Goal: Information Seeking & Learning: Check status

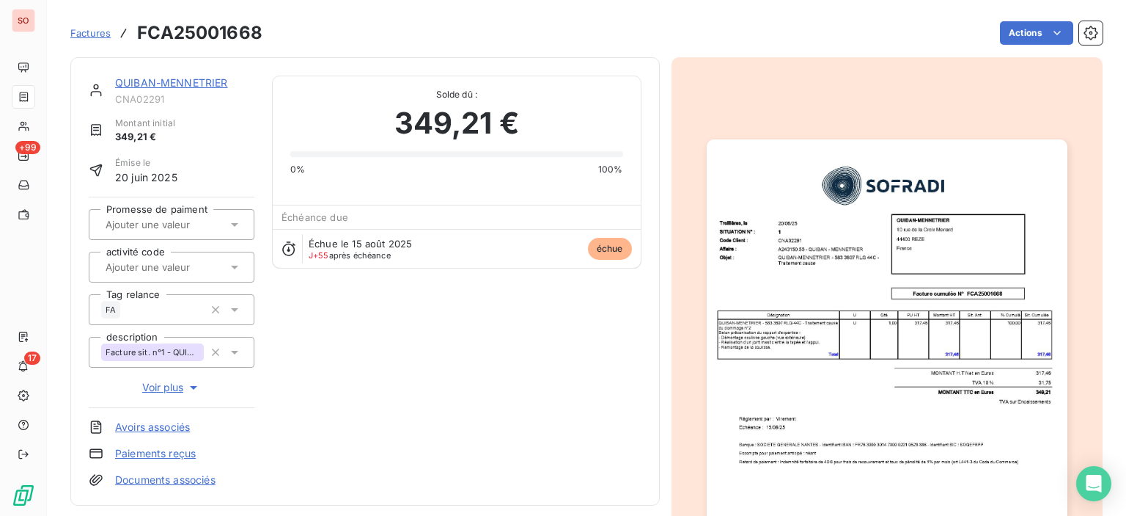
click at [792, 240] on img "button" at bounding box center [887, 394] width 361 height 510
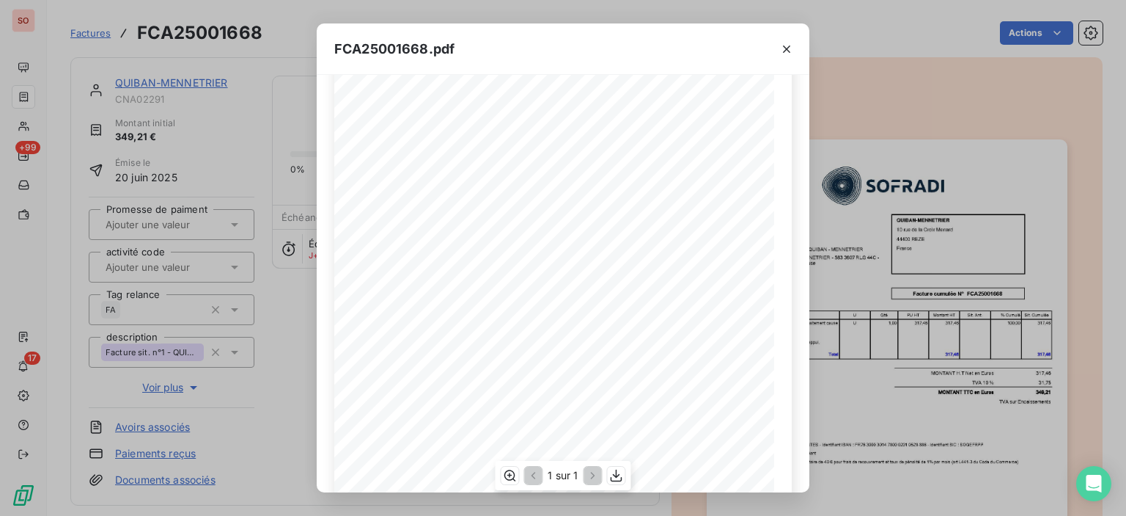
scroll to position [220, 0]
click at [620, 480] on icon "button" at bounding box center [616, 475] width 15 height 15
click at [791, 56] on button "button" at bounding box center [786, 48] width 23 height 23
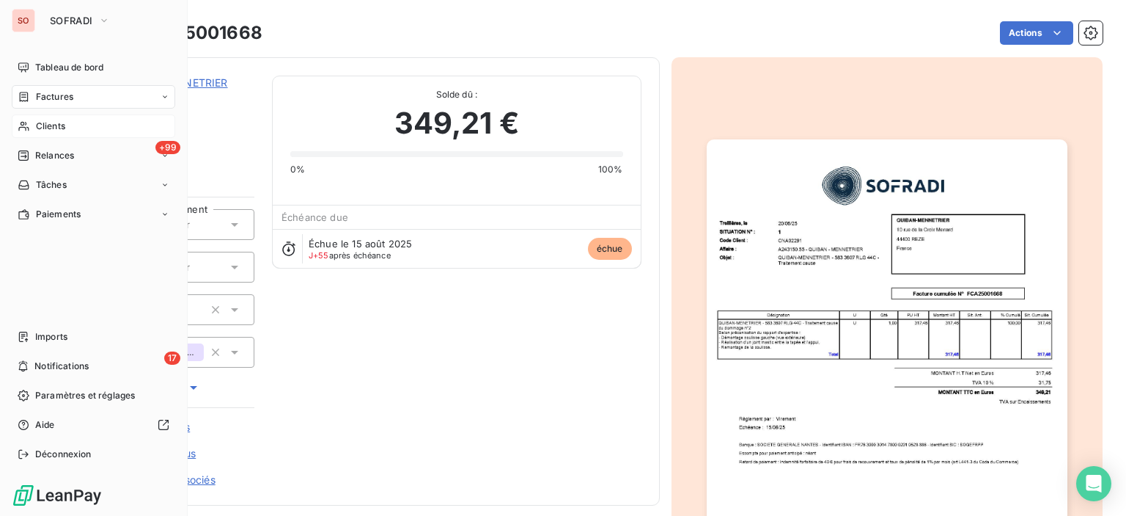
click at [53, 120] on span "Clients" at bounding box center [50, 126] width 29 height 13
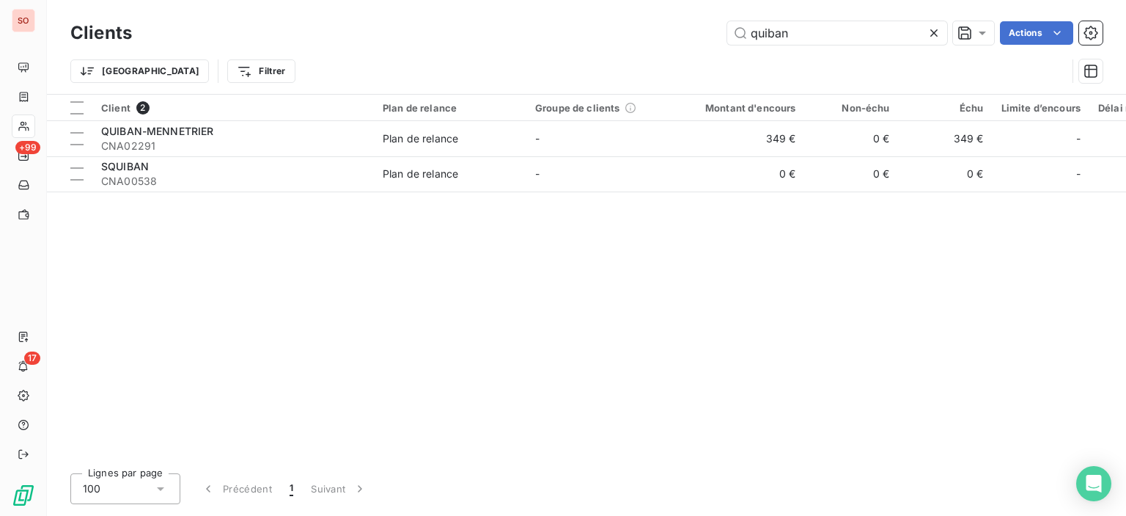
drag, startPoint x: 839, startPoint y: 29, endPoint x: 535, endPoint y: 18, distance: 303.8
click at [535, 18] on div "Clients quiban Actions" at bounding box center [586, 33] width 1033 height 31
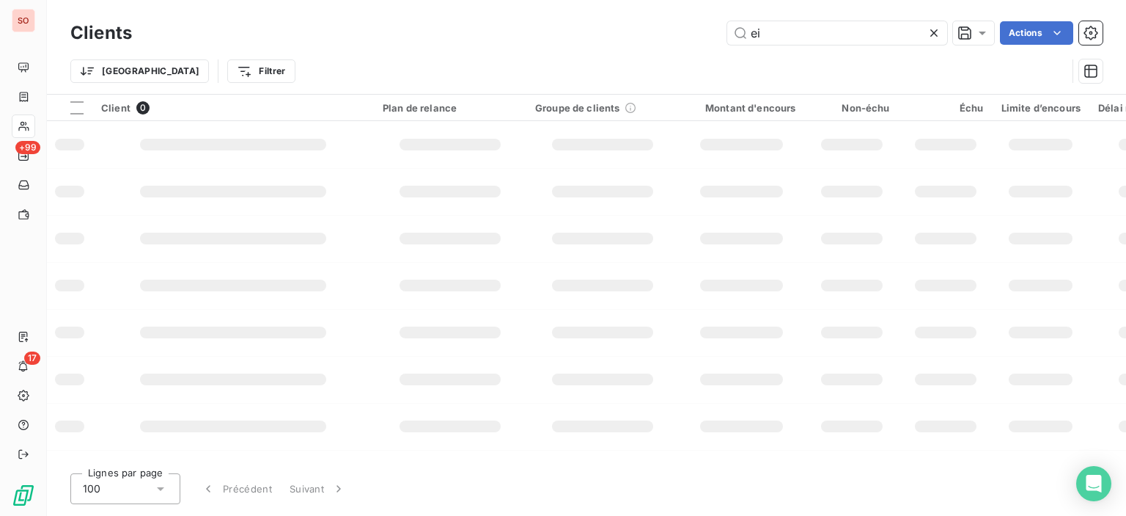
type input "e"
type input "fca25001378"
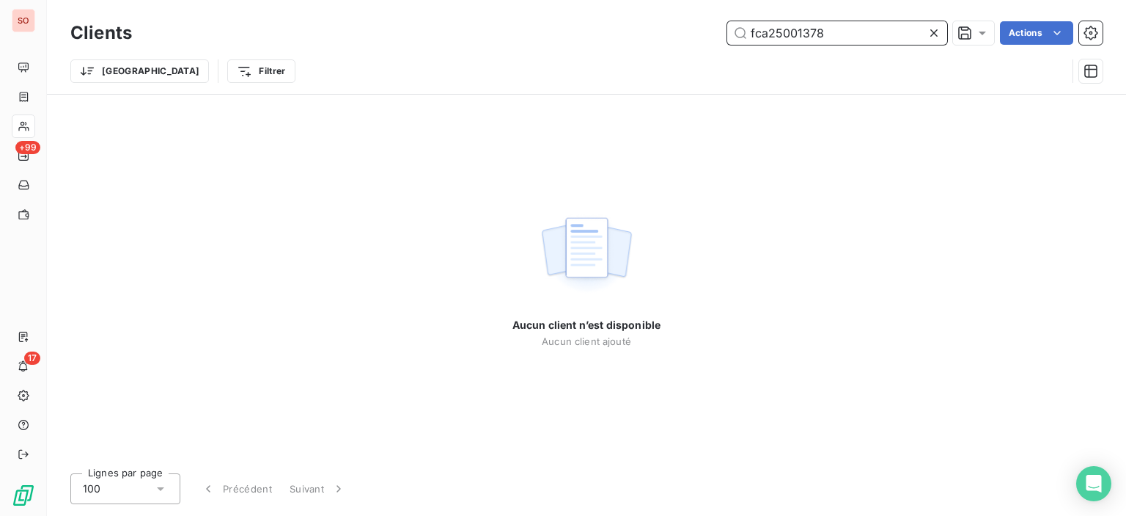
drag, startPoint x: 843, startPoint y: 34, endPoint x: 713, endPoint y: 1, distance: 134.6
click at [598, 20] on div "Clients fca25001378 Actions" at bounding box center [586, 33] width 1033 height 31
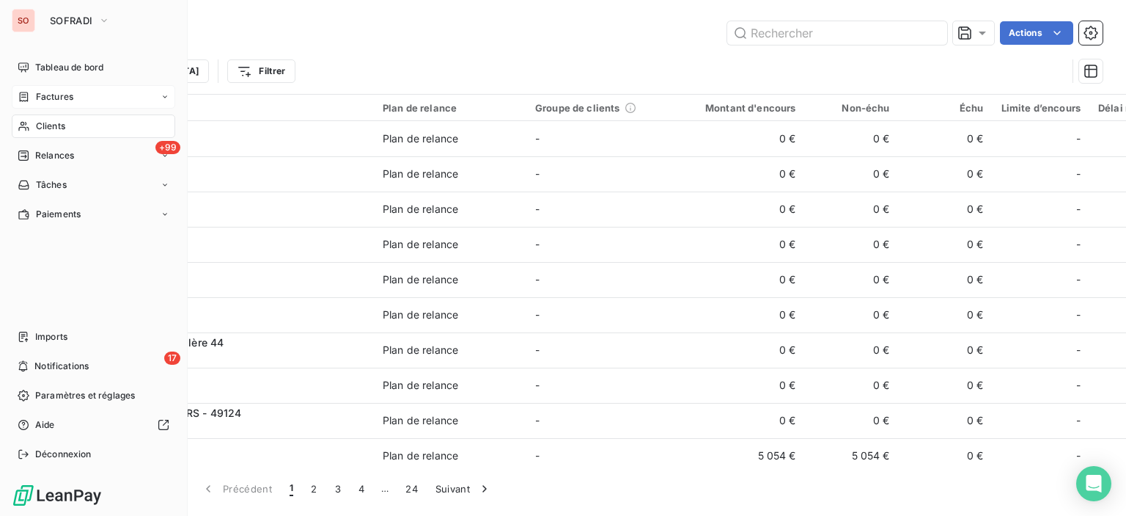
click at [40, 97] on span "Factures" at bounding box center [54, 96] width 37 height 13
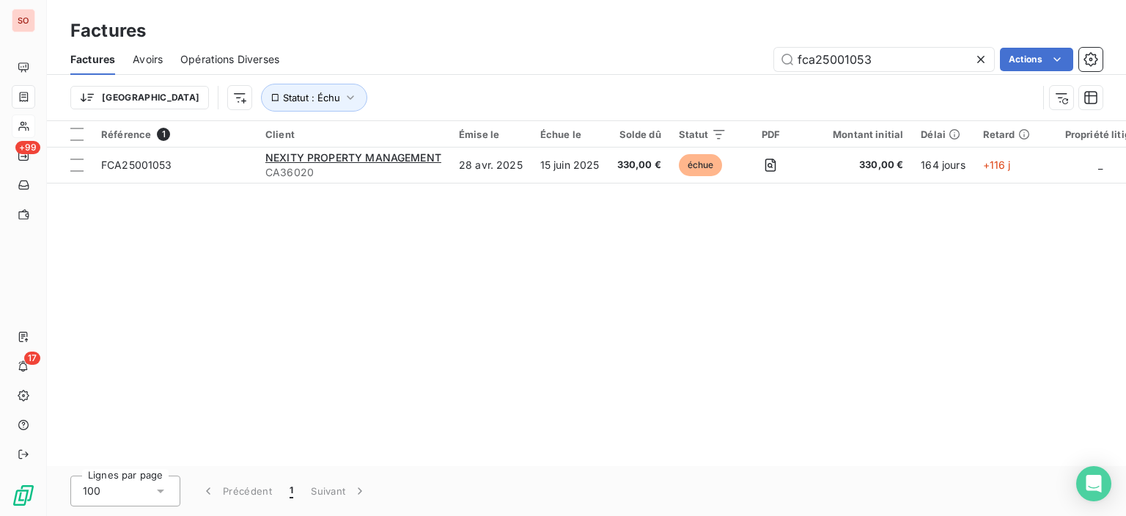
drag, startPoint x: 896, startPoint y: 51, endPoint x: 540, endPoint y: 41, distance: 356.6
click at [648, 40] on div "Factures Factures Avoirs Opérations Diverses fca25001053 Actions Trier Statut :…" at bounding box center [587, 60] width 1080 height 121
type input "fca25001378"
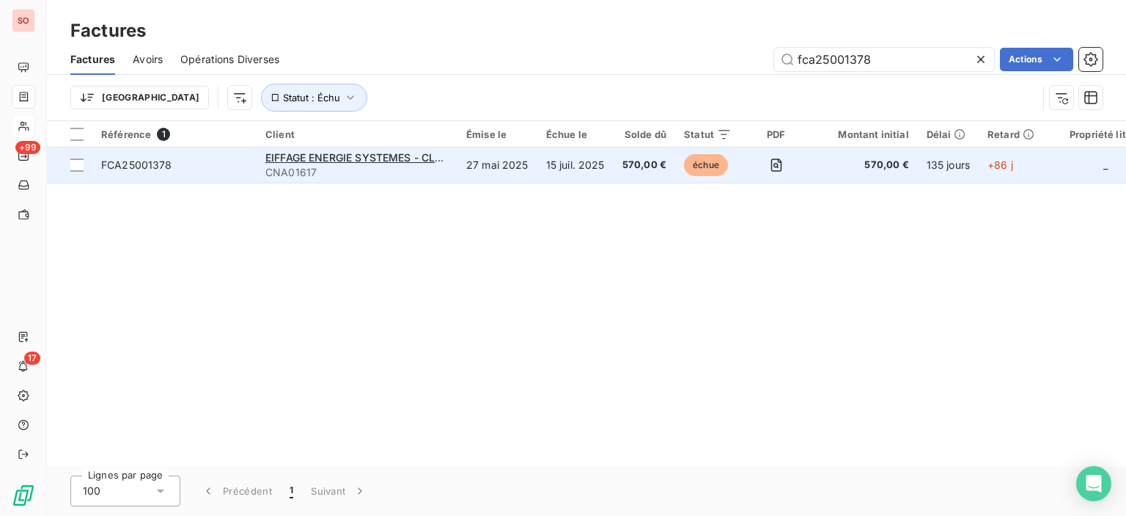
click at [358, 170] on span "CNA01617" at bounding box center [356, 172] width 183 height 15
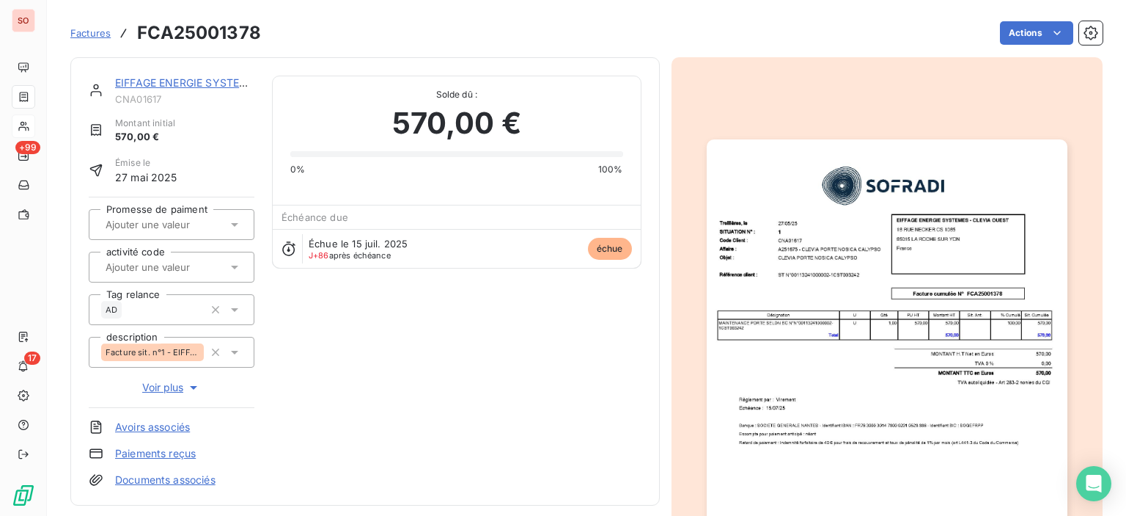
click at [135, 84] on link "EIFFAGE ENERGIE SYSTEMES - CLEVIA OUEST" at bounding box center [231, 82] width 232 height 12
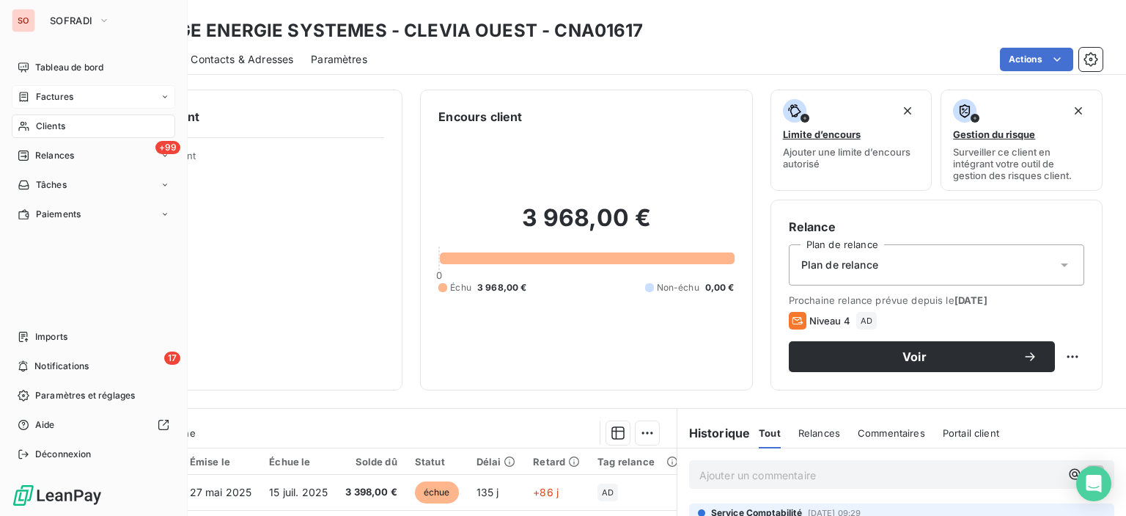
click at [80, 131] on div "Clients" at bounding box center [94, 125] width 164 height 23
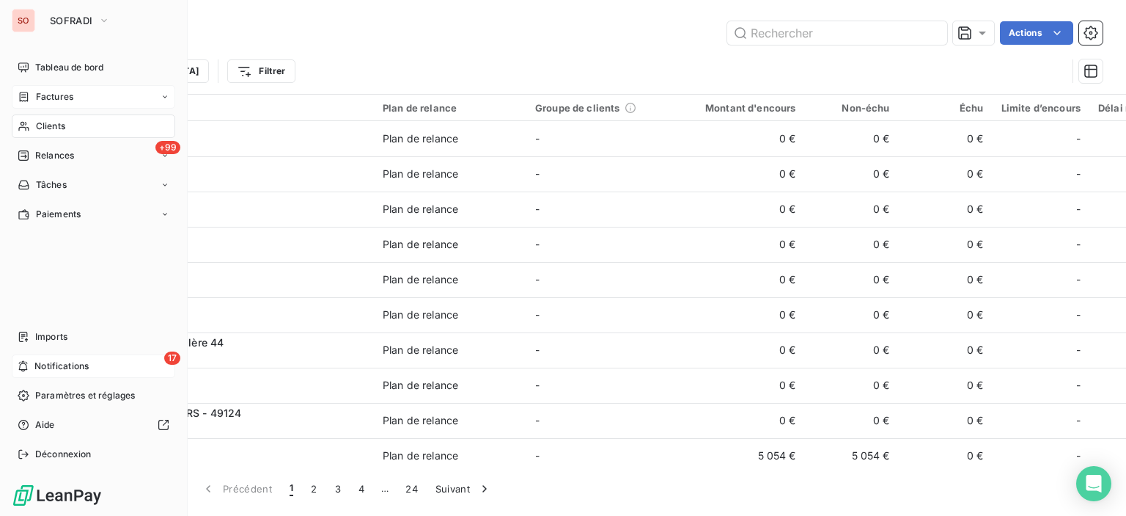
click at [43, 370] on span "Notifications" at bounding box center [61, 365] width 54 height 13
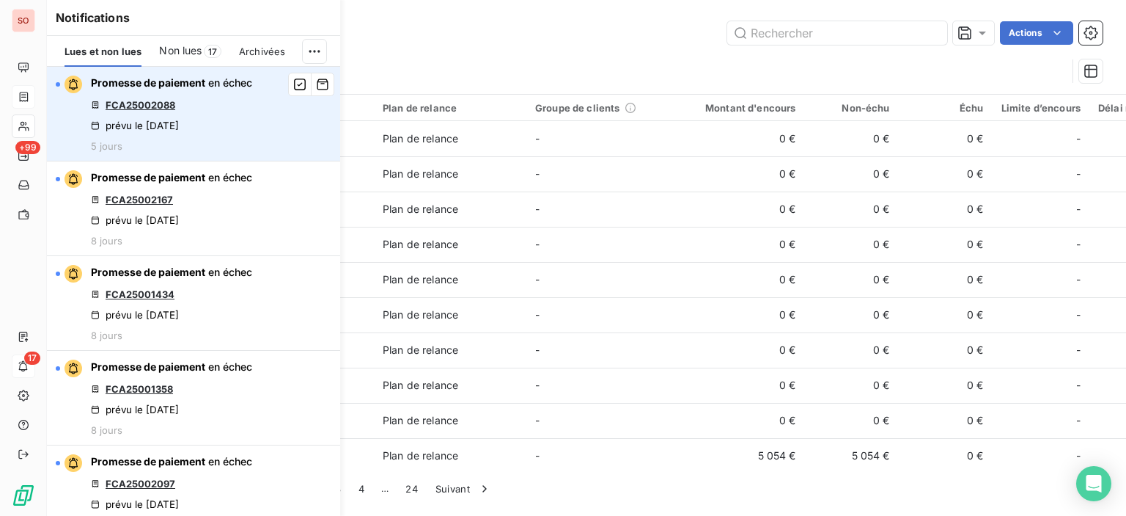
click at [162, 100] on link "FCA25002088" at bounding box center [141, 105] width 70 height 12
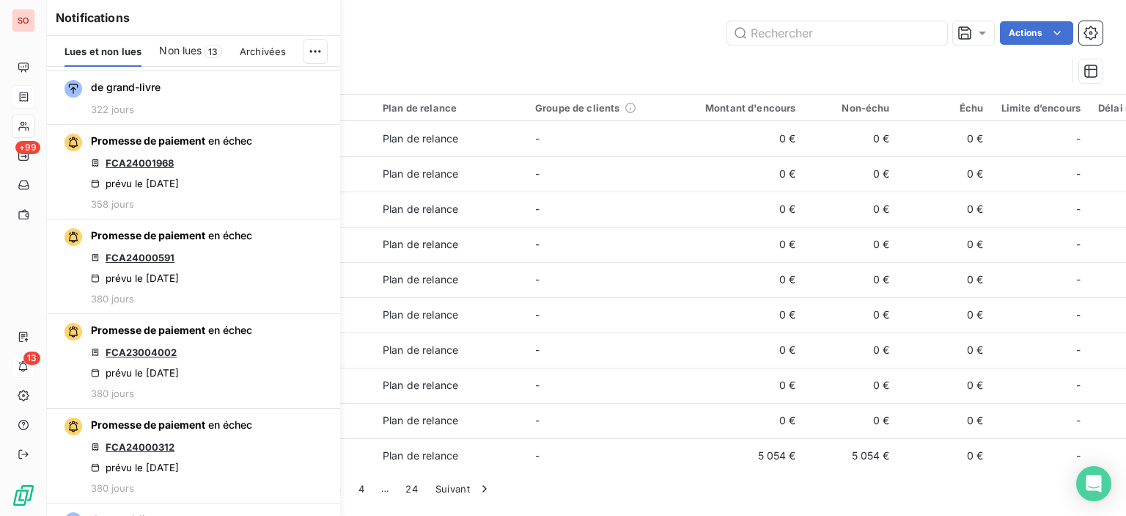
scroll to position [1410, 0]
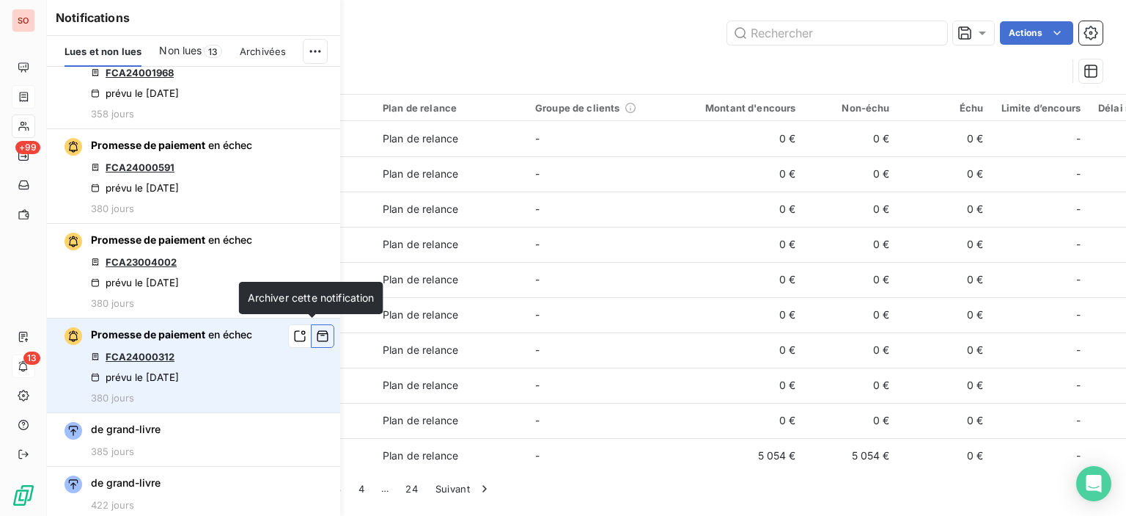
click at [316, 335] on icon "button" at bounding box center [322, 336] width 13 height 15
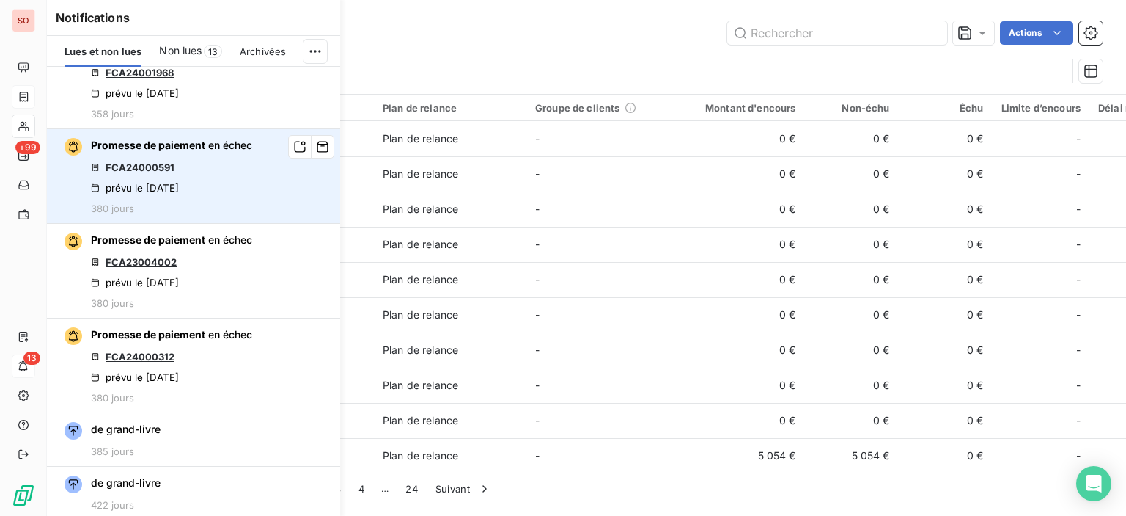
scroll to position [1316, 0]
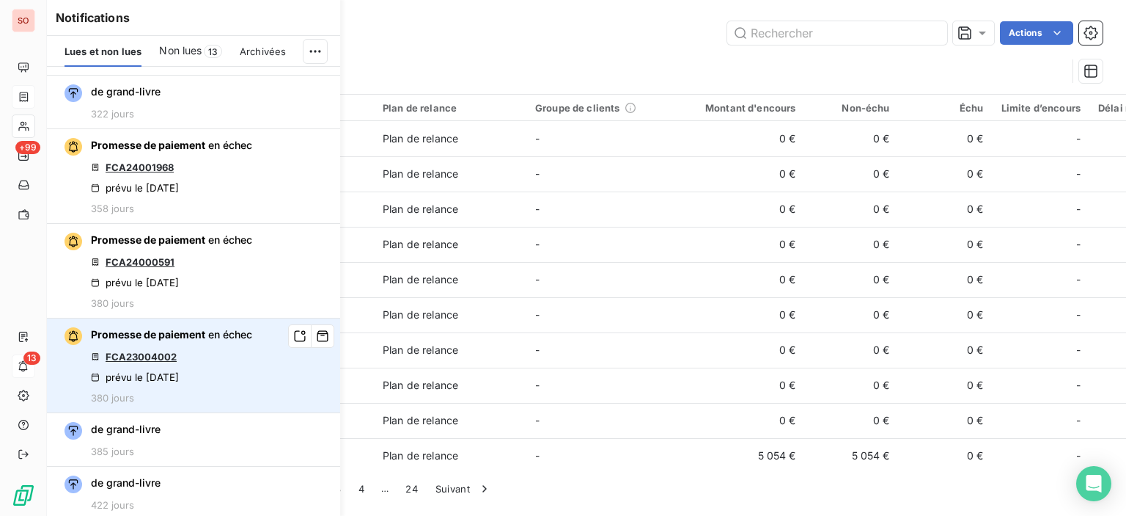
click at [120, 351] on link "FCA23004002" at bounding box center [141, 357] width 71 height 12
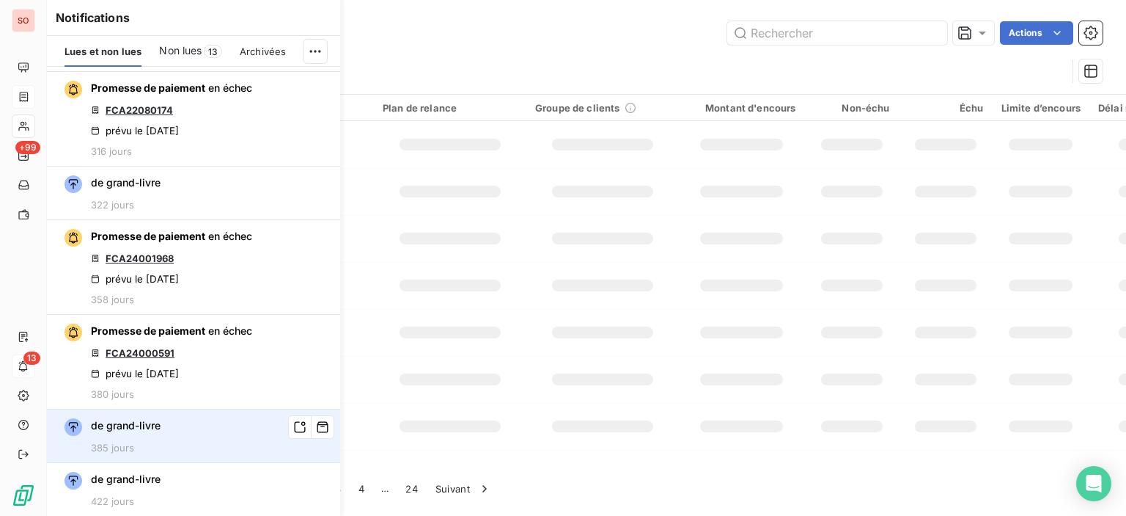
scroll to position [1221, 0]
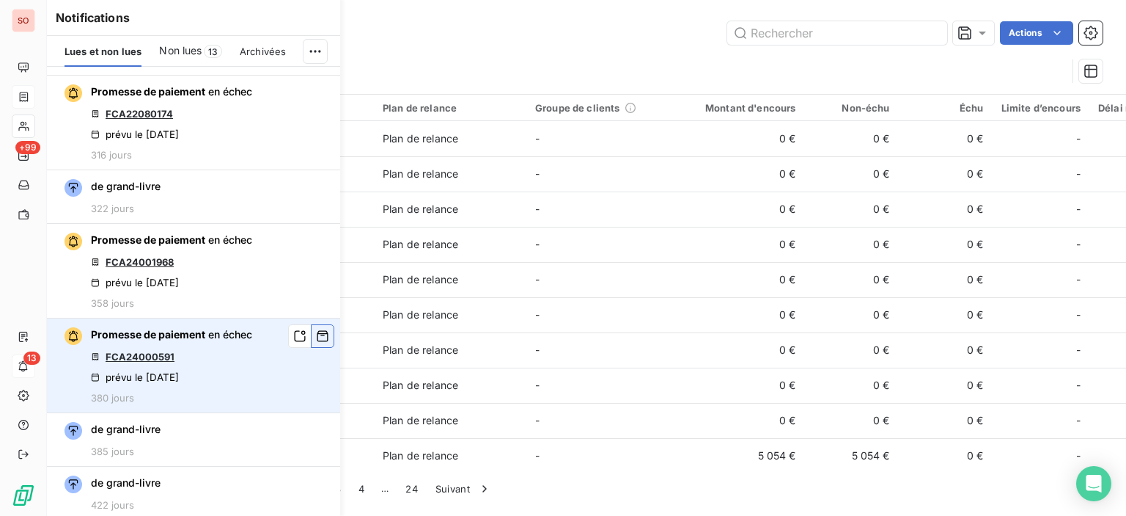
click at [318, 334] on icon "button" at bounding box center [322, 336] width 13 height 15
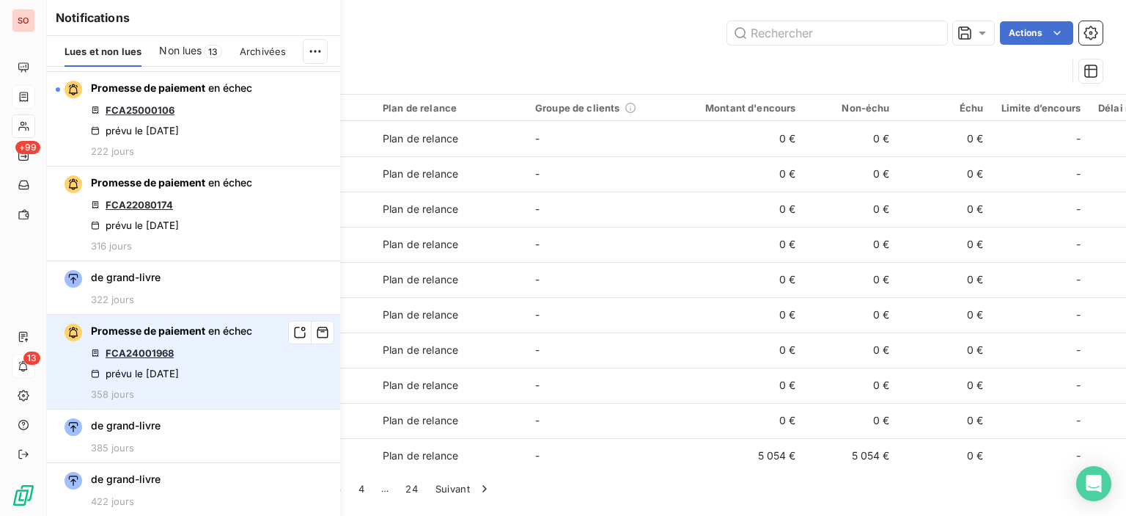
scroll to position [1126, 0]
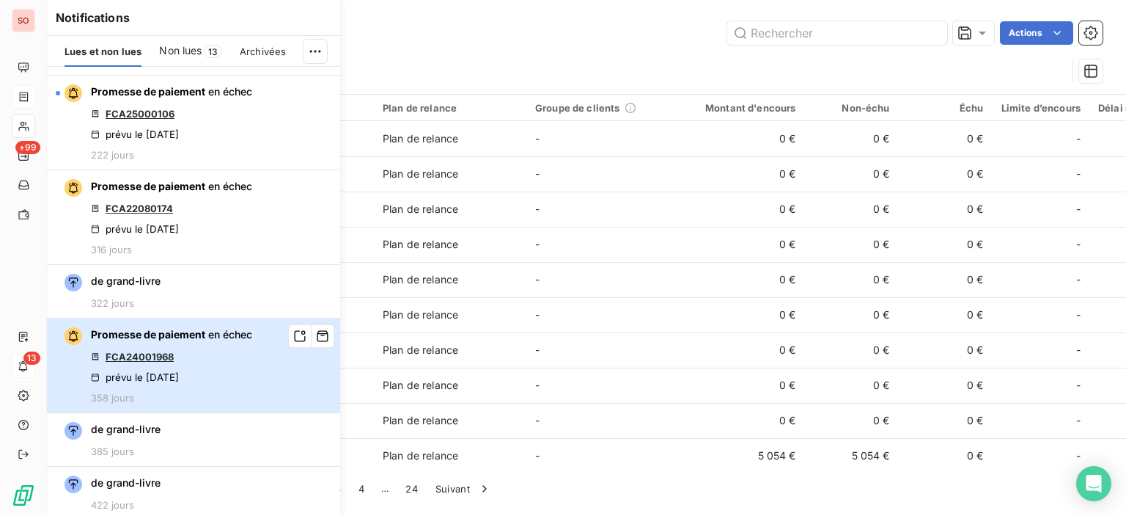
click at [147, 361] on div "Promesse de paiement en échec FCA24001968 prévu le 15 oct. 2024 358 jours" at bounding box center [171, 365] width 161 height 76
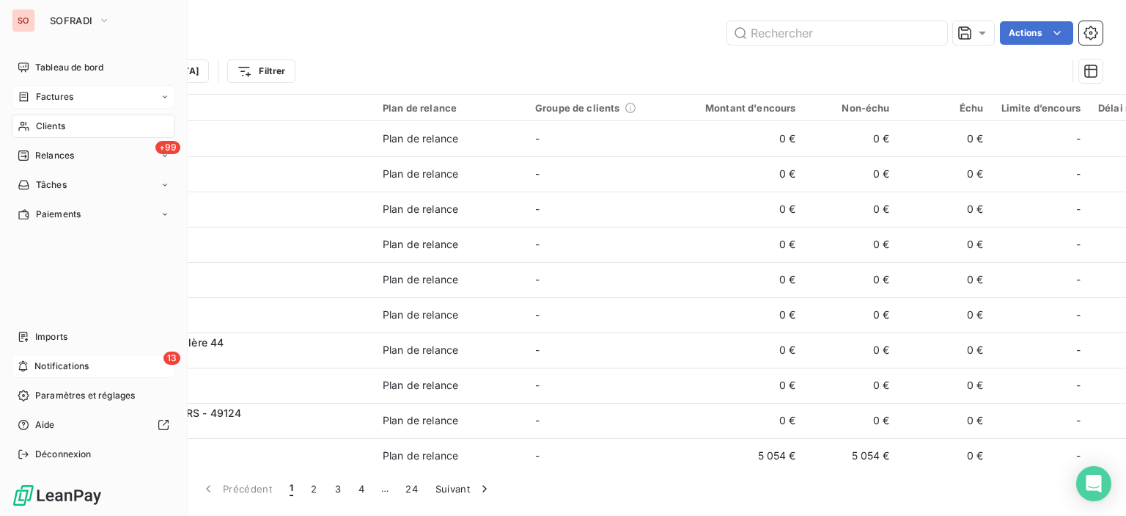
click at [38, 366] on span "Notifications" at bounding box center [61, 365] width 54 height 13
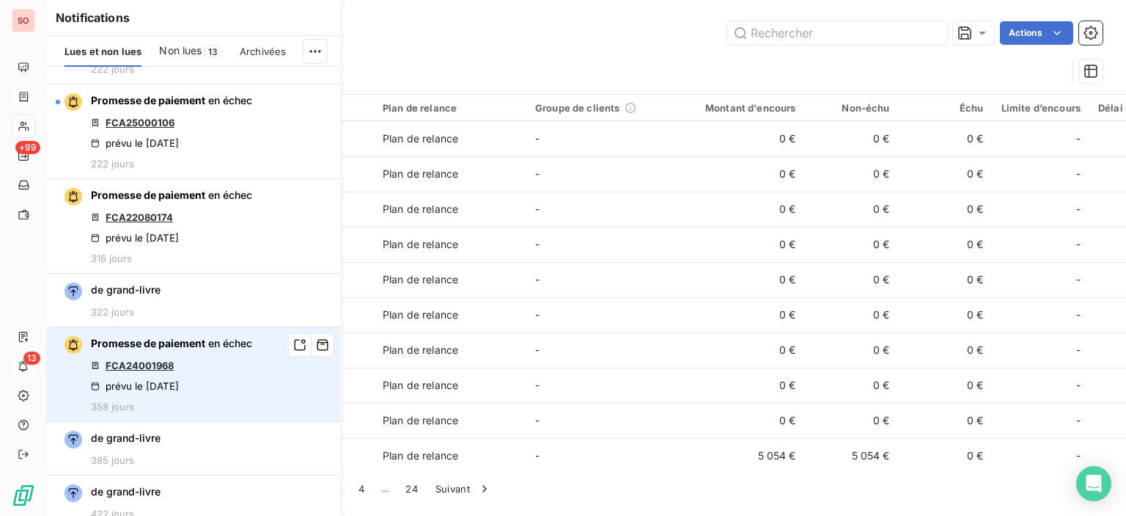
scroll to position [1126, 0]
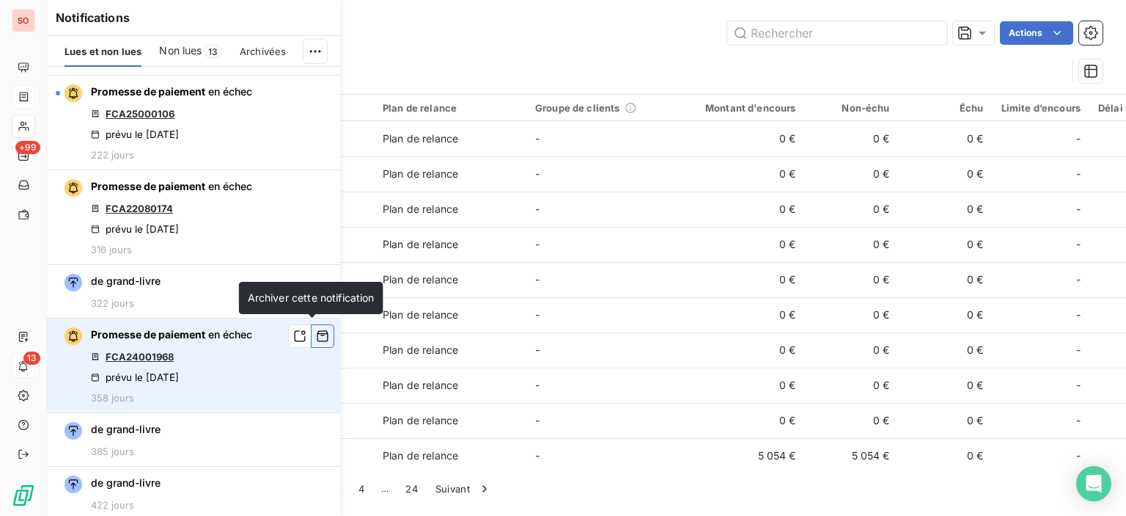
click at [316, 333] on icon "button" at bounding box center [322, 336] width 13 height 15
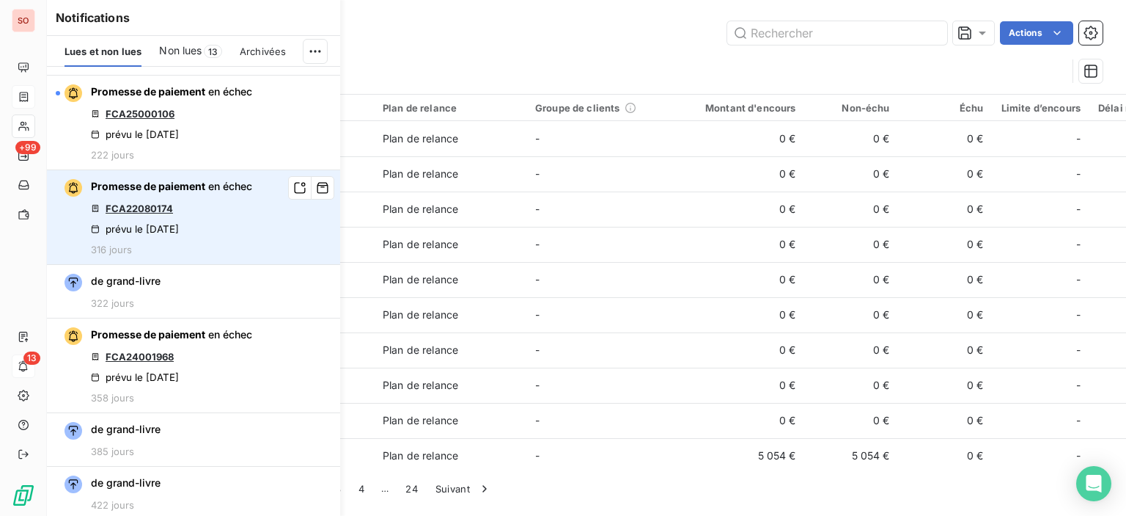
scroll to position [1033, 0]
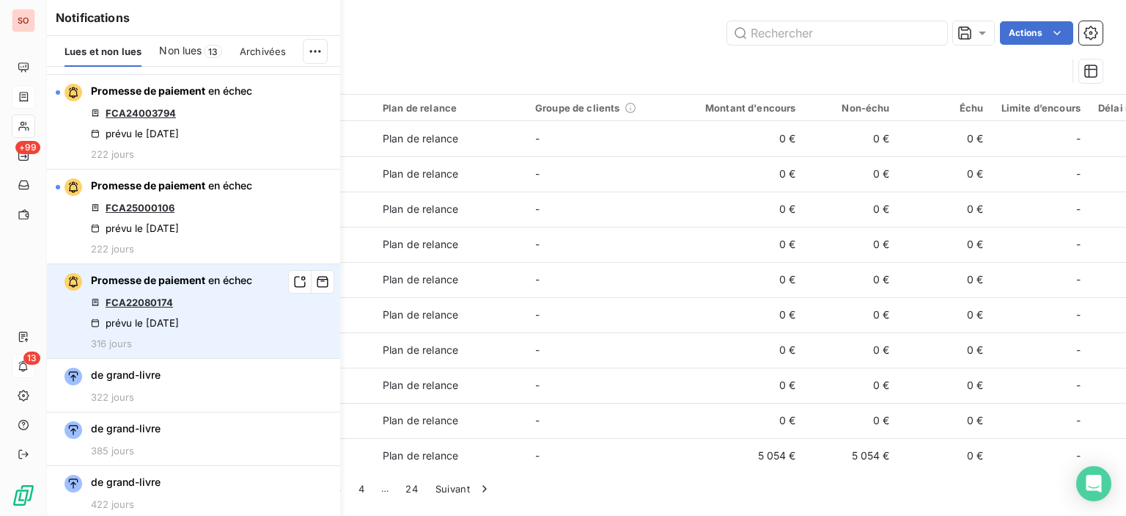
click at [151, 297] on link "FCA22080174" at bounding box center [139, 302] width 67 height 12
click at [318, 276] on button "button" at bounding box center [322, 281] width 23 height 23
click at [147, 301] on link "FCA25000106" at bounding box center [140, 302] width 69 height 12
click at [316, 285] on icon "button" at bounding box center [322, 281] width 13 height 15
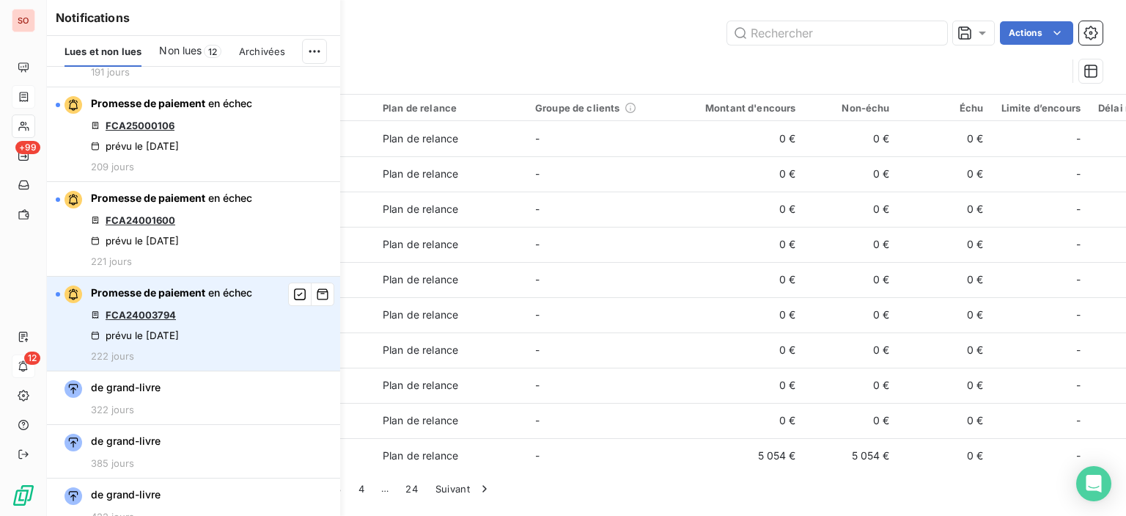
scroll to position [843, 0]
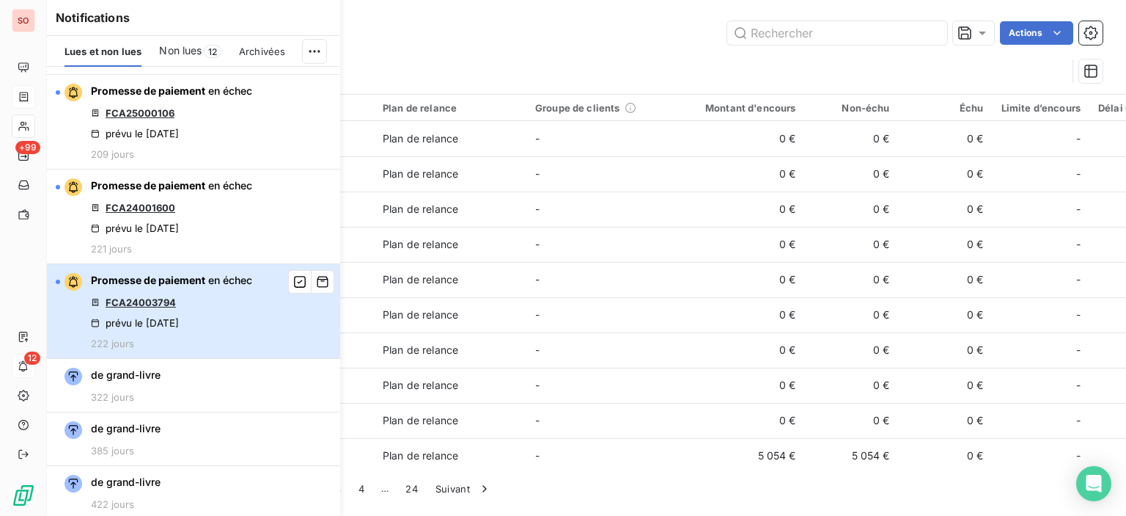
click at [167, 293] on div "Promesse de paiement en échec FCA24003794 prévu le 28 févr. 2025 222 jours" at bounding box center [171, 311] width 161 height 76
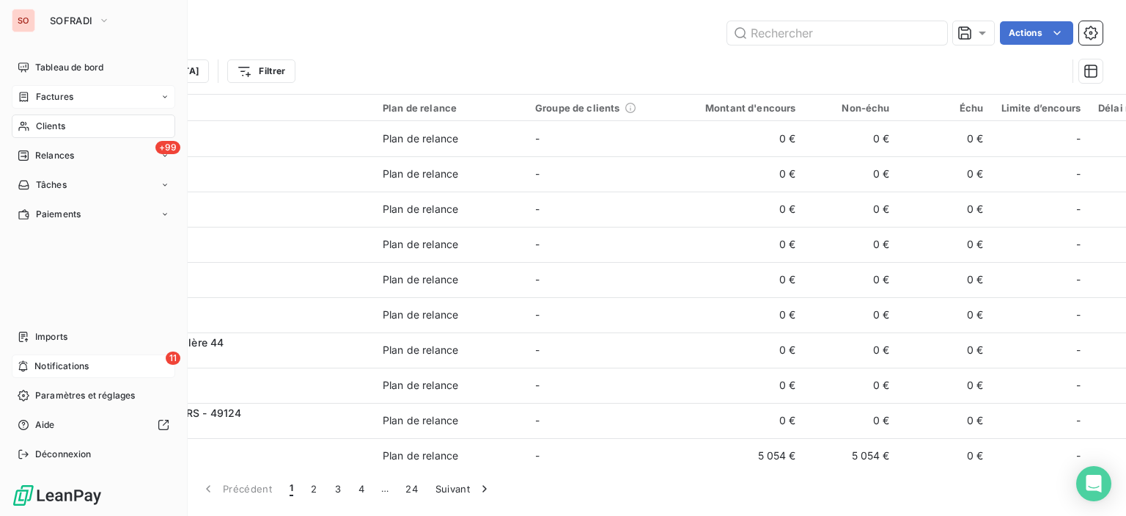
click at [34, 360] on span "Notifications" at bounding box center [61, 365] width 54 height 13
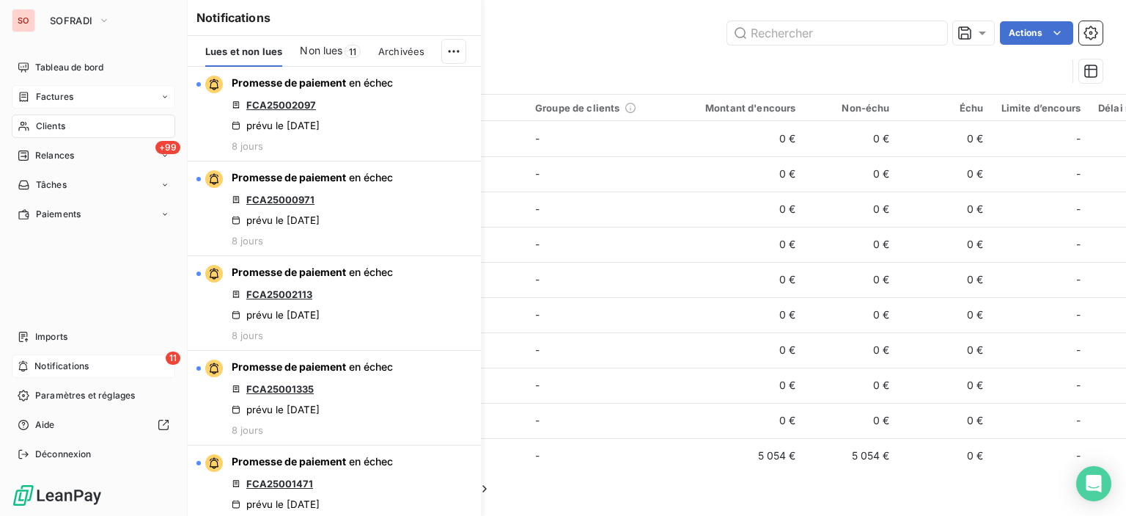
click at [97, 364] on div "11 Notifications" at bounding box center [94, 365] width 164 height 23
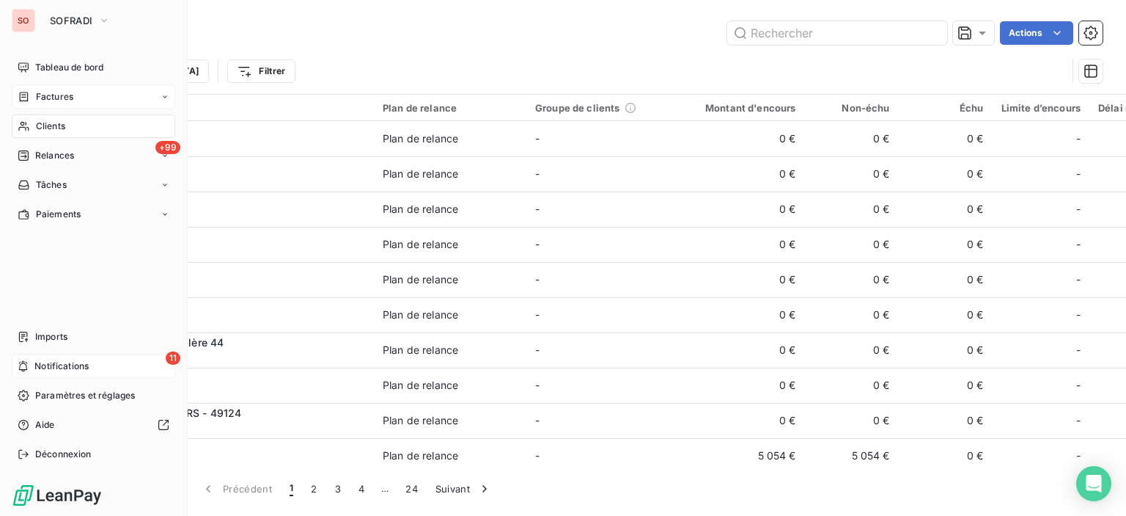
click at [114, 360] on div "11 Notifications" at bounding box center [94, 365] width 164 height 23
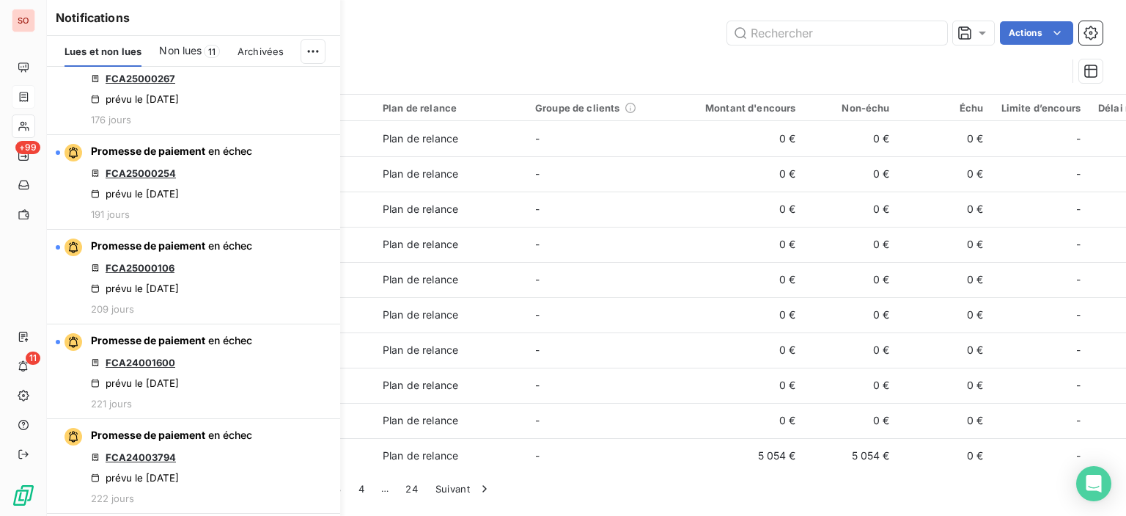
scroll to position [807, 0]
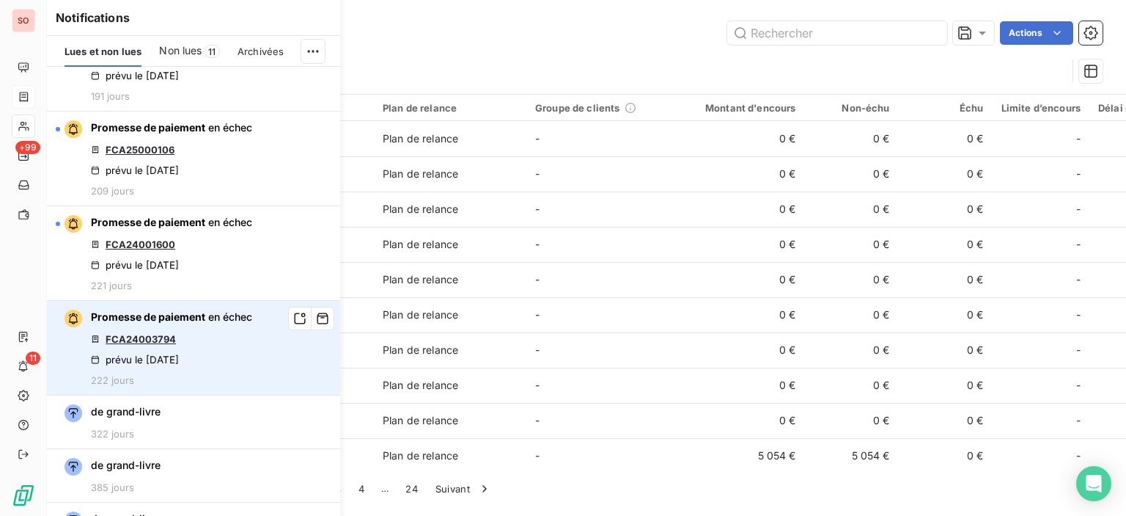
click at [153, 340] on link "FCA24003794" at bounding box center [141, 339] width 70 height 12
click at [319, 313] on button "button" at bounding box center [322, 318] width 23 height 23
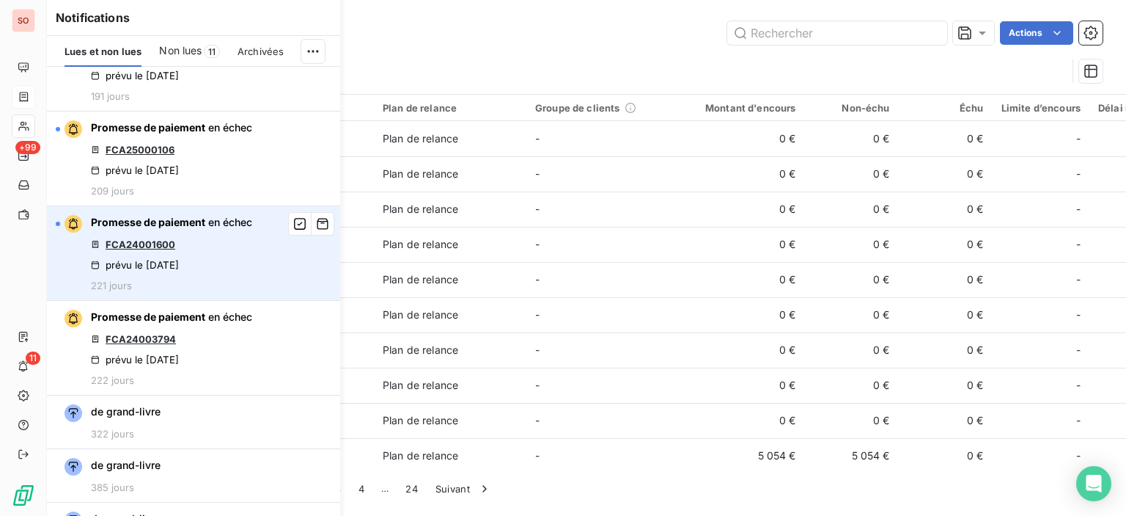
scroll to position [749, 0]
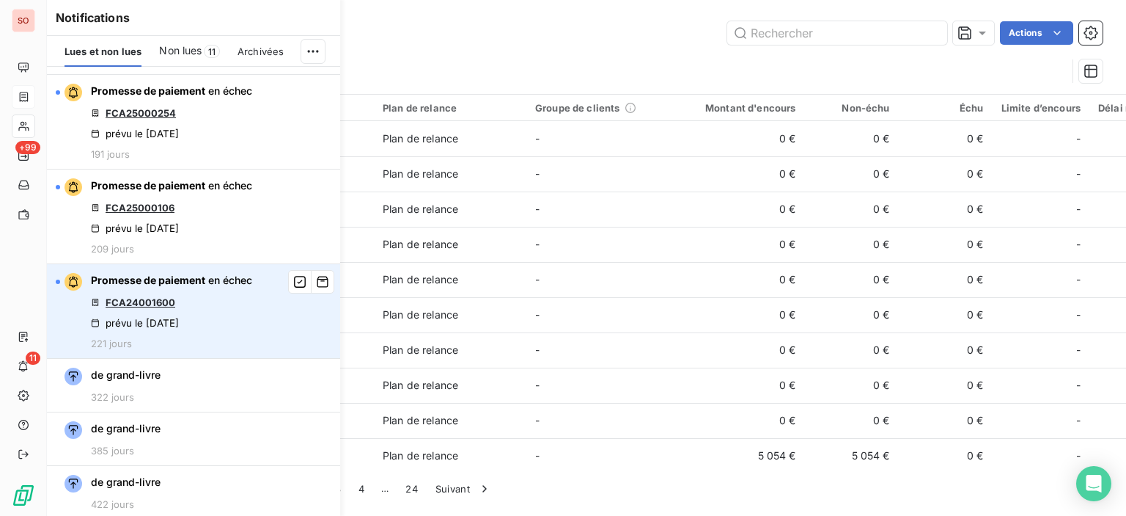
click at [155, 304] on link "FCA24001600" at bounding box center [141, 302] width 70 height 12
click at [316, 285] on icon "button" at bounding box center [322, 281] width 13 height 15
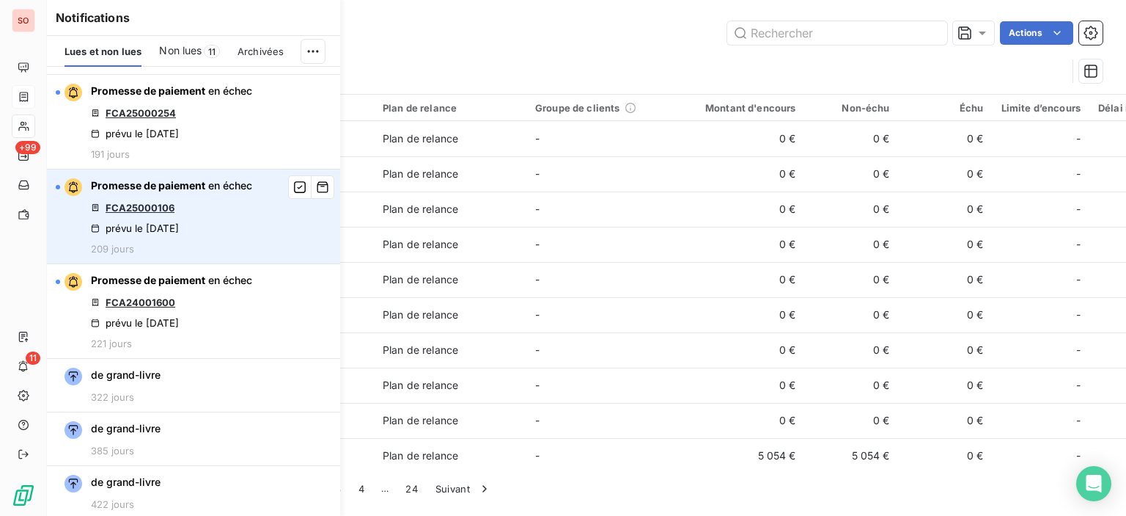
scroll to position [654, 0]
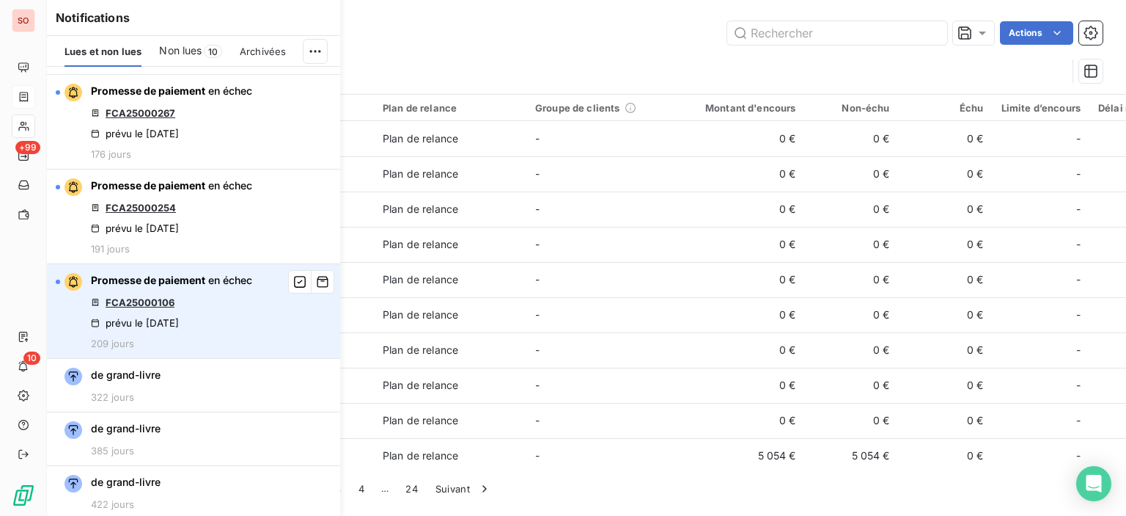
click at [163, 298] on link "FCA25000106" at bounding box center [140, 302] width 69 height 12
click at [314, 290] on button "button" at bounding box center [322, 281] width 23 height 23
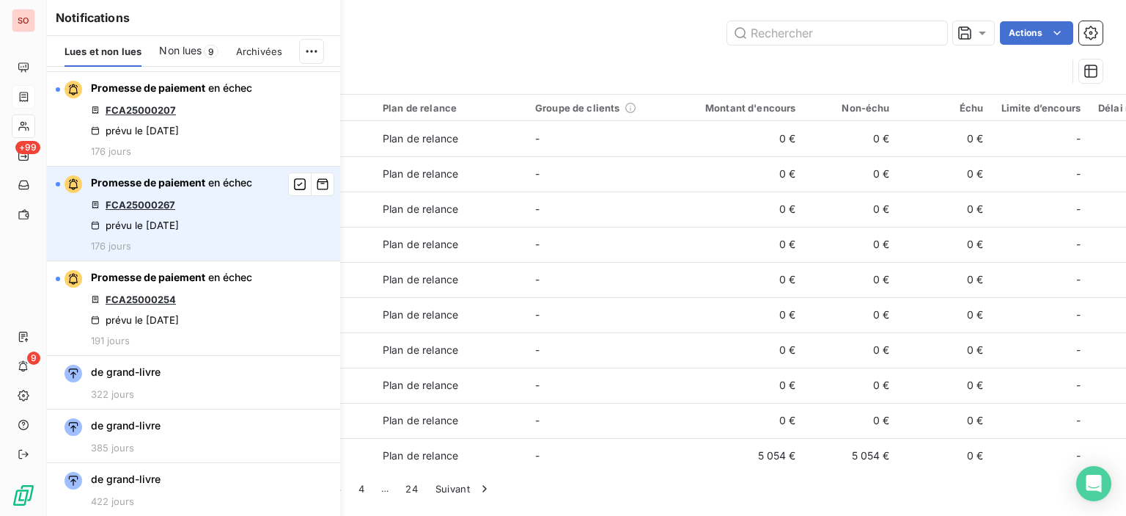
scroll to position [560, 0]
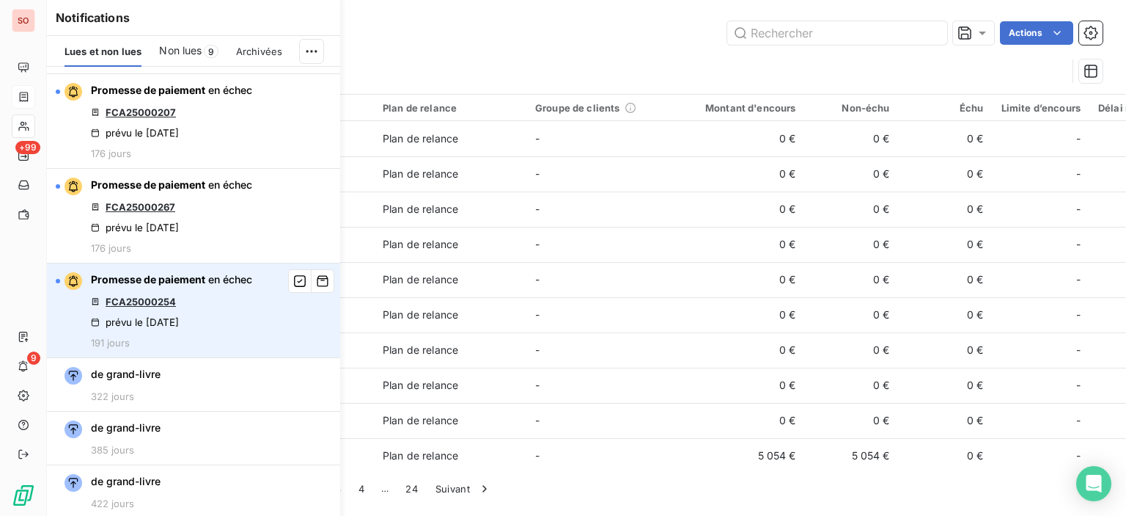
click at [120, 296] on link "FCA25000254" at bounding box center [141, 302] width 70 height 12
click at [311, 287] on button "button" at bounding box center [322, 280] width 23 height 23
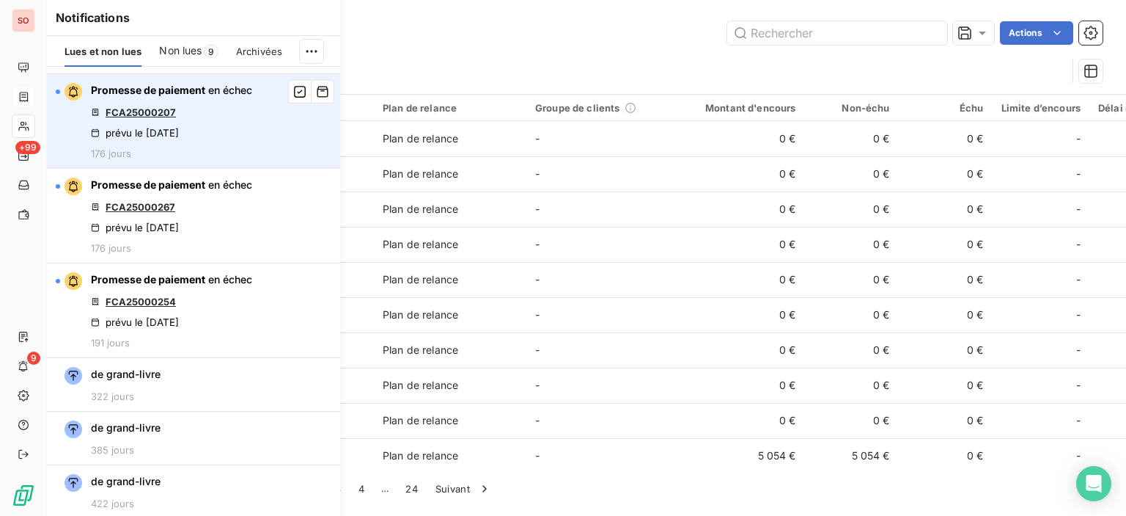
scroll to position [466, 0]
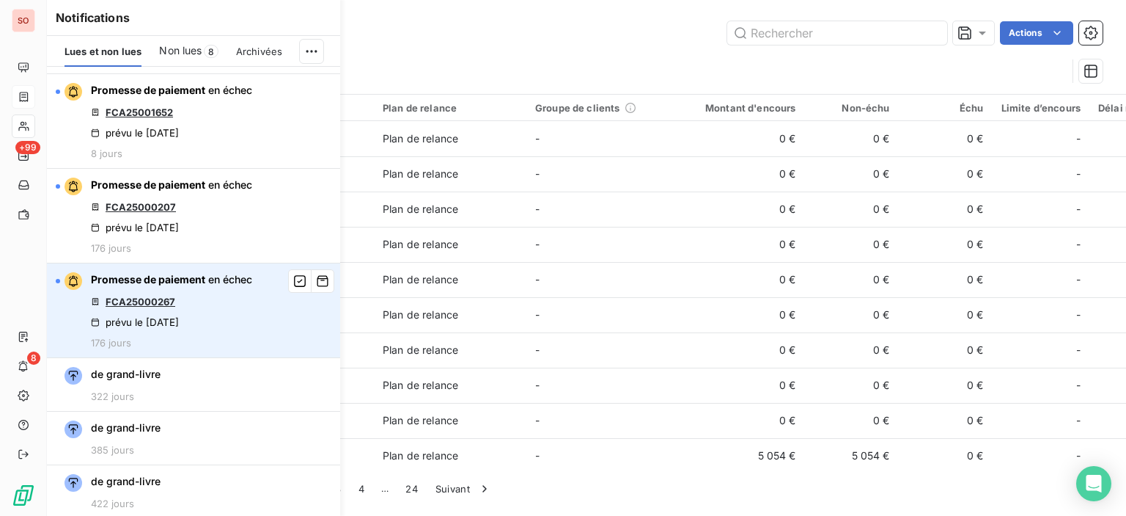
click at [139, 304] on link "FCA25000267" at bounding box center [141, 302] width 70 height 12
click at [311, 287] on button "button" at bounding box center [322, 280] width 23 height 23
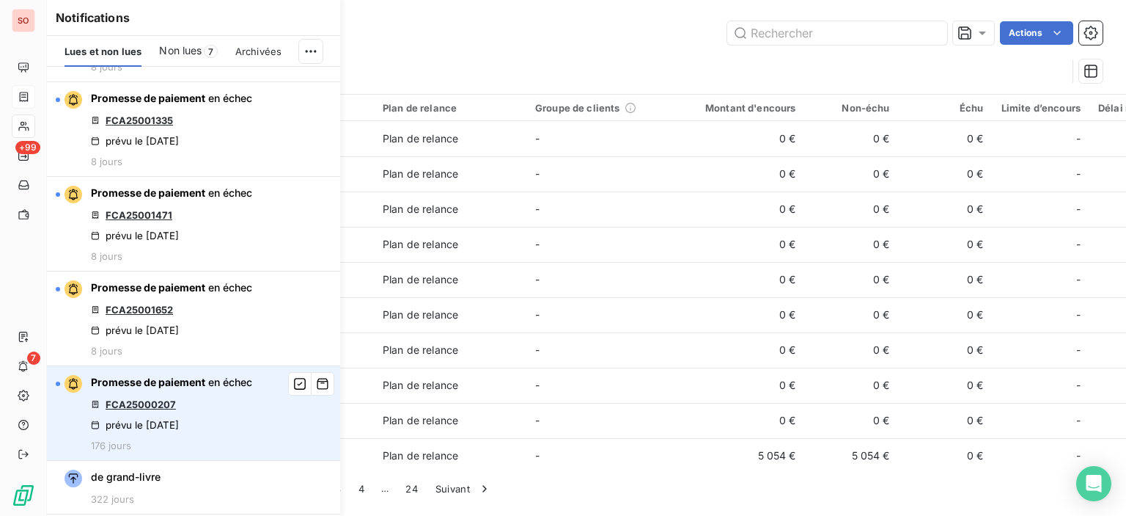
scroll to position [293, 0]
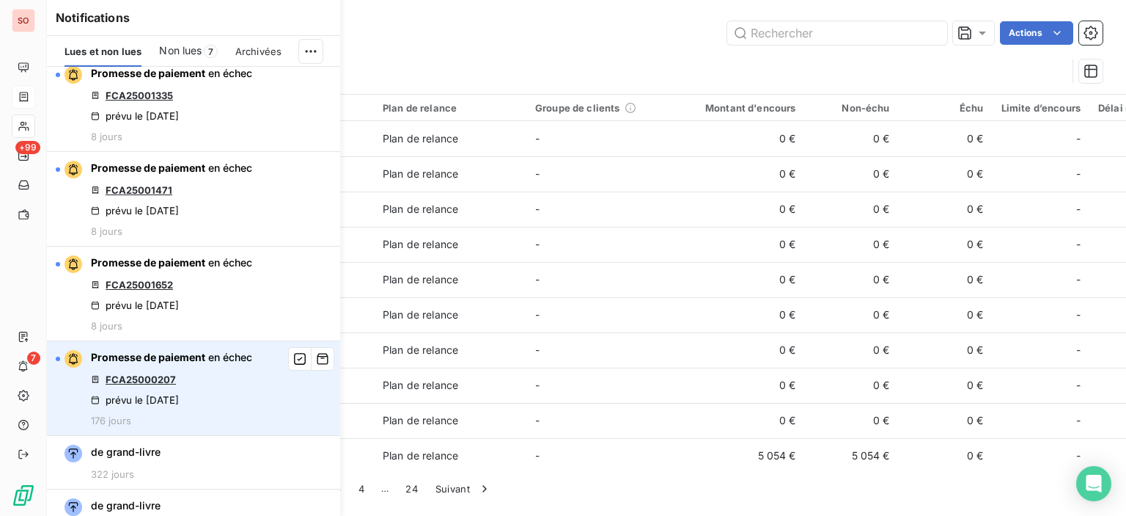
click at [161, 375] on link "FCA25000207" at bounding box center [141, 379] width 70 height 12
click at [318, 357] on icon "button" at bounding box center [323, 358] width 11 height 11
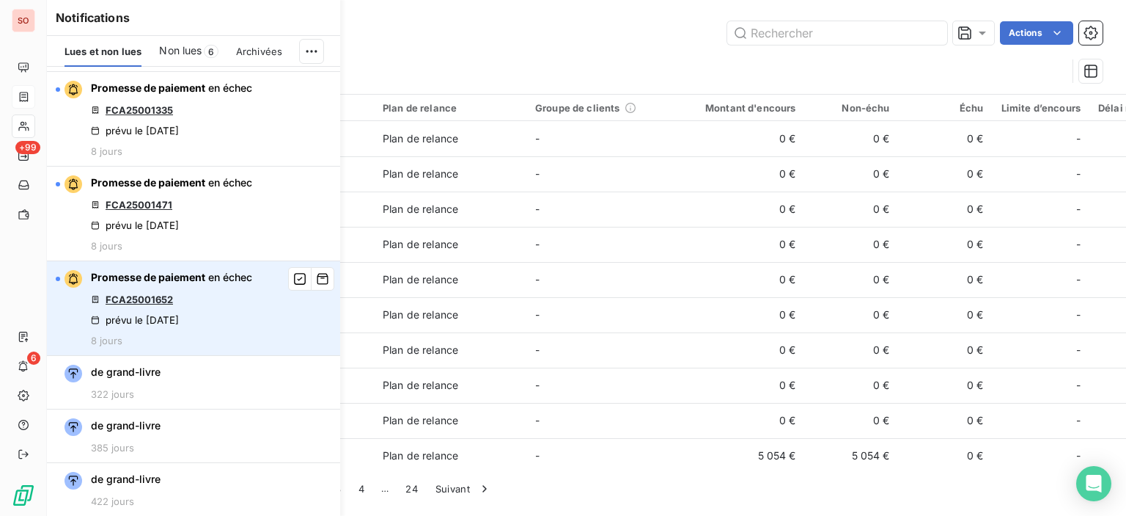
scroll to position [276, 0]
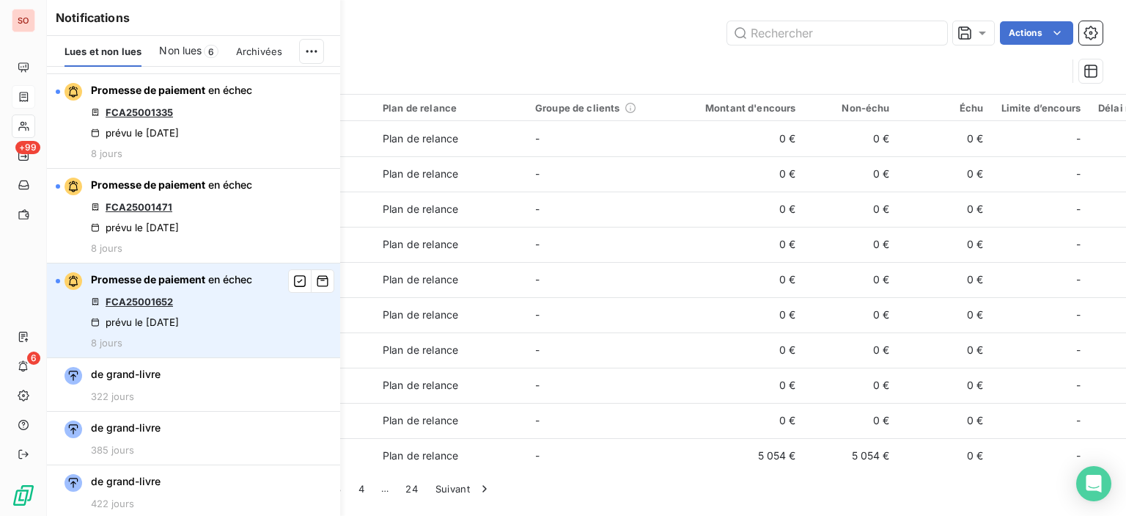
click at [151, 296] on link "FCA25001652" at bounding box center [139, 302] width 67 height 12
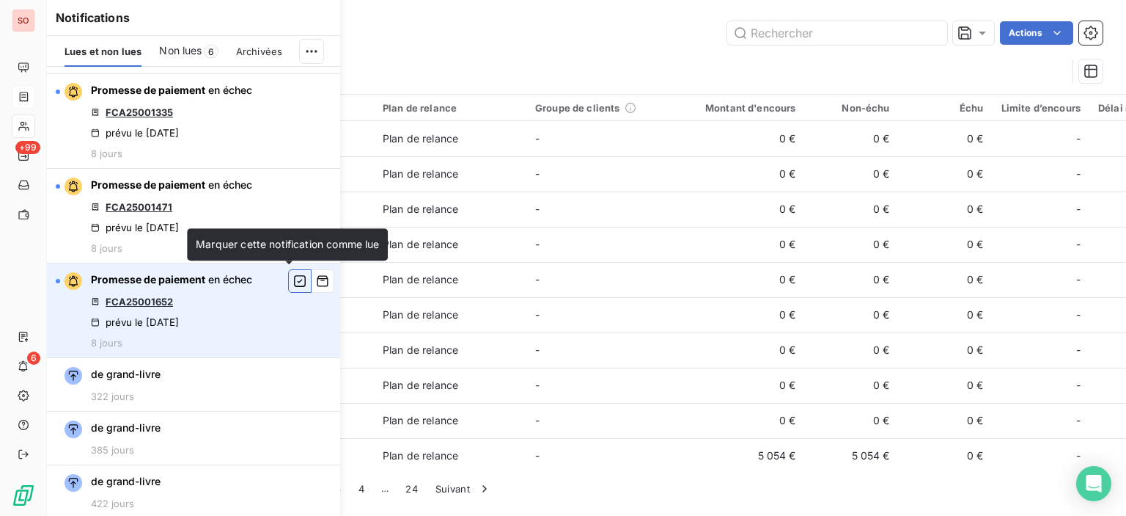
click at [293, 281] on icon "button" at bounding box center [299, 281] width 13 height 15
click at [316, 275] on icon "button" at bounding box center [322, 281] width 13 height 15
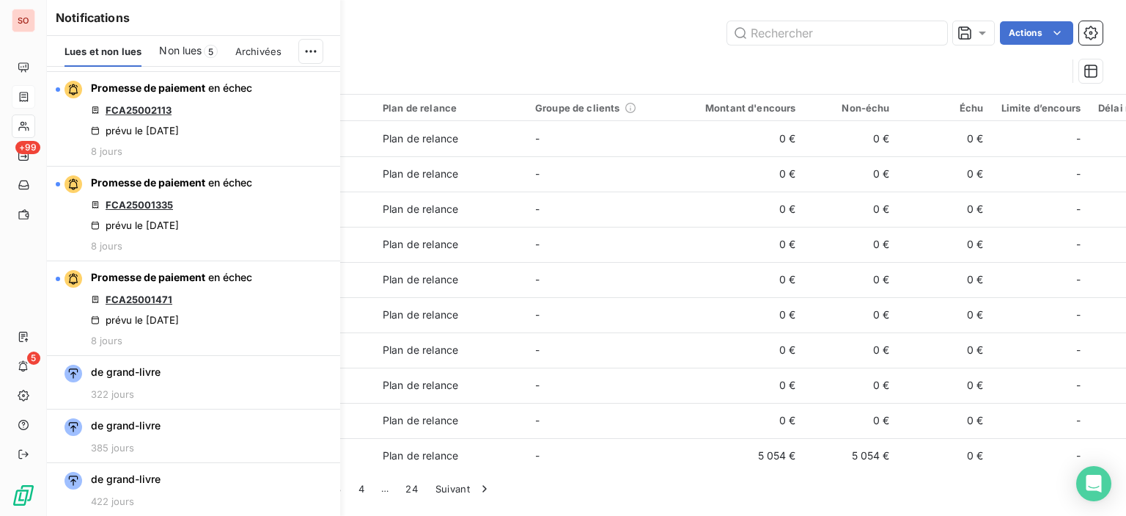
scroll to position [182, 0]
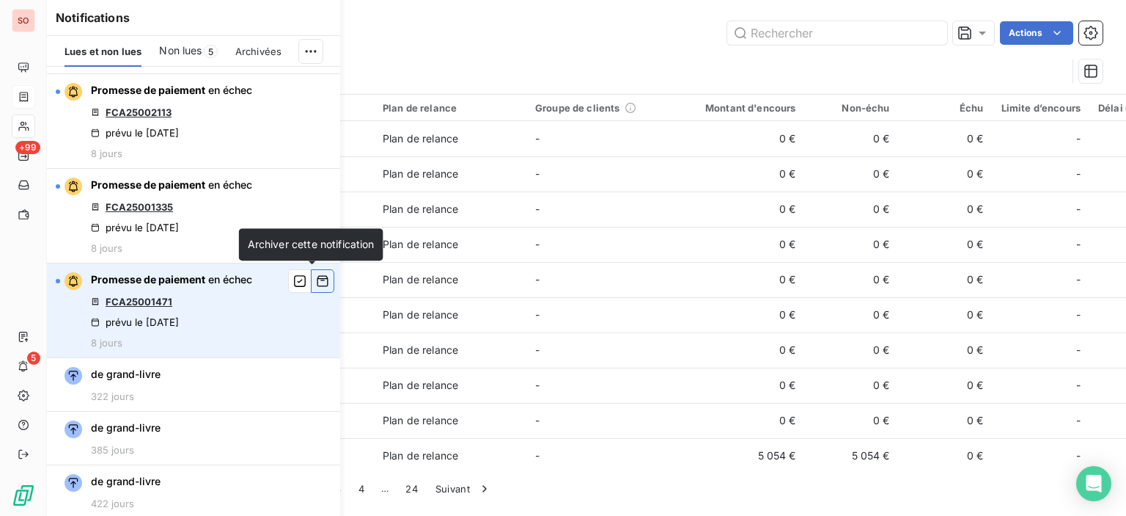
click at [319, 278] on button "button" at bounding box center [322, 280] width 23 height 23
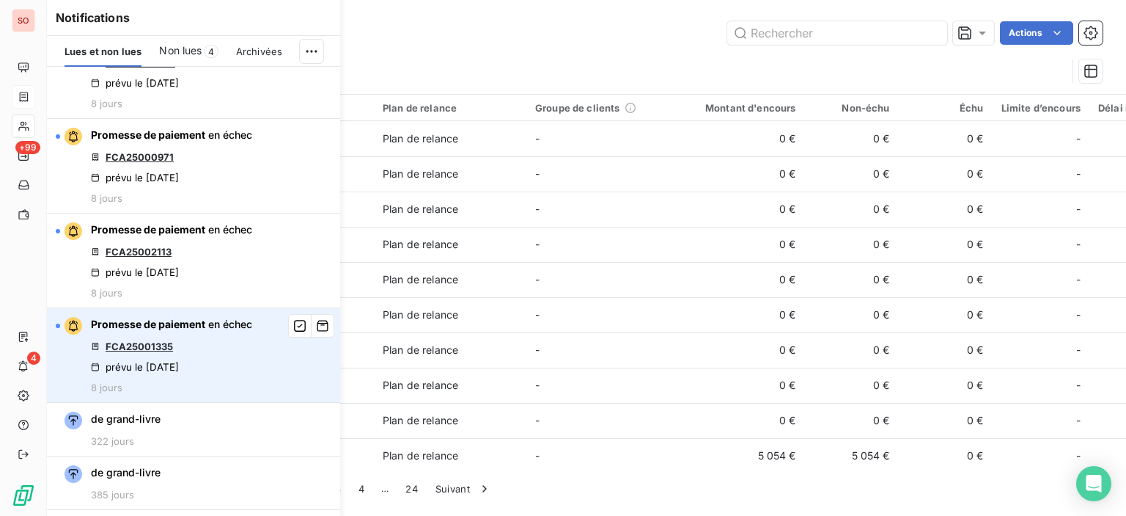
scroll to position [0, 0]
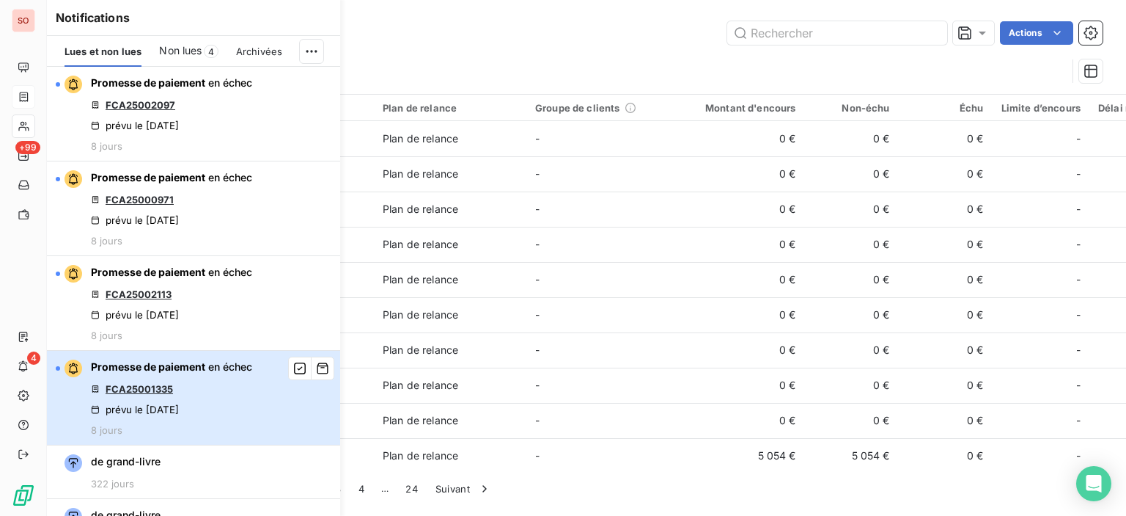
click at [195, 365] on span "Promesse de paiement" at bounding box center [148, 366] width 114 height 12
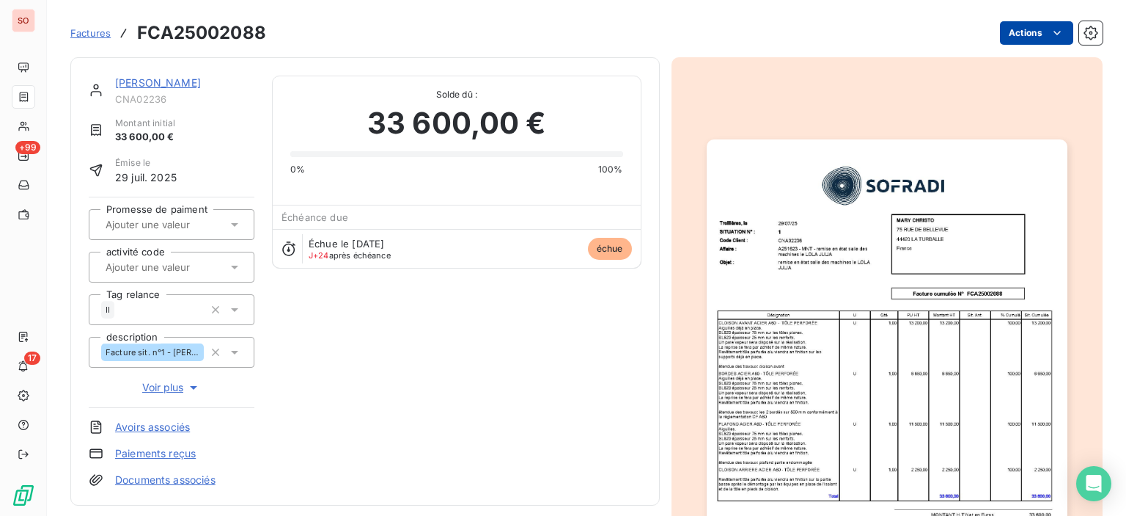
click at [1026, 30] on html "SO +99 17 Factures FCA25002088 Actions MARY CHRISTO CNA02236 Montant initial 33…" at bounding box center [563, 258] width 1126 height 516
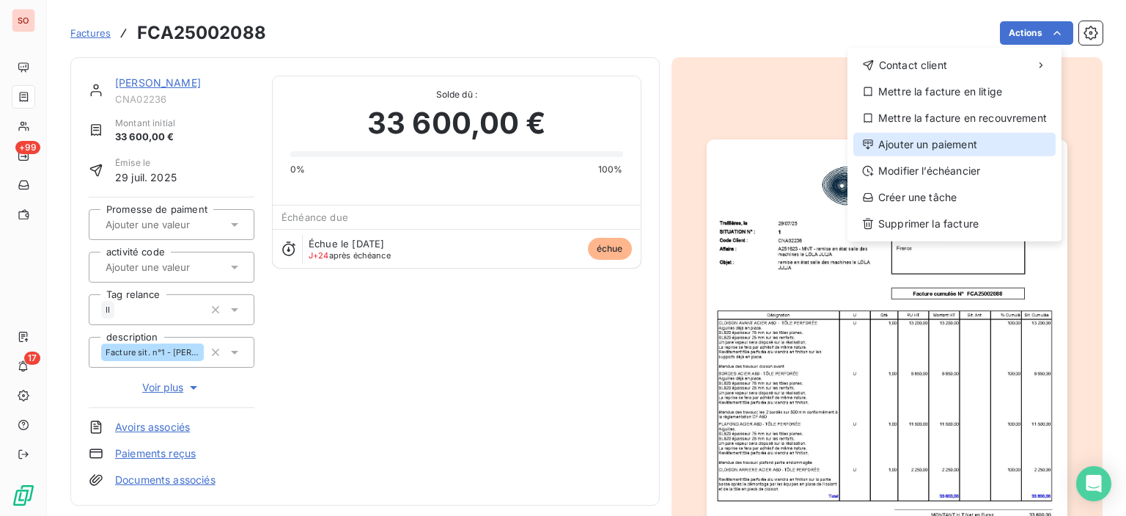
click at [933, 140] on div "Ajouter un paiement" at bounding box center [955, 144] width 202 height 23
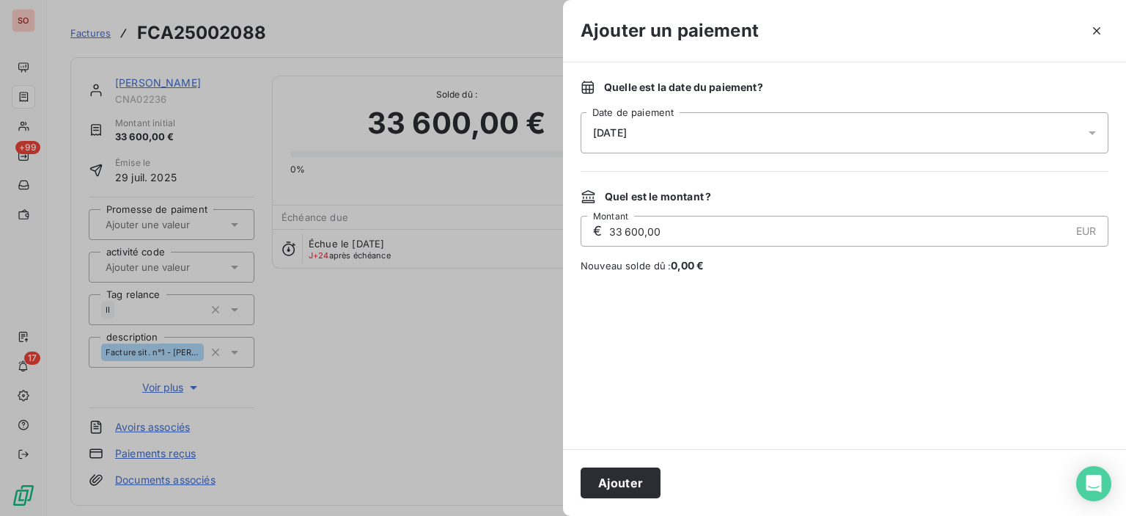
click at [1095, 144] on div at bounding box center [1096, 132] width 23 height 41
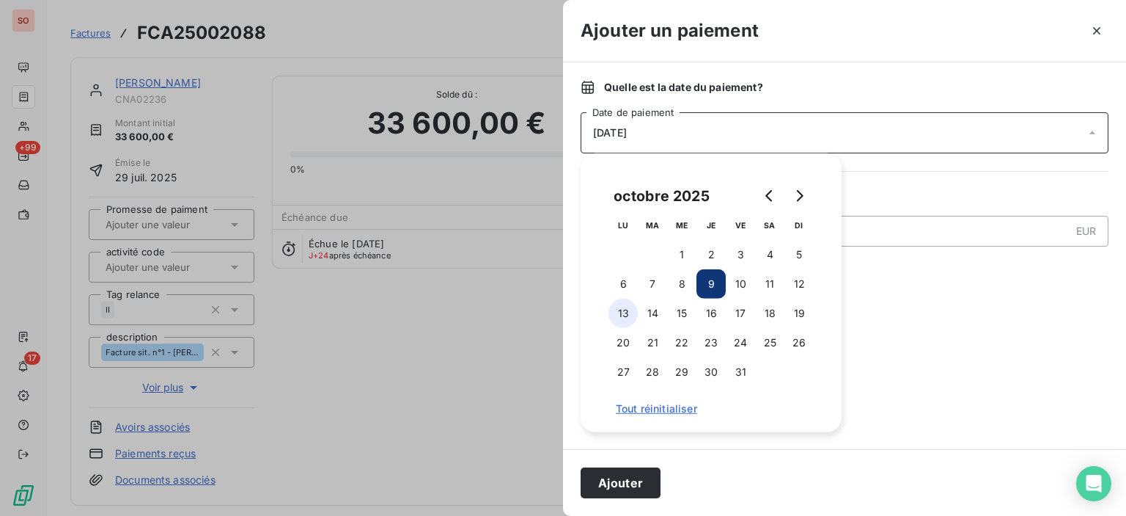
click at [631, 315] on button "13" at bounding box center [623, 312] width 29 height 29
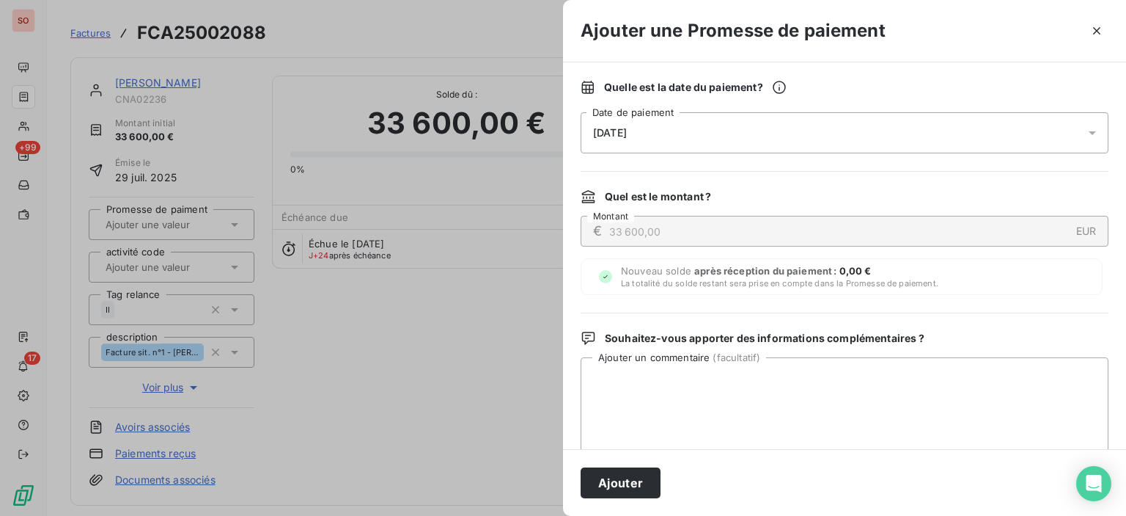
click at [950, 193] on div "Quel est le montant ?" at bounding box center [845, 196] width 528 height 15
paste textarea "JC 06/10 tel eu Mr Lesongeur, lui renvoi fact, va faire le virement aujourdh'ui…"
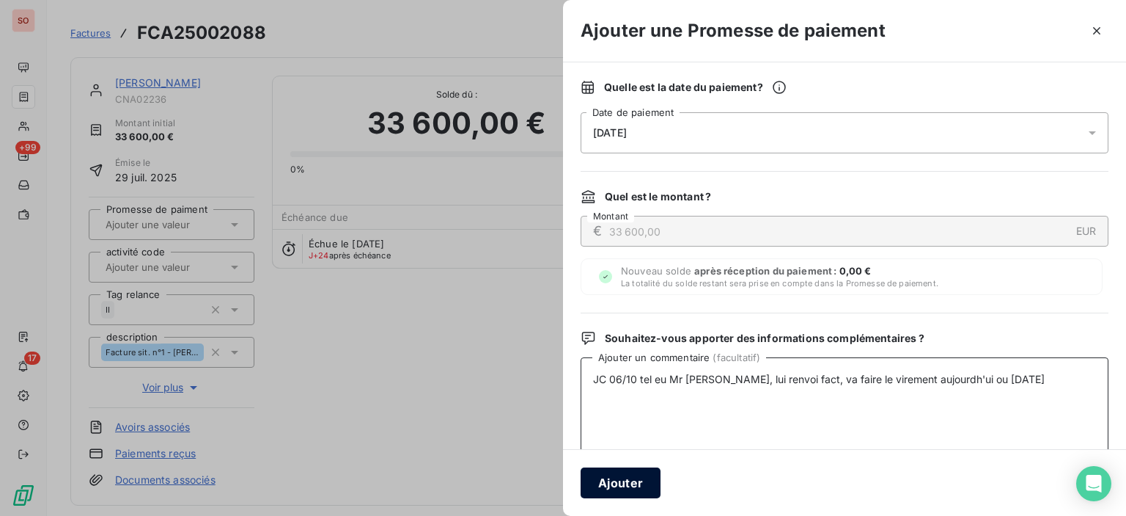
type textarea "JC 06/10 tel eu Mr Lesongeur, lui renvoi fact, va faire le virement aujourdh'ui…"
click at [637, 487] on button "Ajouter" at bounding box center [621, 482] width 80 height 31
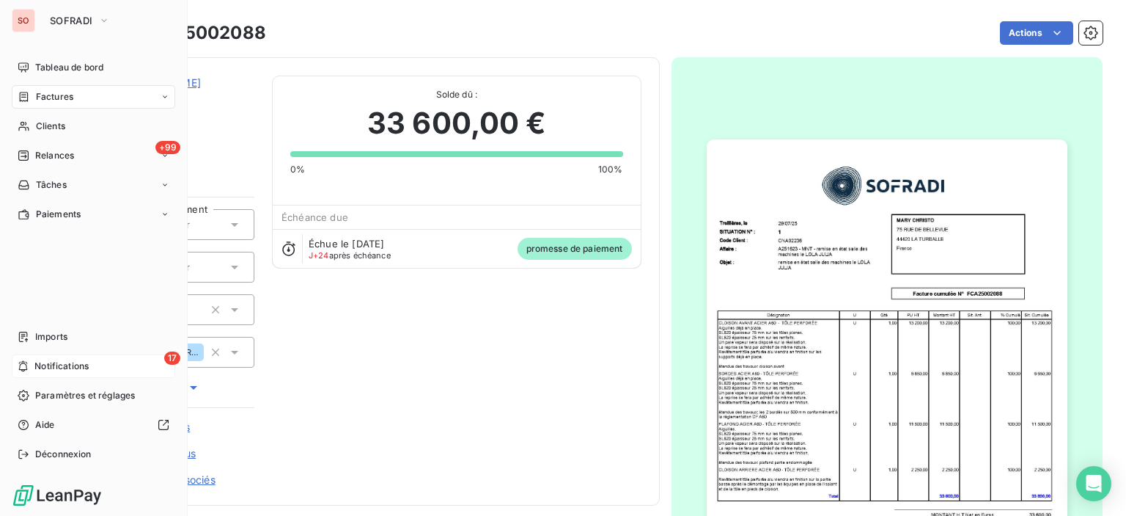
click at [78, 366] on span "Notifications" at bounding box center [61, 365] width 54 height 13
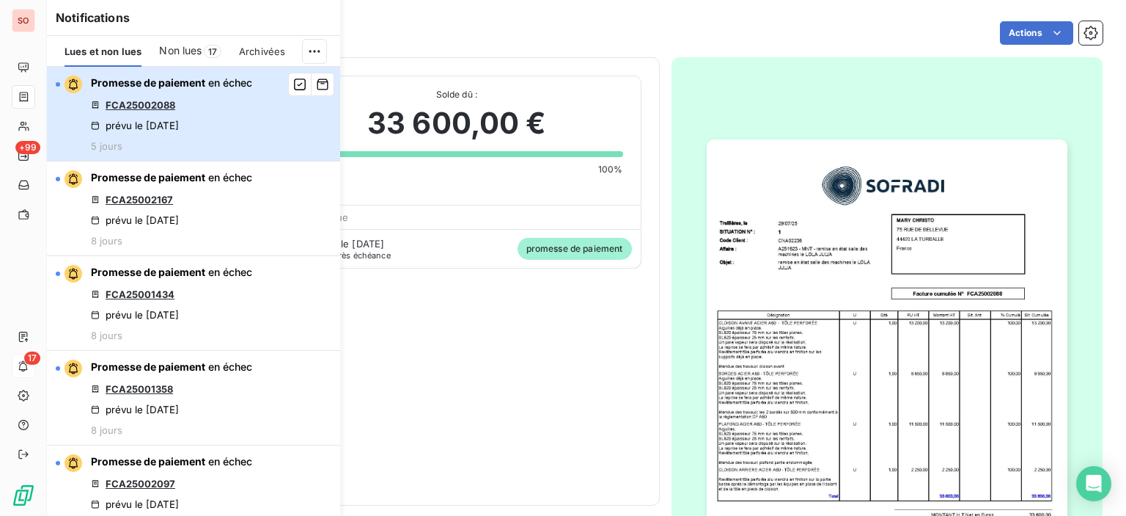
click at [193, 109] on div "Promesse de paiement en échec FCA25002088 prévu le 3 oct. 2025 5 jours" at bounding box center [171, 114] width 161 height 76
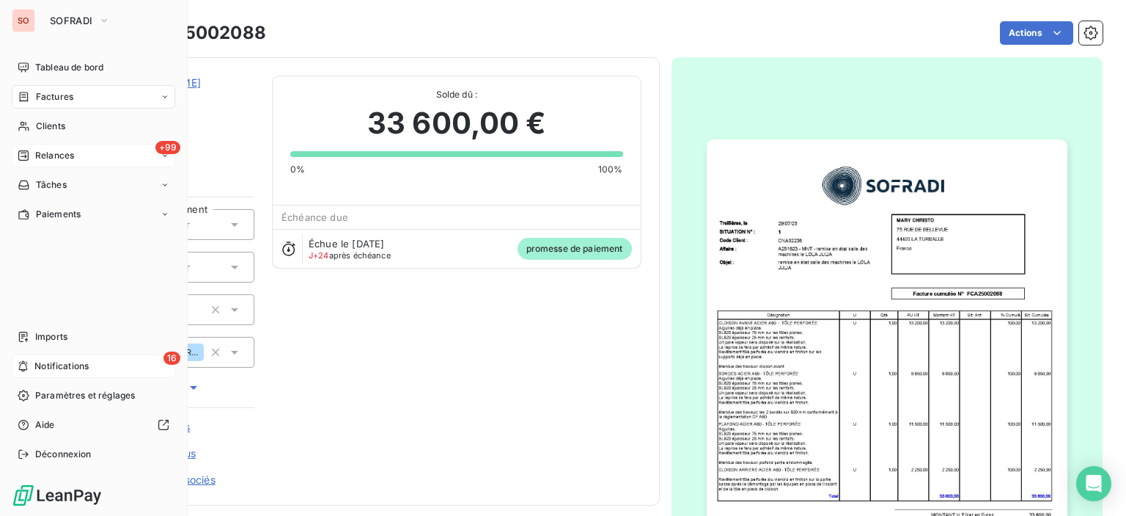
click at [76, 155] on div "+99 Relances" at bounding box center [94, 155] width 164 height 23
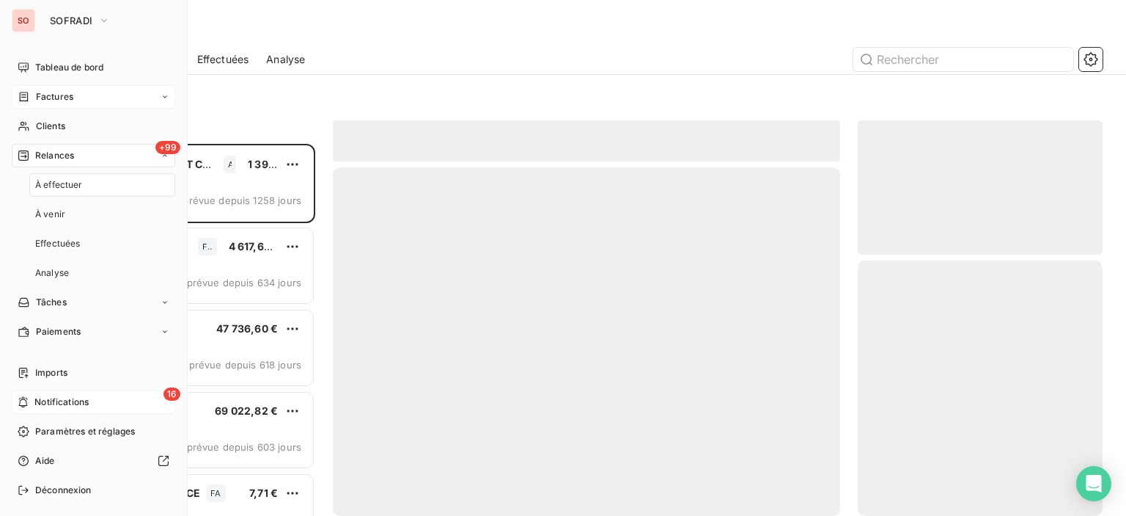
scroll to position [361, 233]
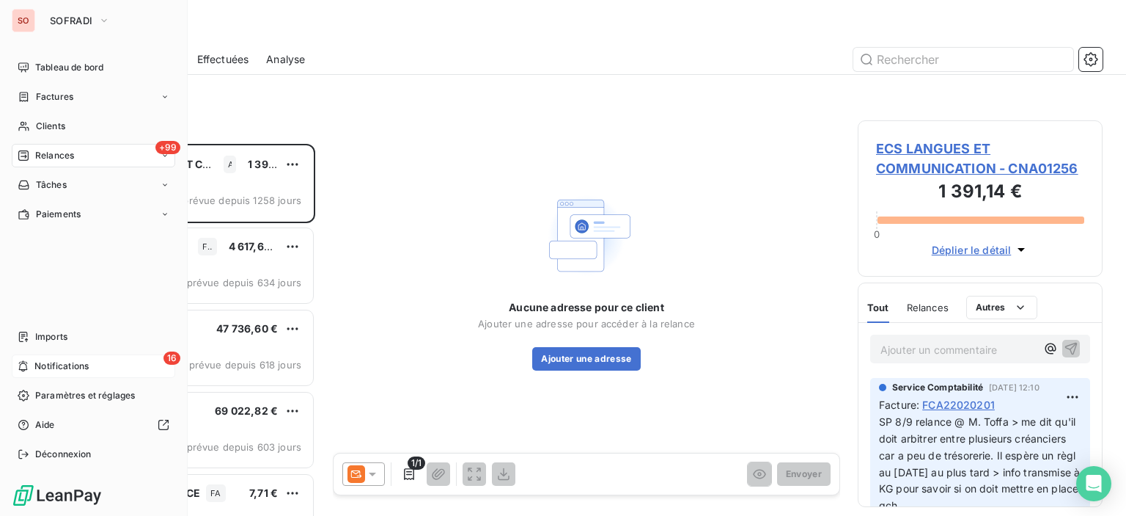
click at [92, 365] on div "16 Notifications" at bounding box center [94, 365] width 164 height 23
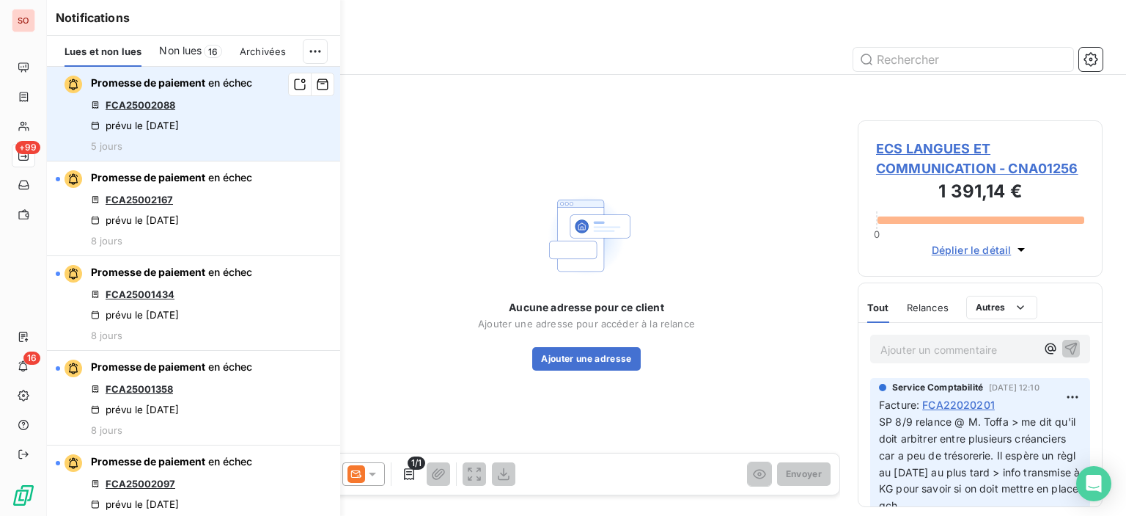
click at [169, 107] on link "FCA25002088" at bounding box center [141, 105] width 70 height 12
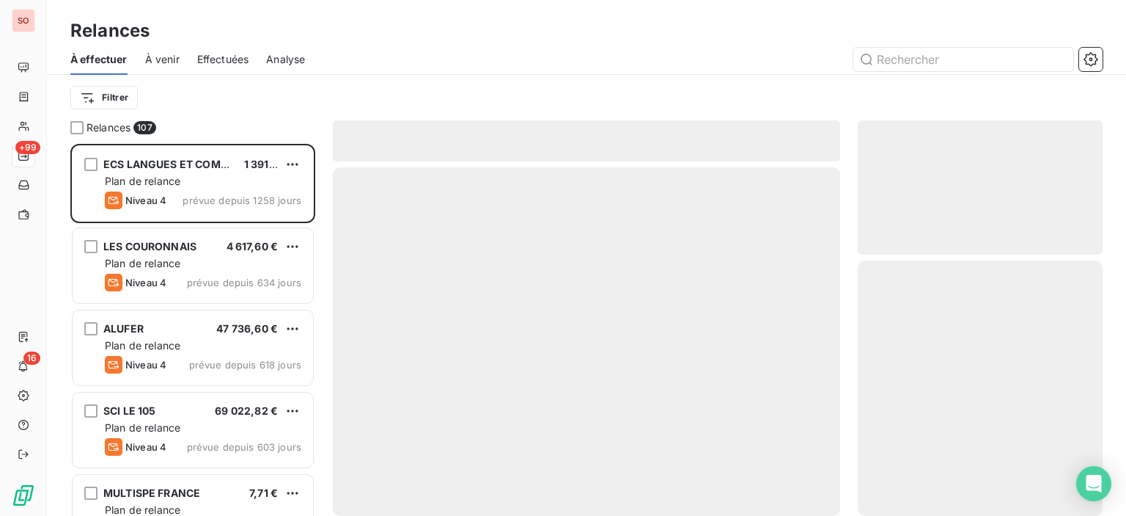
scroll to position [361, 233]
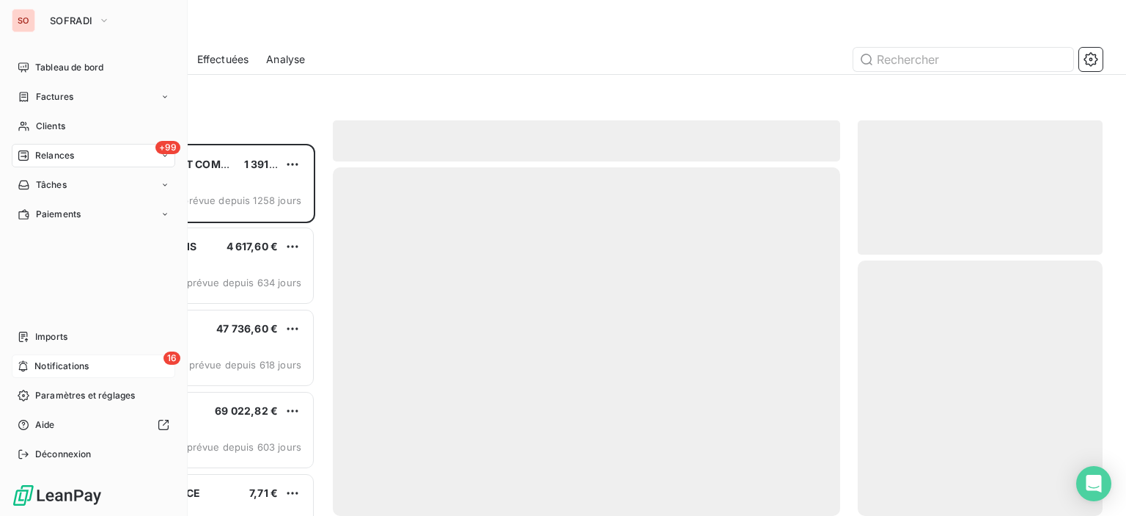
click at [23, 364] on icon at bounding box center [23, 366] width 11 height 12
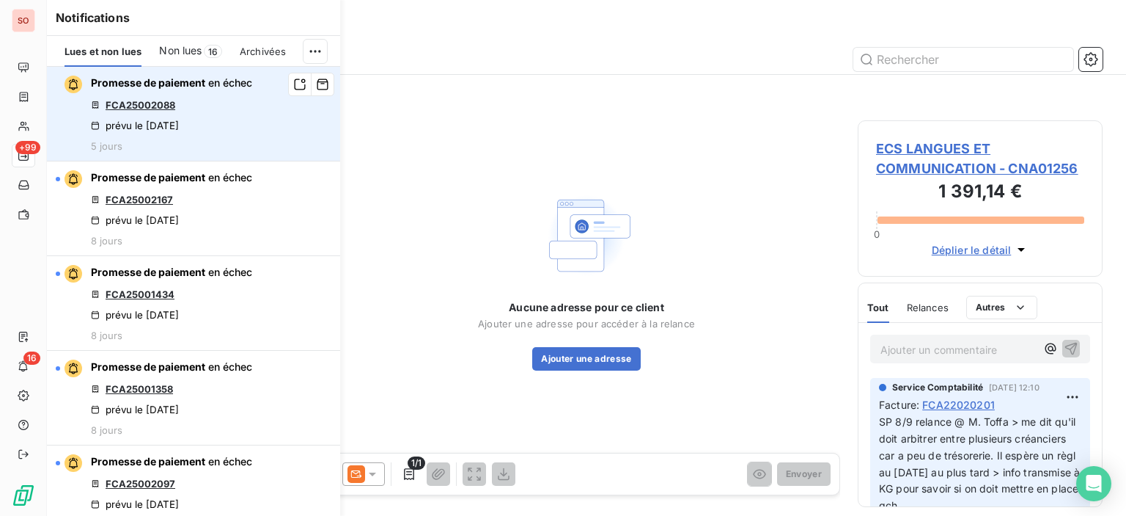
click at [155, 99] on link "FCA25002088" at bounding box center [141, 105] width 70 height 12
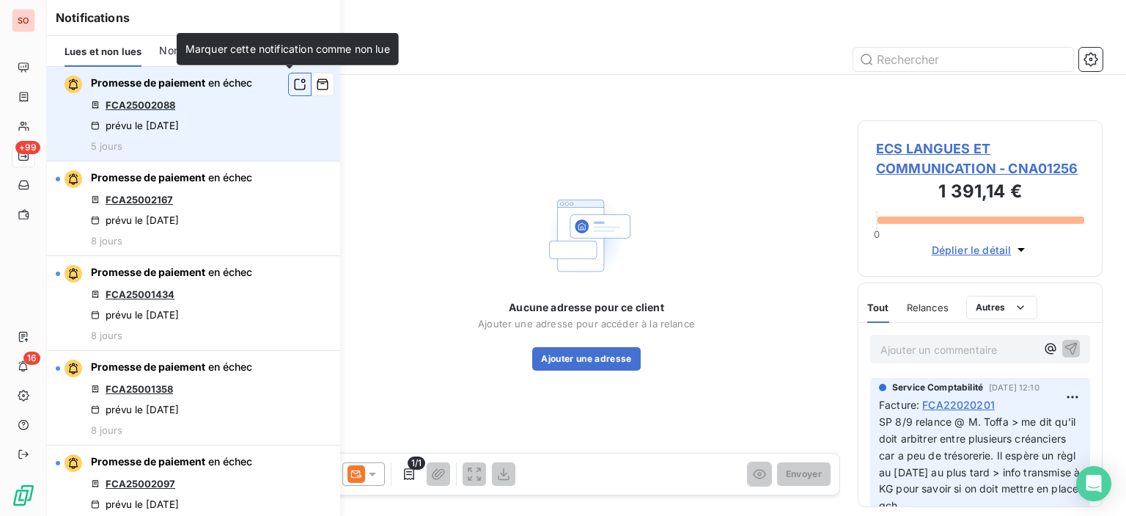
click at [293, 90] on icon "button" at bounding box center [299, 84] width 13 height 15
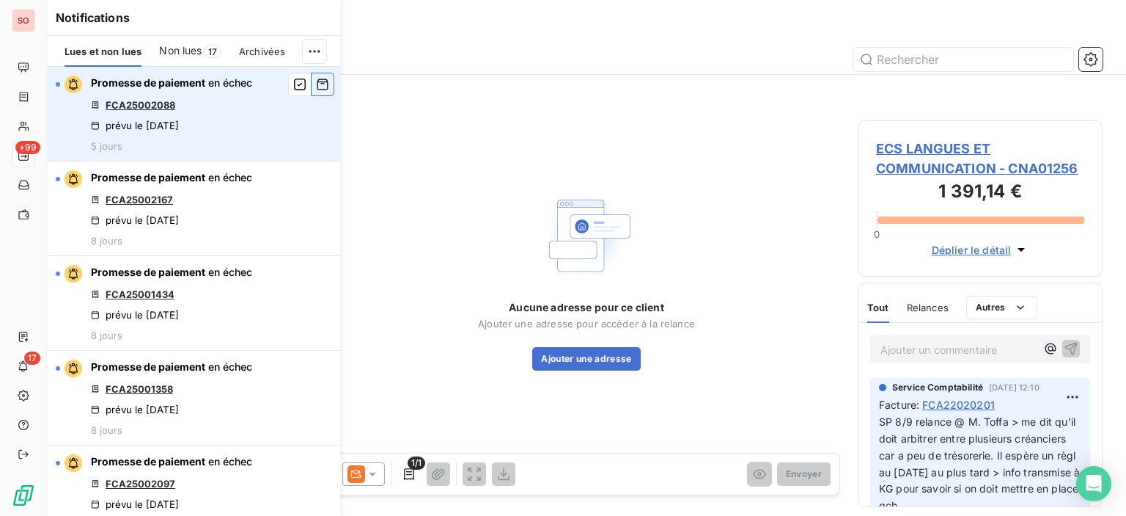
click at [311, 95] on button "button" at bounding box center [322, 84] width 23 height 23
click at [132, 106] on link "FCA25002167" at bounding box center [139, 105] width 67 height 12
click at [318, 83] on icon "button" at bounding box center [323, 84] width 11 height 11
click at [158, 108] on link "FCA25001434" at bounding box center [140, 105] width 69 height 12
click at [316, 78] on icon "button" at bounding box center [322, 84] width 13 height 15
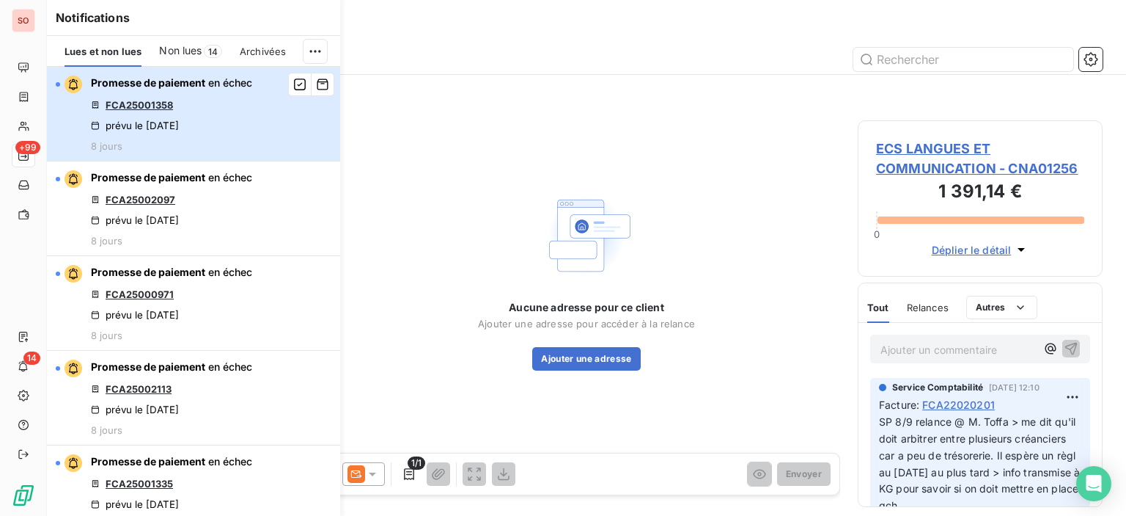
click at [173, 114] on div "Promesse de paiement en échec FCA25001358 prévu le 30 sept. 2025 8 jours" at bounding box center [171, 114] width 161 height 76
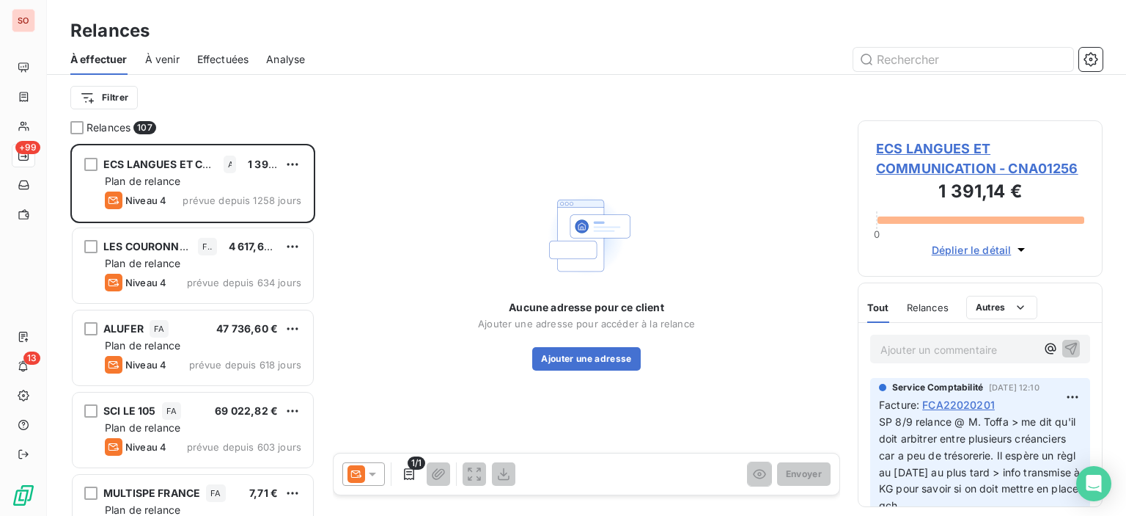
scroll to position [361, 233]
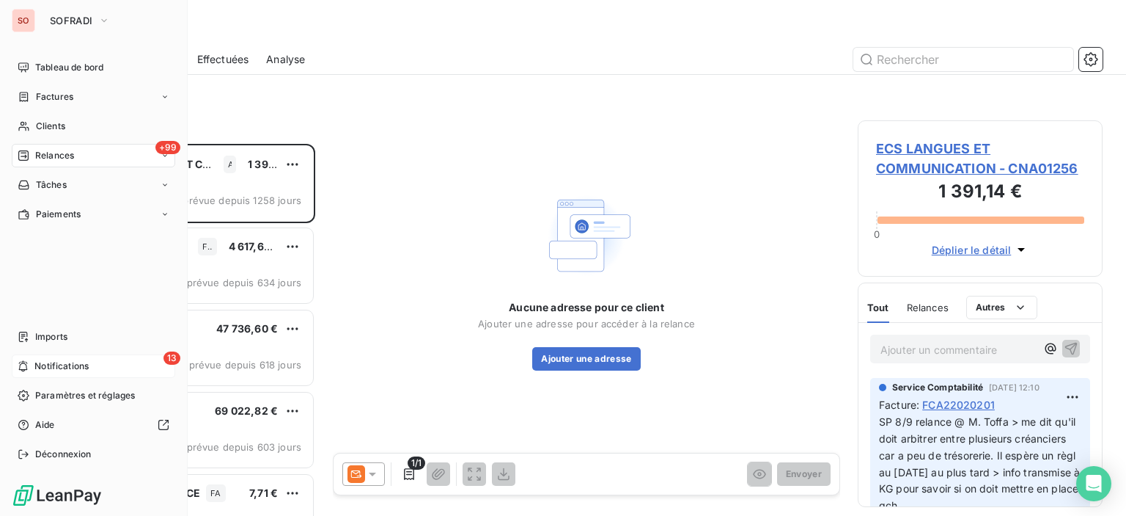
click at [18, 366] on icon at bounding box center [23, 366] width 11 height 12
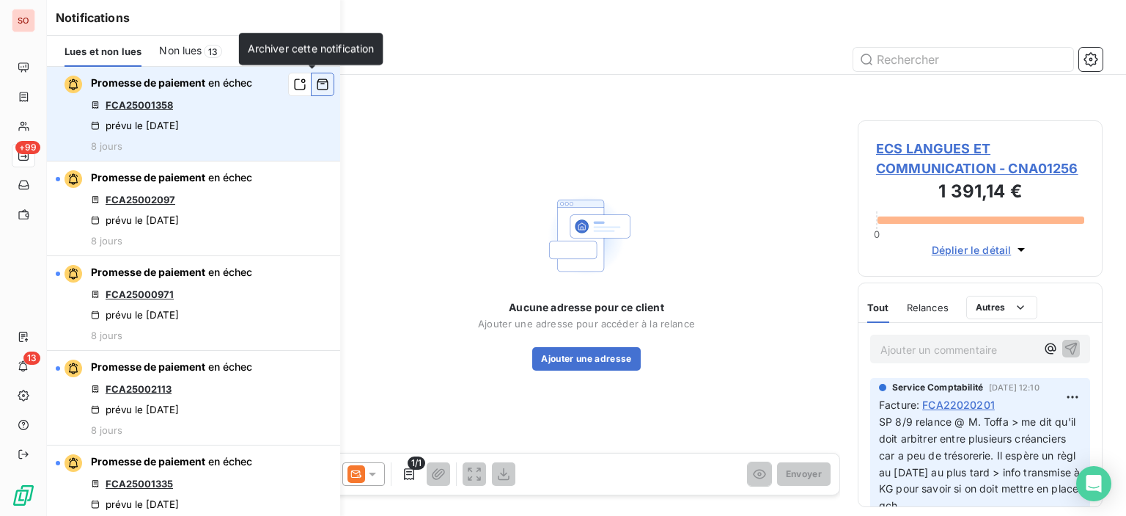
click at [318, 89] on icon "button" at bounding box center [323, 84] width 11 height 11
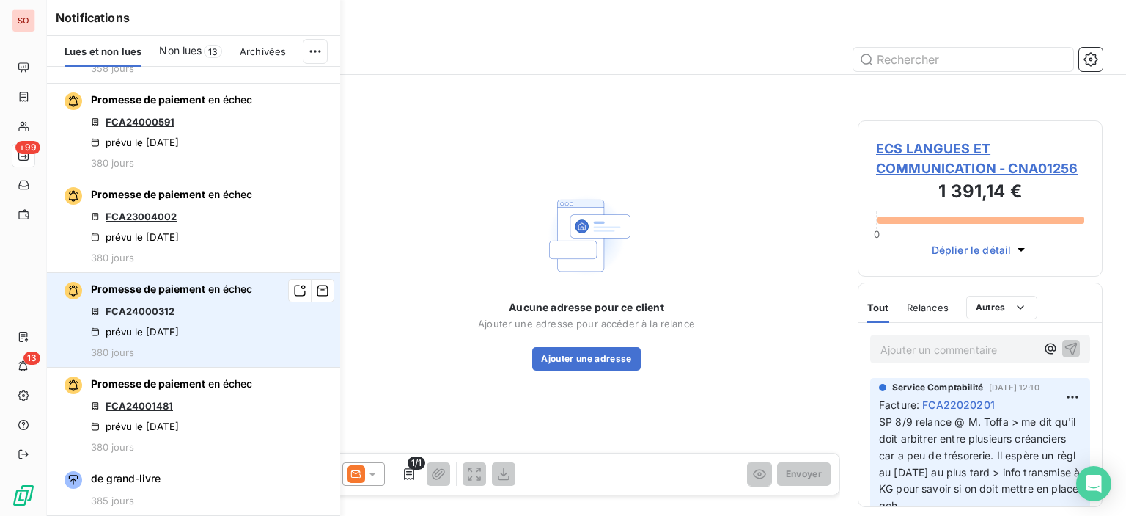
scroll to position [1505, 0]
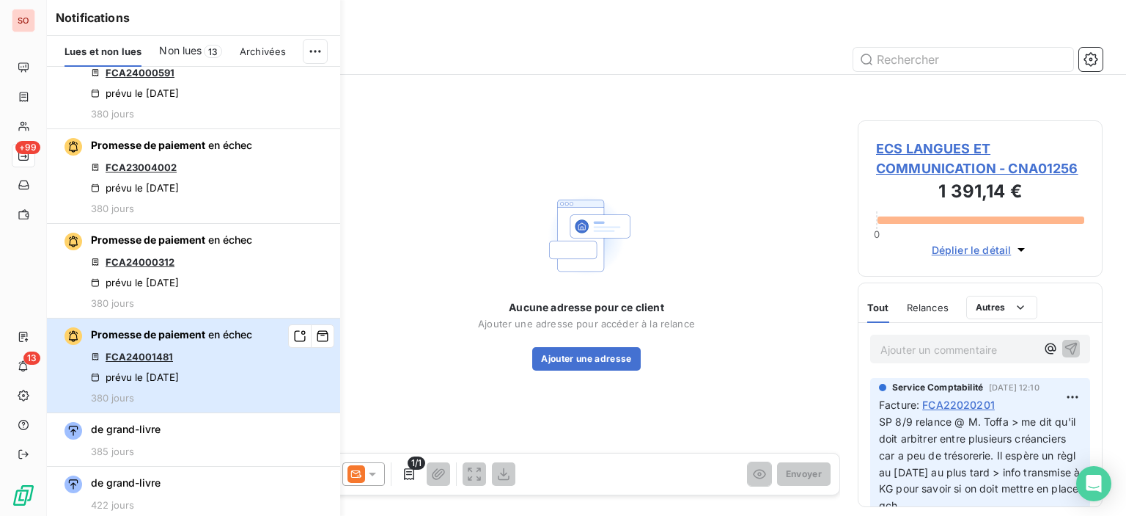
click at [204, 362] on div "Promesse de paiement en échec FCA24001481 prévu le 29 juil. 2024 380 jours" at bounding box center [171, 365] width 161 height 76
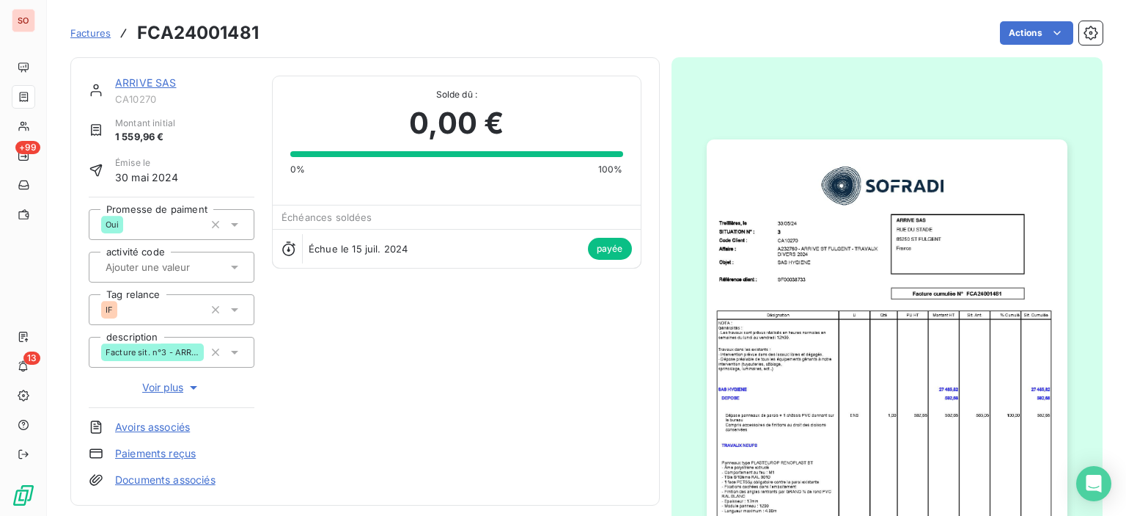
click at [168, 83] on link "ARRIVE SAS" at bounding box center [146, 82] width 62 height 12
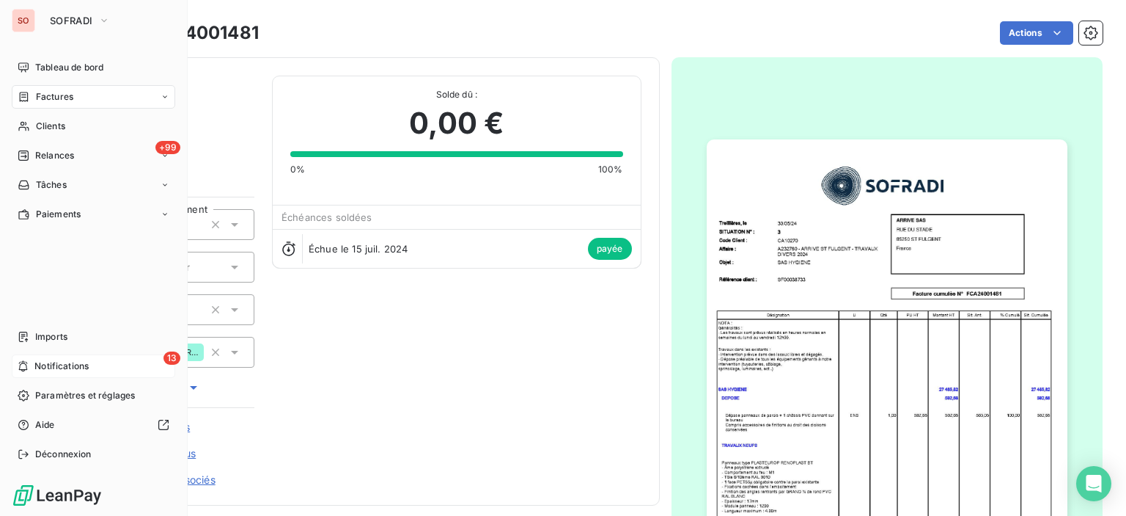
click at [65, 373] on div "13 Notifications" at bounding box center [94, 365] width 164 height 23
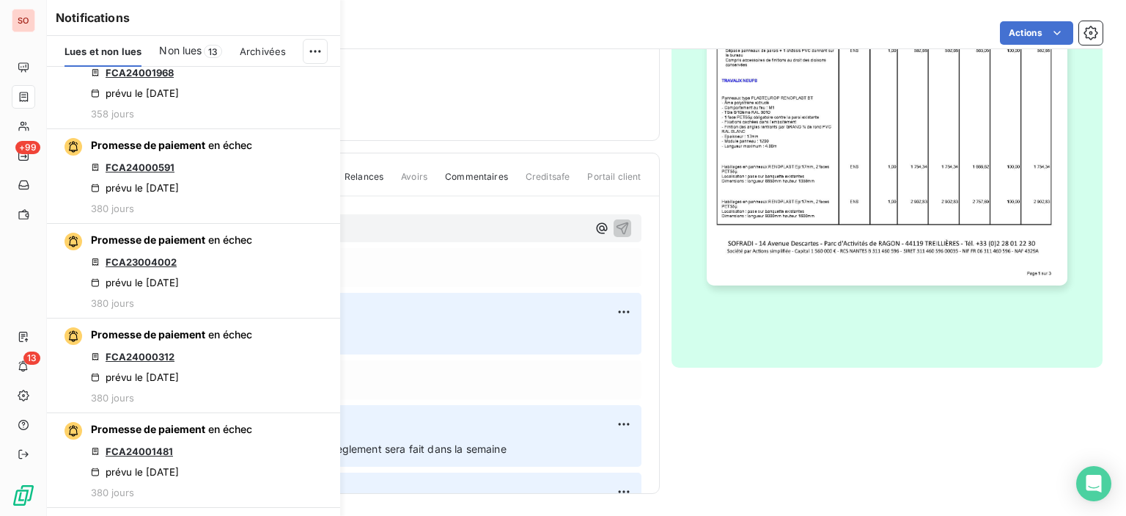
scroll to position [1505, 0]
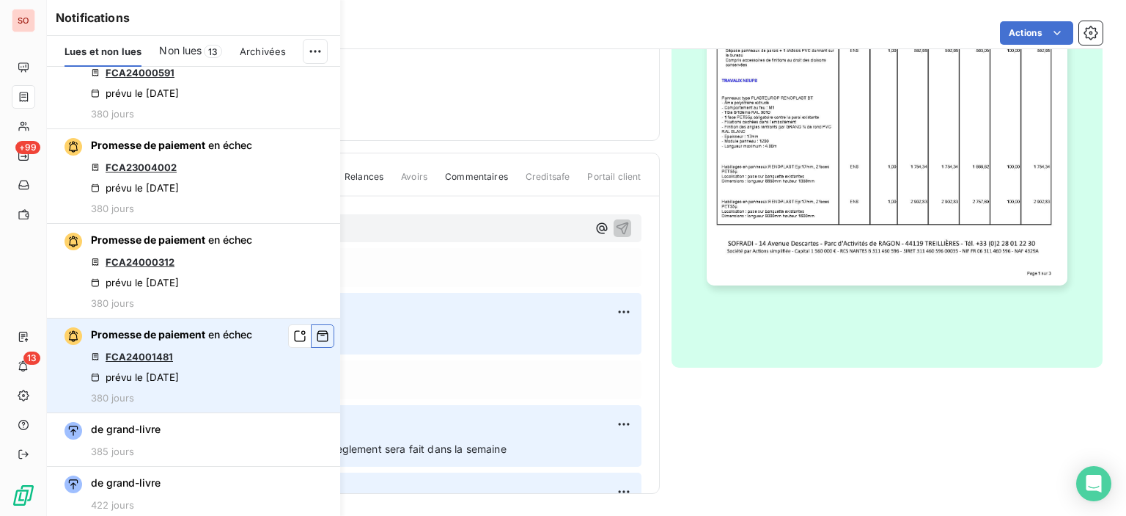
click at [311, 342] on button "button" at bounding box center [322, 335] width 23 height 23
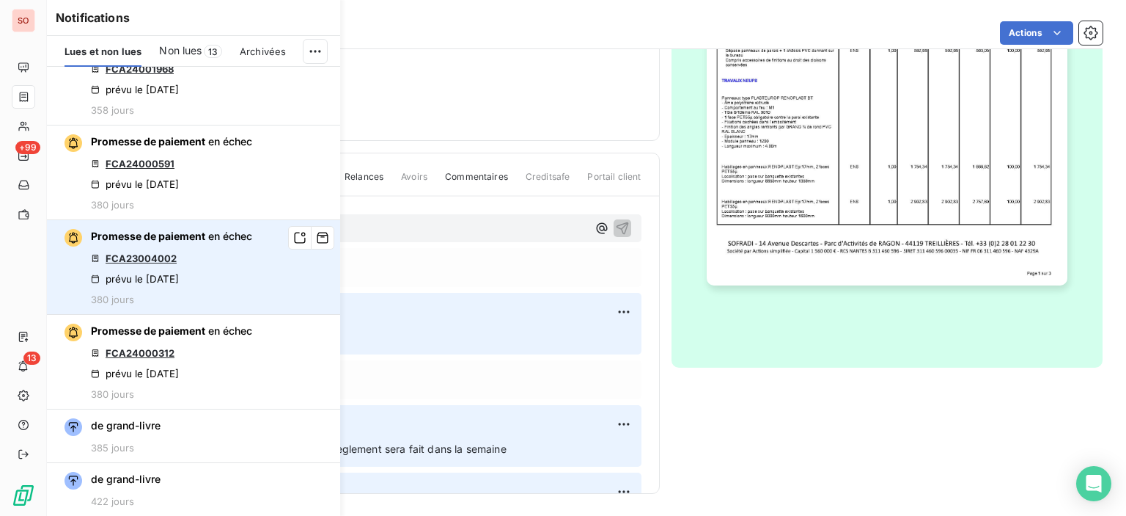
scroll to position [1410, 0]
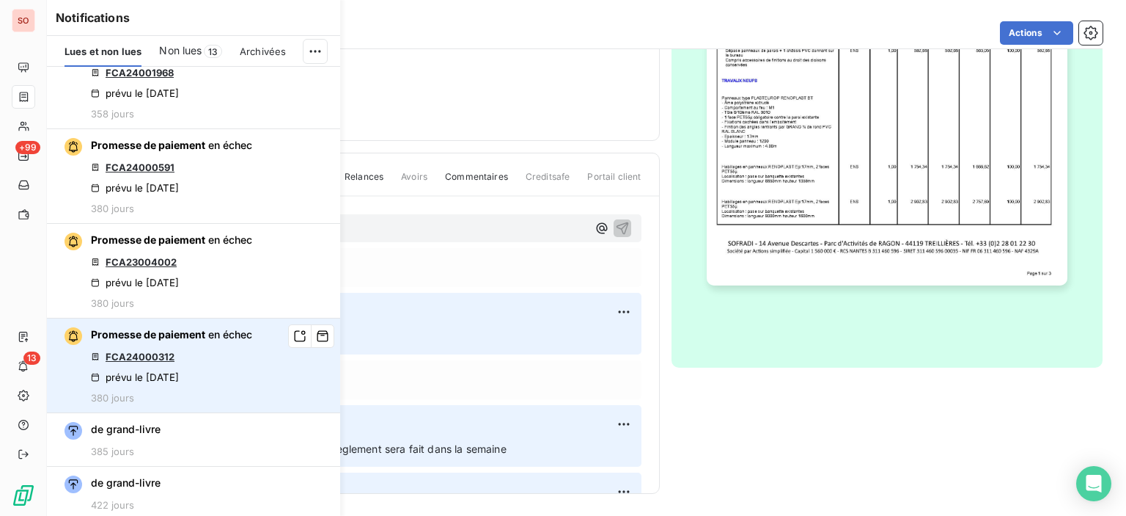
click at [140, 351] on link "FCA24000312" at bounding box center [140, 357] width 69 height 12
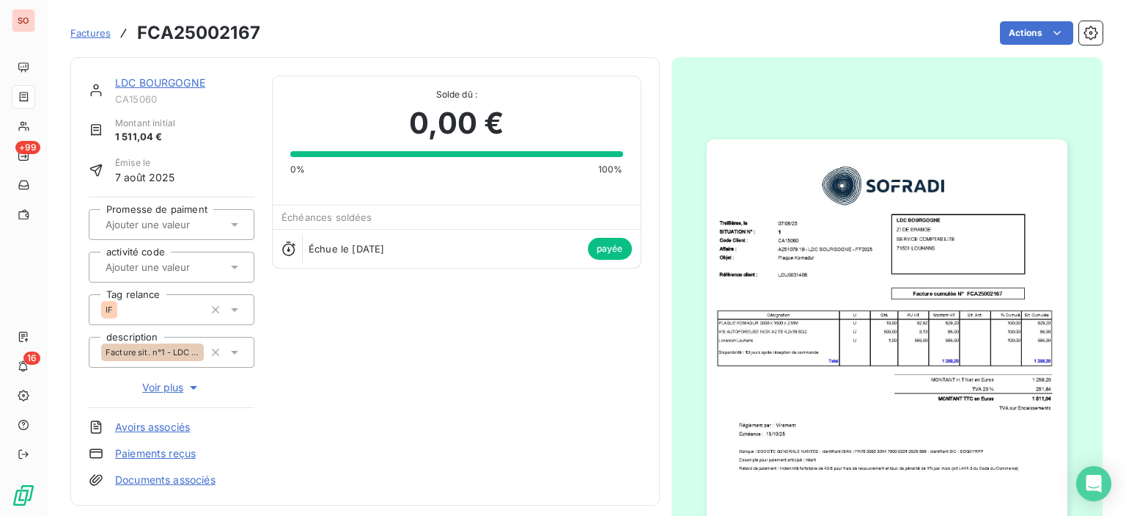
click at [1032, 29] on html "SO +99 16 Factures FCA25002167 Actions LDC [GEOGRAPHIC_DATA] CA15060 Montant in…" at bounding box center [563, 258] width 1126 height 516
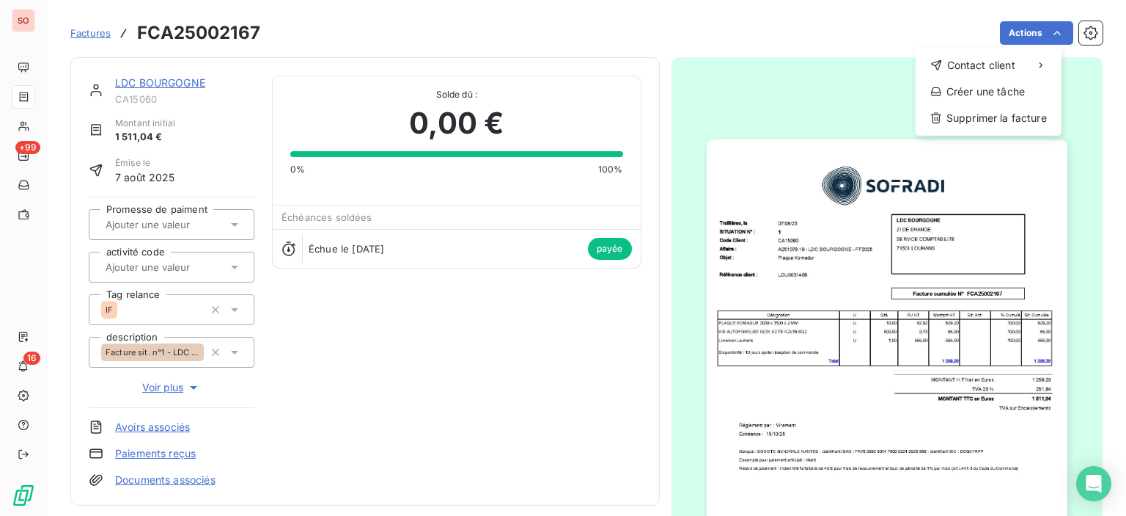
click at [763, 34] on html "SO +99 16 Factures FCA25002167 Actions Contact client Créer une tâche Supprimer…" at bounding box center [563, 258] width 1126 height 516
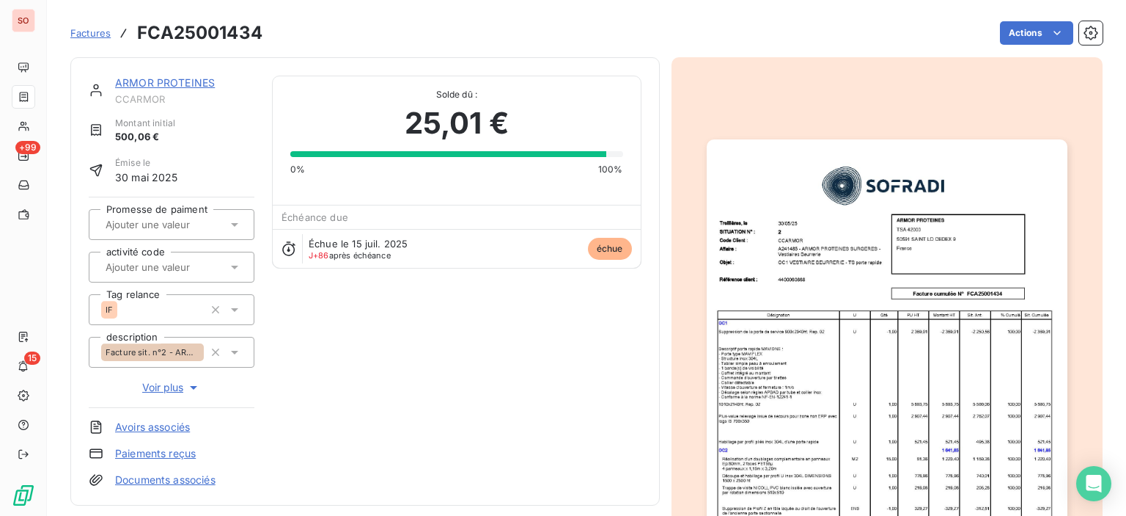
click at [187, 89] on div "ARMOR PROTEINES" at bounding box center [184, 83] width 139 height 15
click at [168, 73] on div "ARMOR PROTEINES CCARMOR Montant initial 500,06 € Émise le [DATE] Promesse de pa…" at bounding box center [365, 281] width 590 height 448
click at [166, 87] on link "ARMOR PROTEINES" at bounding box center [165, 82] width 100 height 12
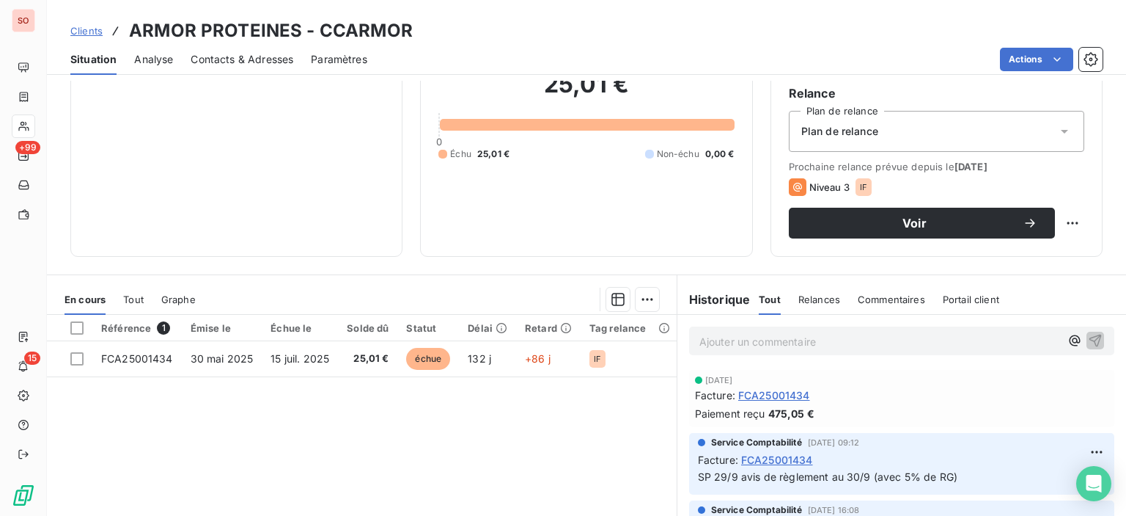
scroll to position [220, 0]
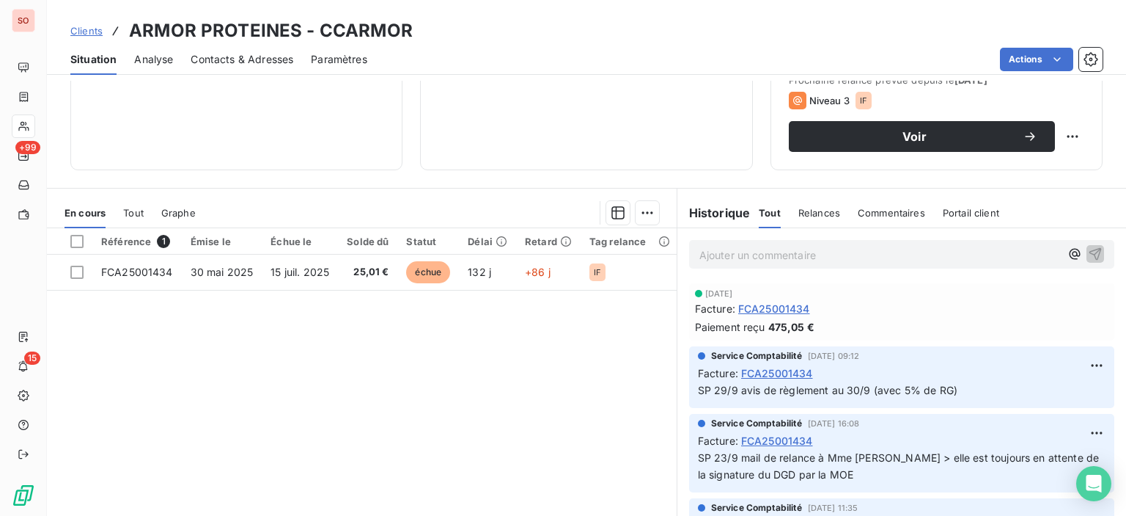
click at [362, 274] on span "25,01 €" at bounding box center [368, 272] width 42 height 15
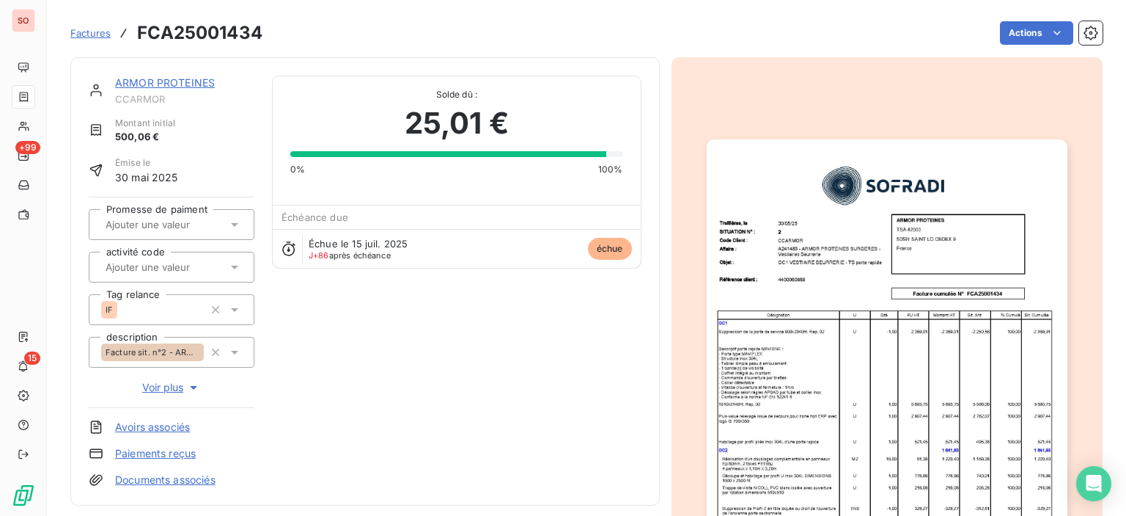
click at [912, 287] on img "button" at bounding box center [887, 394] width 361 height 510
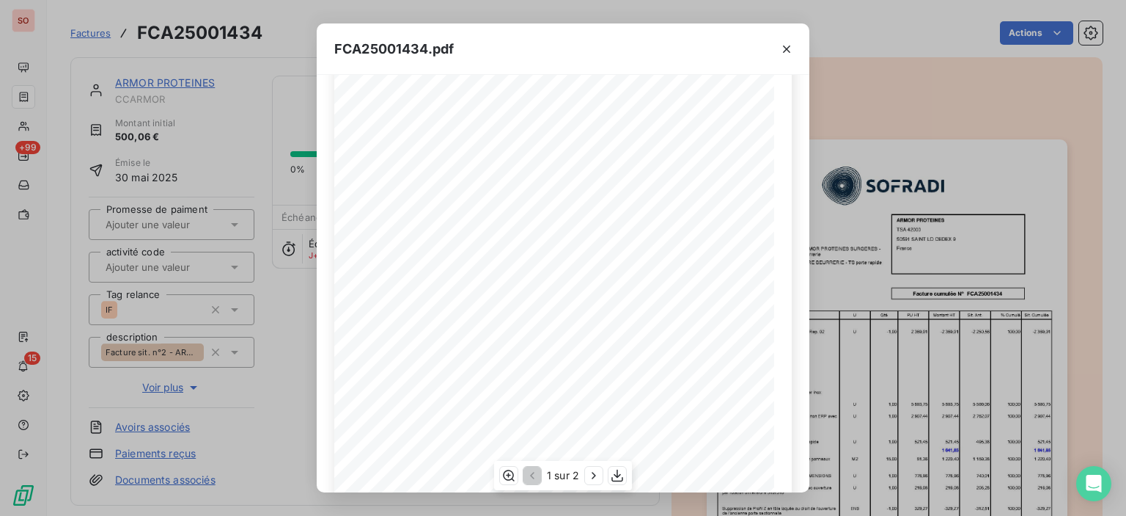
scroll to position [239, 0]
click at [596, 478] on icon "button" at bounding box center [594, 475] width 15 height 15
click at [792, 53] on icon "button" at bounding box center [787, 49] width 15 height 15
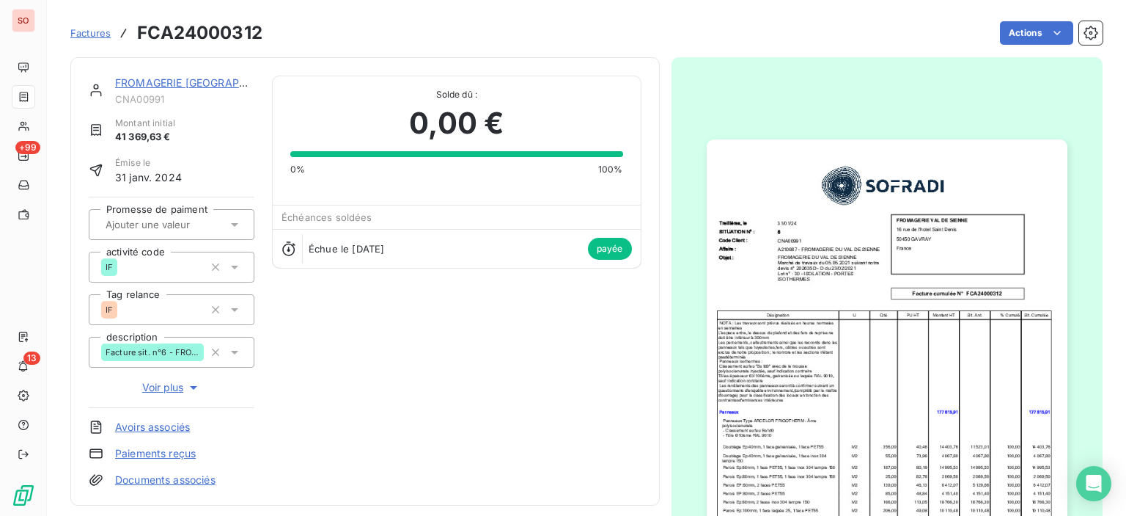
drag, startPoint x: 209, startPoint y: 392, endPoint x: 554, endPoint y: 35, distance: 496.3
click at [554, 35] on div "Actions" at bounding box center [691, 32] width 823 height 23
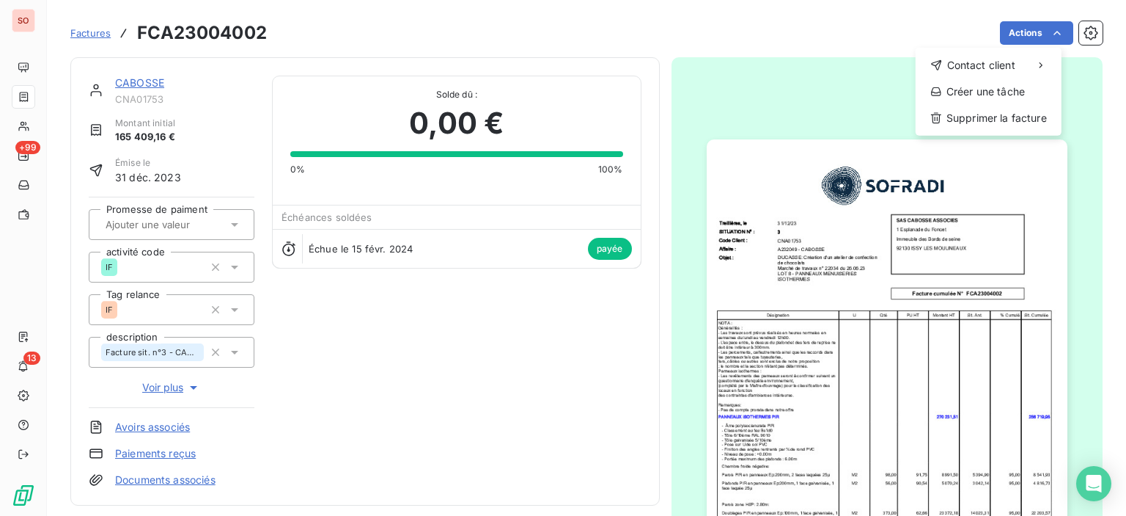
click at [780, 24] on html "SO +99 13 Factures FCA23004002 Actions Contact client Créer une tâche Supprimer…" at bounding box center [563, 258] width 1126 height 516
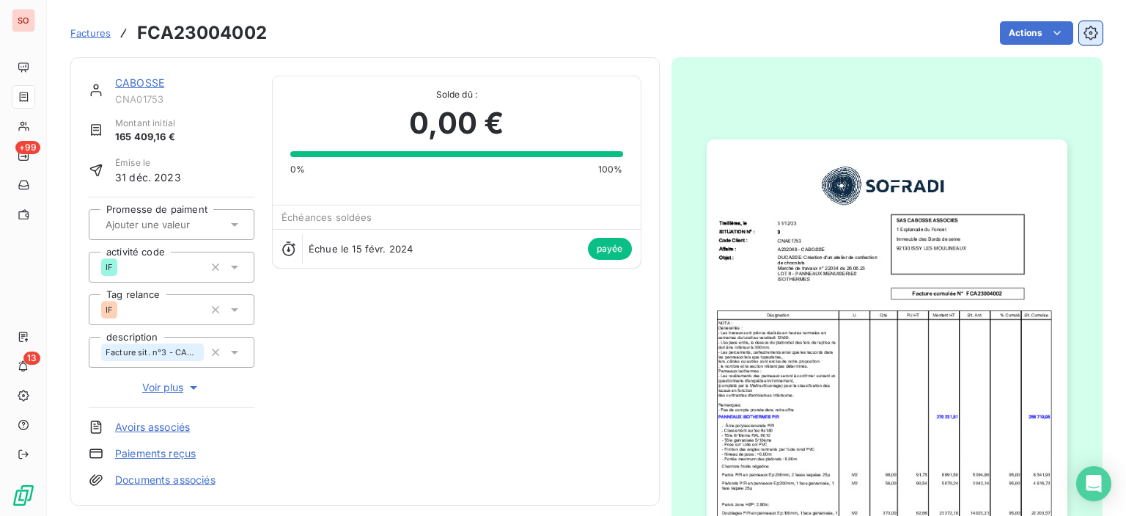
click at [1084, 35] on icon "button" at bounding box center [1091, 33] width 14 height 14
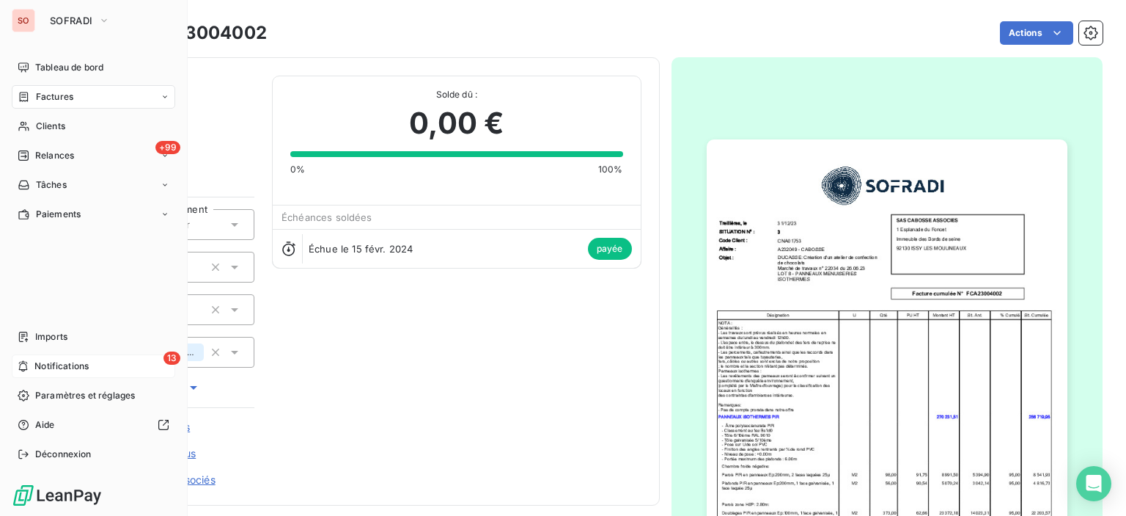
click at [74, 367] on span "Notifications" at bounding box center [61, 365] width 54 height 13
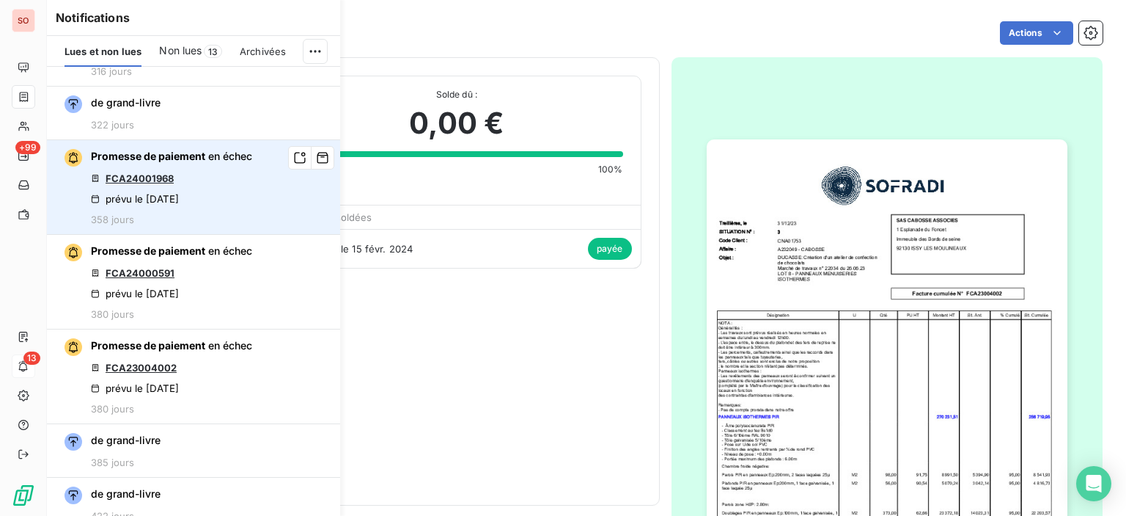
scroll to position [1316, 0]
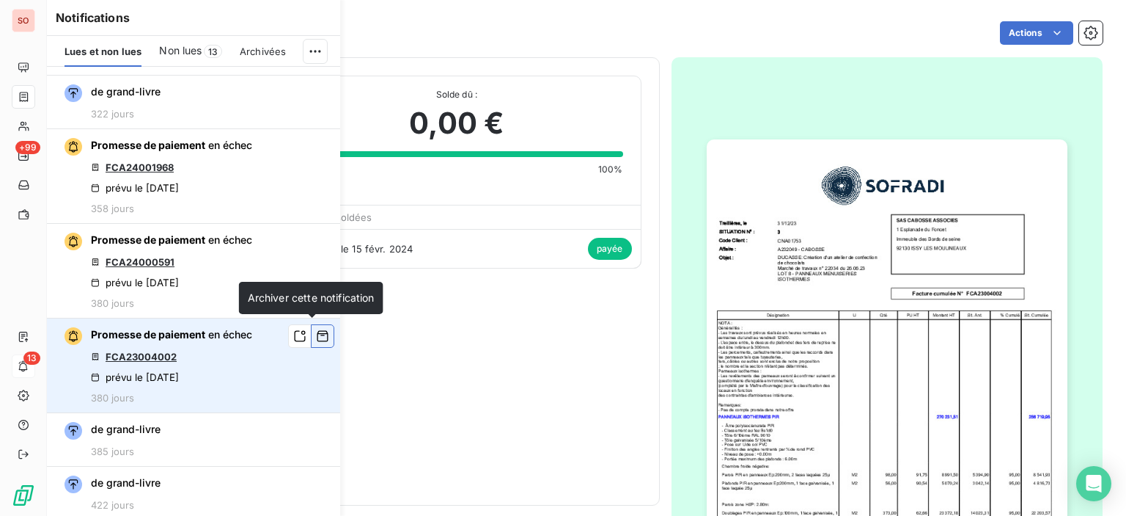
click at [311, 342] on button "button" at bounding box center [322, 335] width 23 height 23
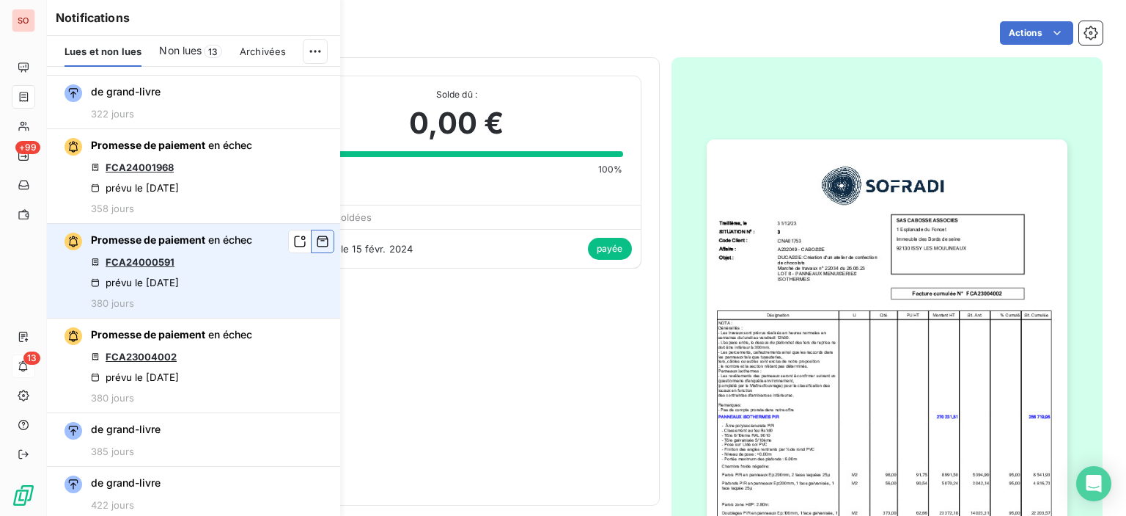
scroll to position [1221, 0]
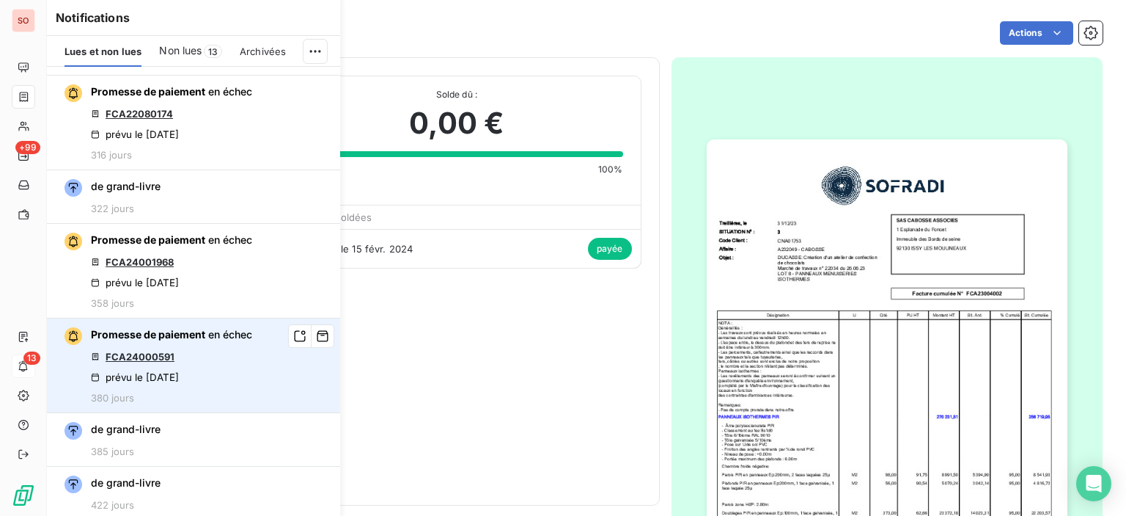
click at [150, 351] on link "FCA24000591" at bounding box center [140, 357] width 69 height 12
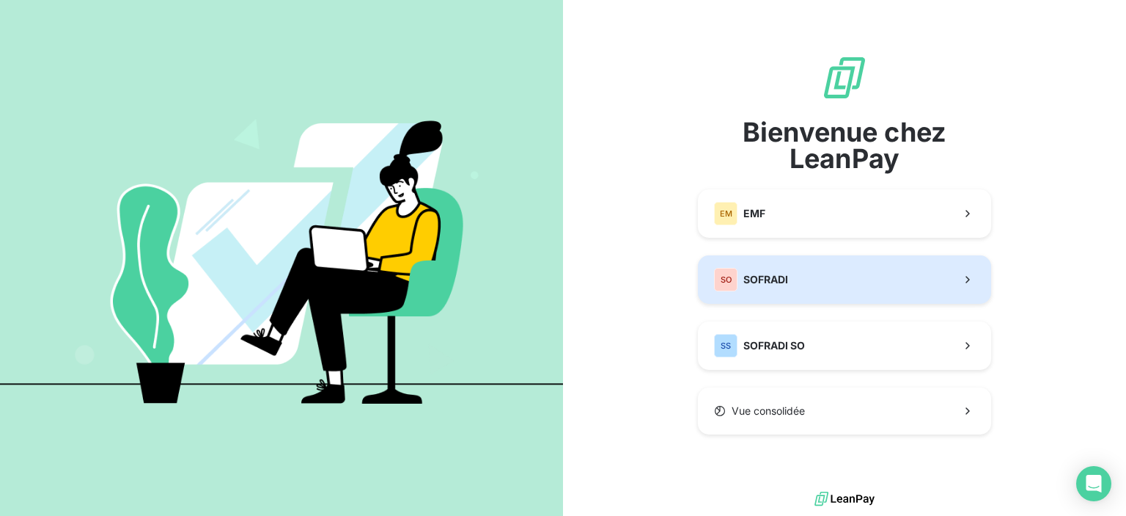
click at [788, 262] on button "SO SOFRADI" at bounding box center [844, 279] width 293 height 48
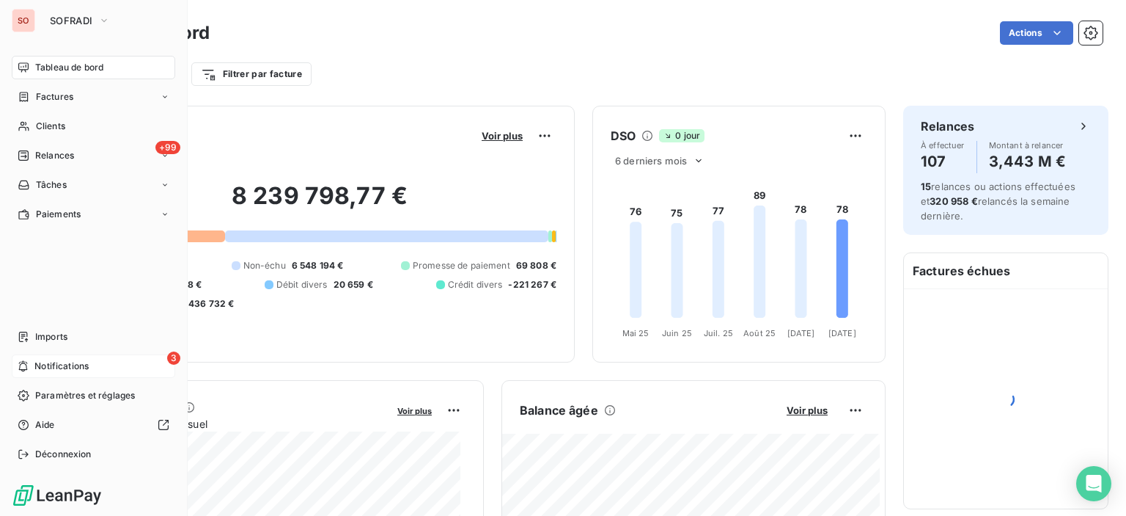
click at [67, 370] on span "Notifications" at bounding box center [61, 365] width 54 height 13
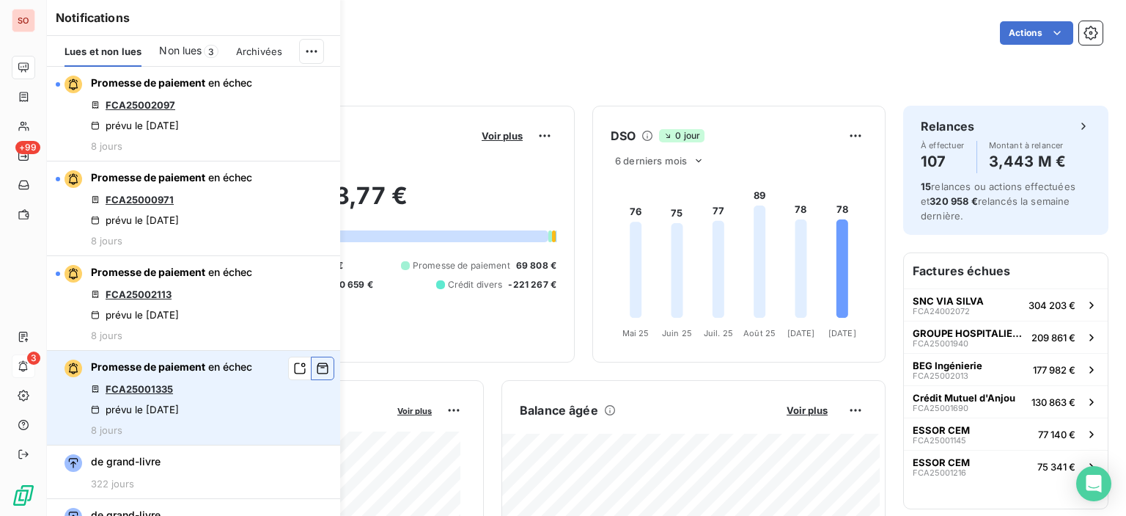
click at [316, 369] on icon "button" at bounding box center [322, 368] width 13 height 15
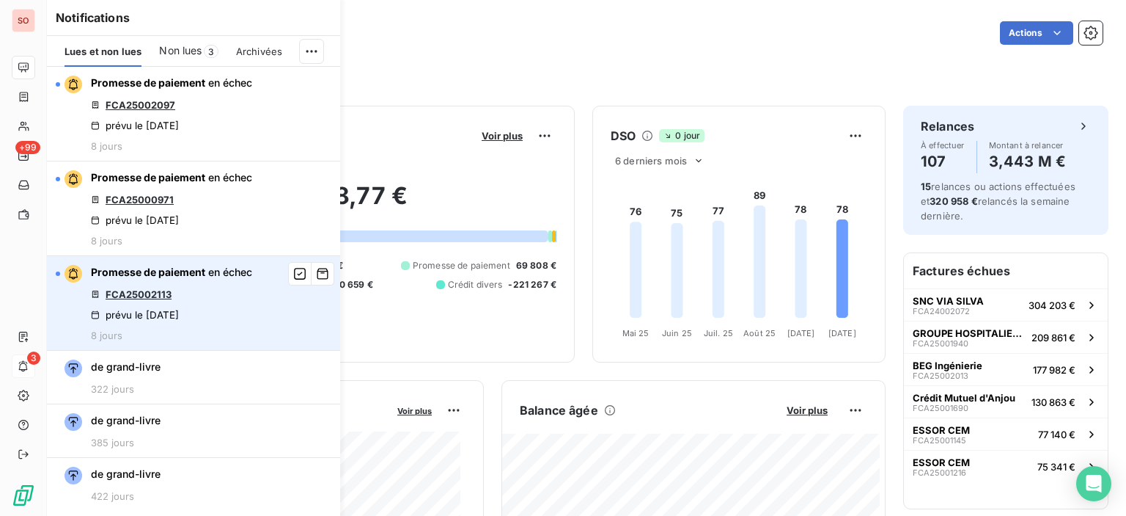
click at [114, 298] on link "FCA25002113" at bounding box center [139, 294] width 66 height 12
click at [326, 276] on icon "button" at bounding box center [322, 273] width 13 height 15
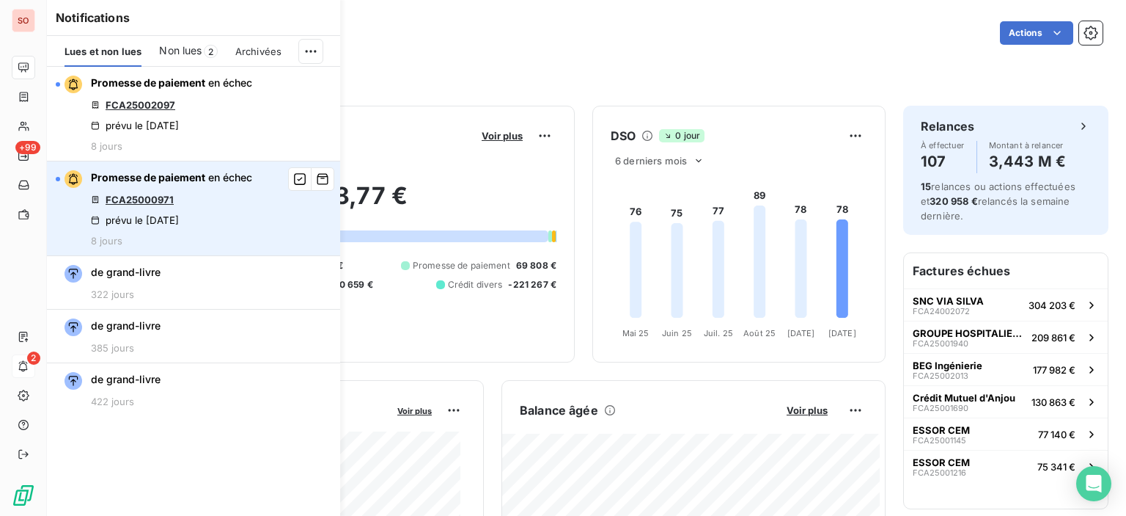
click at [141, 199] on link "FCA25000971" at bounding box center [140, 200] width 68 height 12
click at [325, 177] on icon "button" at bounding box center [322, 179] width 13 height 15
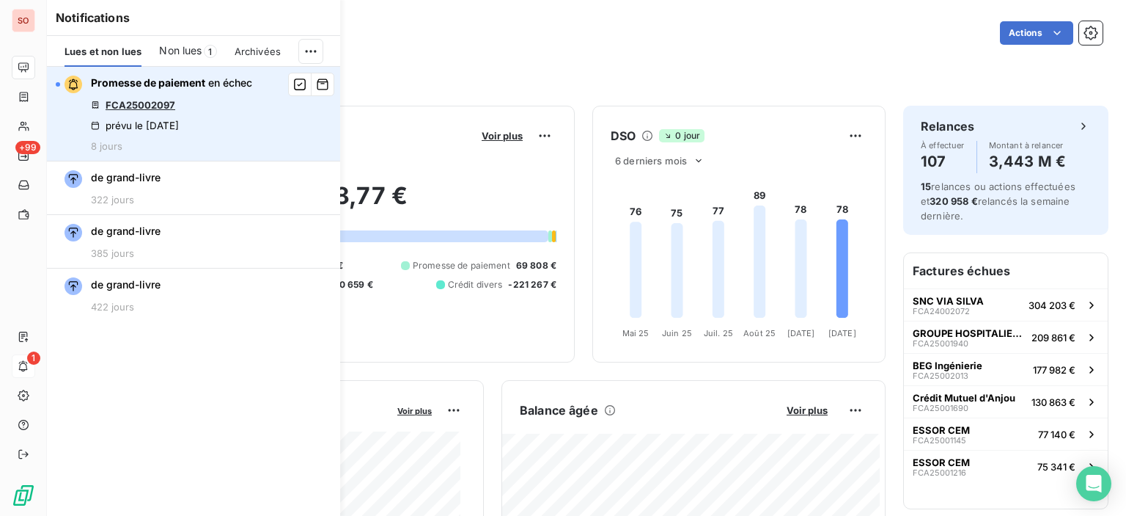
click at [158, 108] on link "FCA25002097" at bounding box center [141, 105] width 70 height 12
click at [323, 87] on icon "button" at bounding box center [322, 84] width 13 height 15
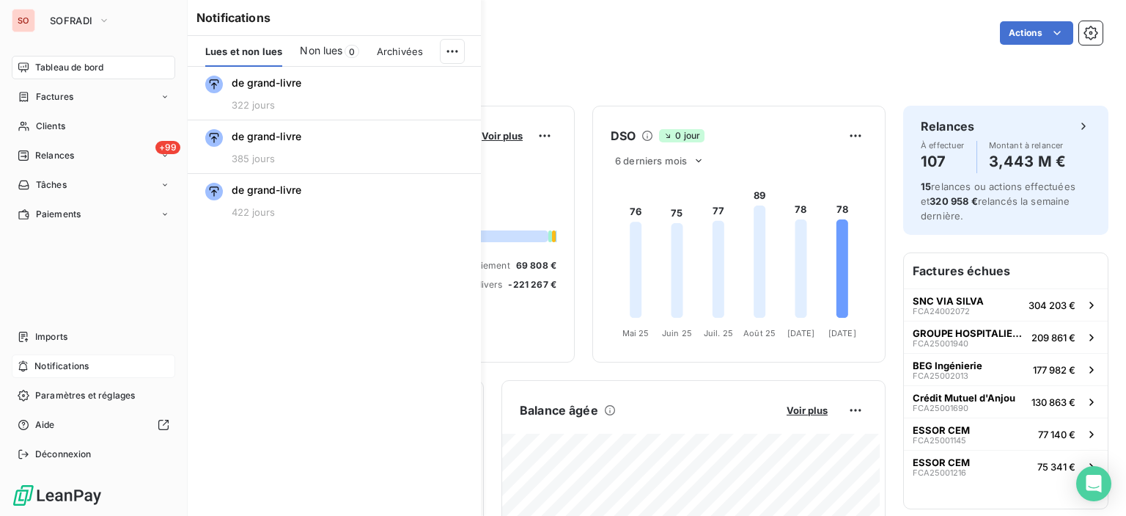
click at [50, 62] on span "Tableau de bord" at bounding box center [69, 67] width 68 height 13
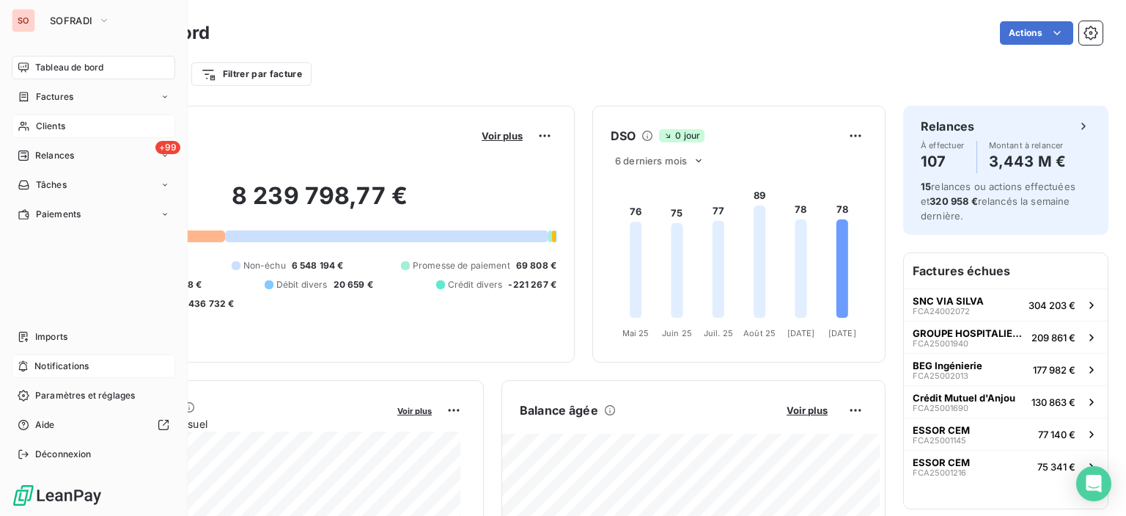
click at [37, 120] on span "Clients" at bounding box center [50, 126] width 29 height 13
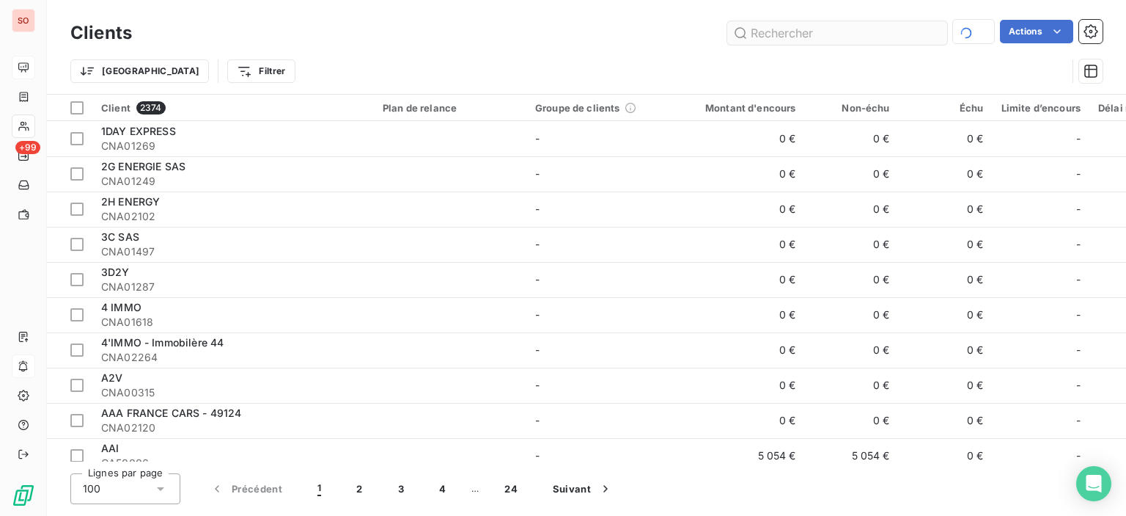
click at [819, 32] on input "text" at bounding box center [837, 32] width 220 height 23
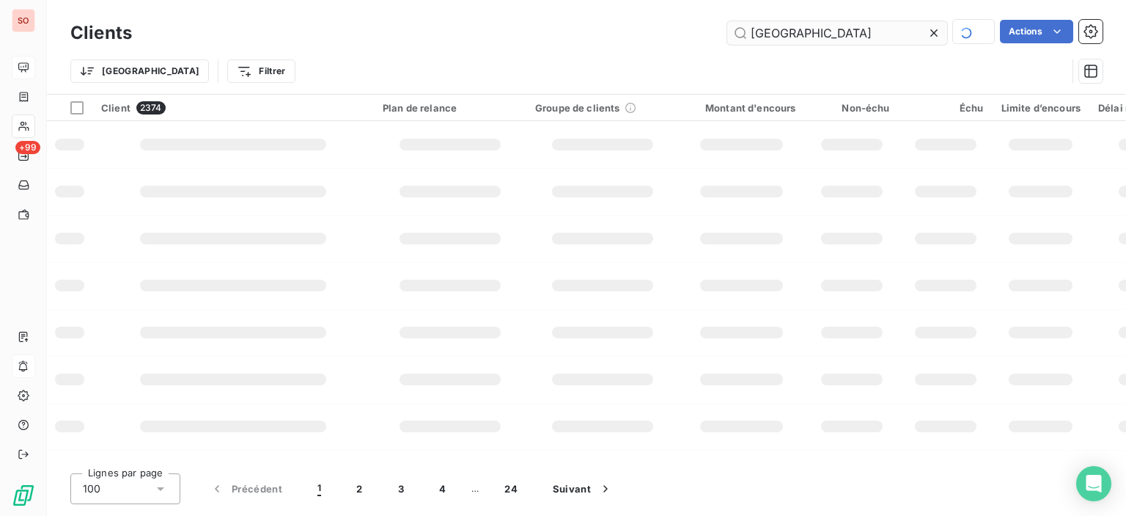
type input "madras"
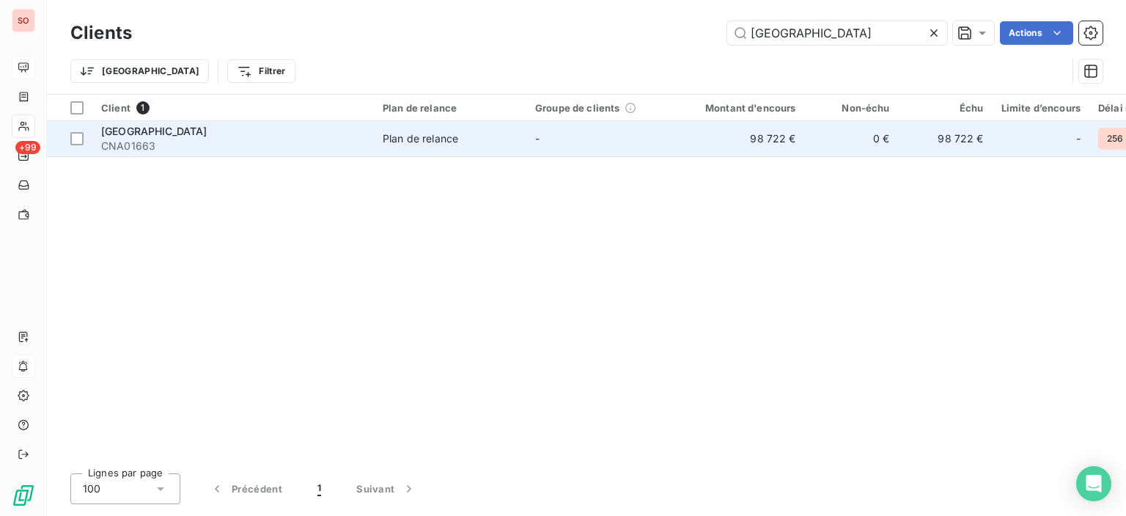
click at [455, 136] on div "Plan de relance" at bounding box center [421, 138] width 76 height 15
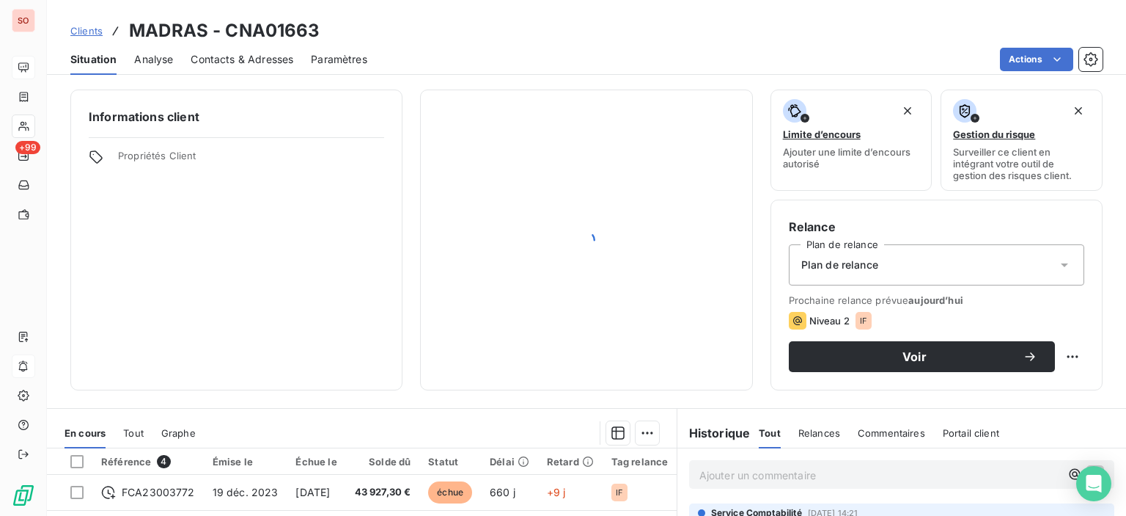
click at [232, 55] on span "Contacts & Adresses" at bounding box center [242, 59] width 103 height 15
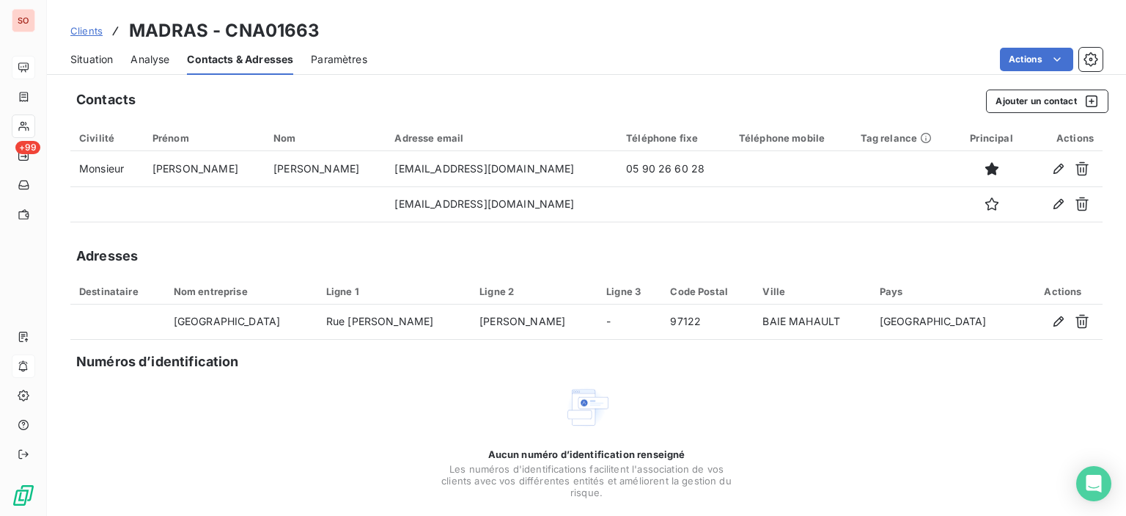
click at [88, 64] on span "Situation" at bounding box center [91, 59] width 43 height 15
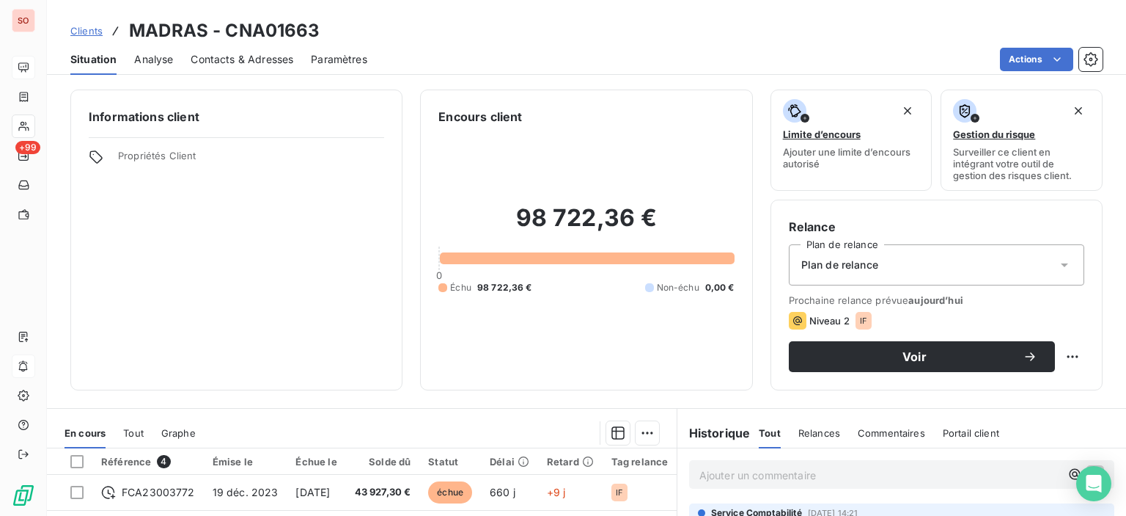
scroll to position [258, 0]
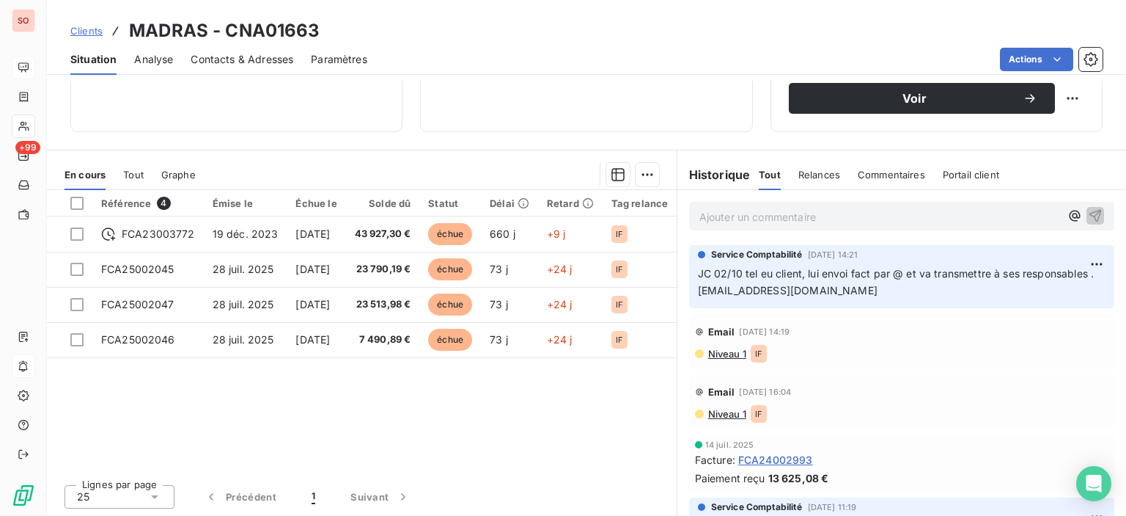
click at [716, 350] on span "Niveau 1" at bounding box center [727, 354] width 40 height 12
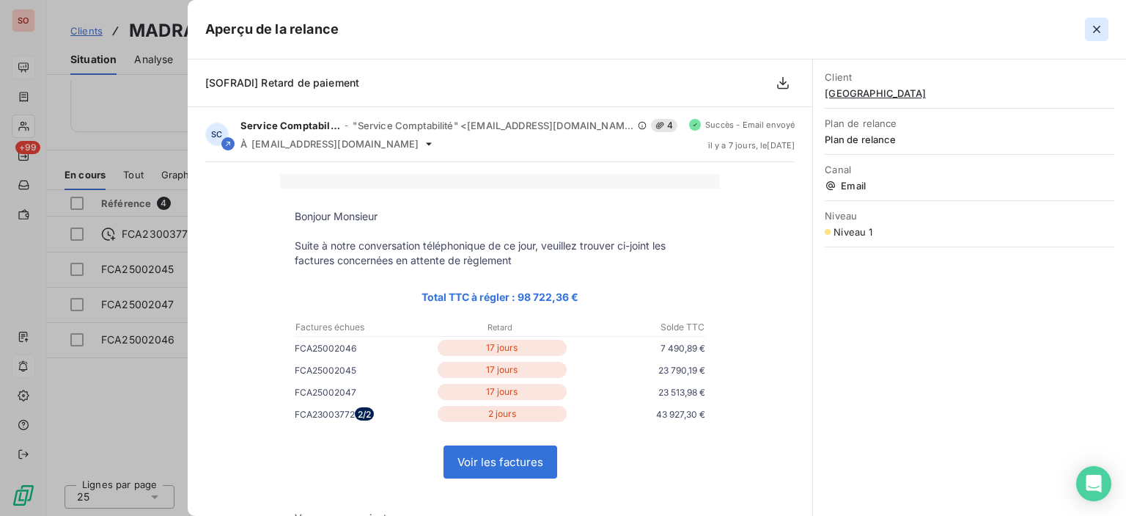
click at [1096, 32] on icon "button" at bounding box center [1097, 29] width 15 height 15
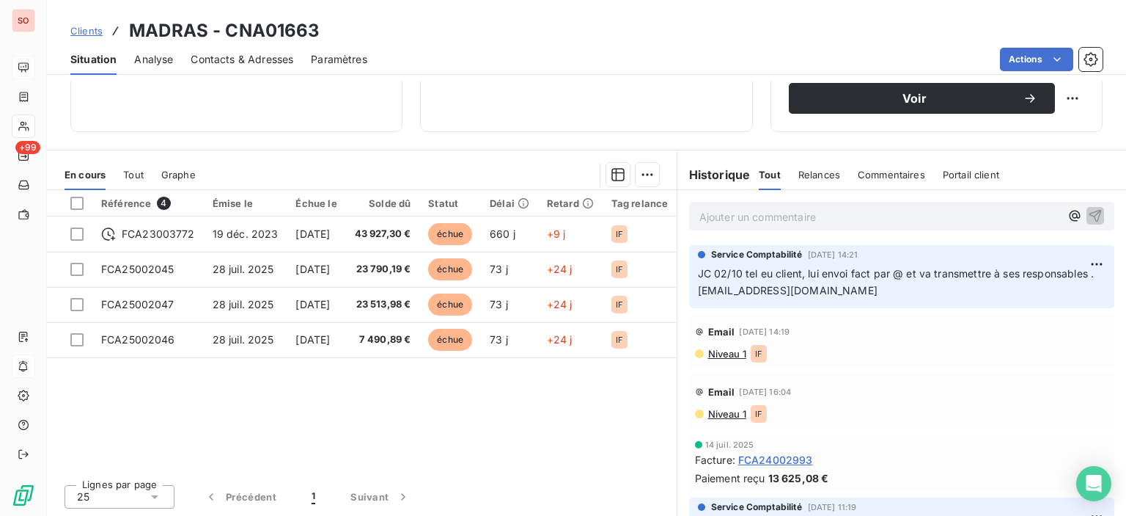
click at [275, 59] on span "Contacts & Adresses" at bounding box center [242, 59] width 103 height 15
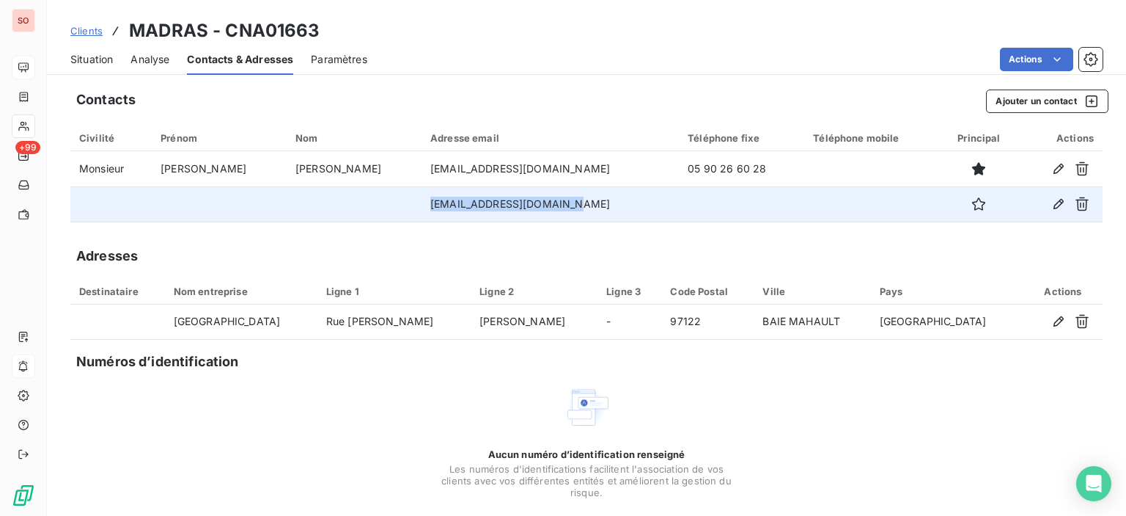
drag, startPoint x: 554, startPoint y: 207, endPoint x: 406, endPoint y: 210, distance: 148.9
click at [422, 210] on td "madras-punchs@wanadoo.fr" at bounding box center [550, 203] width 257 height 35
copy td "madras-punchs@wanadoo.fr"
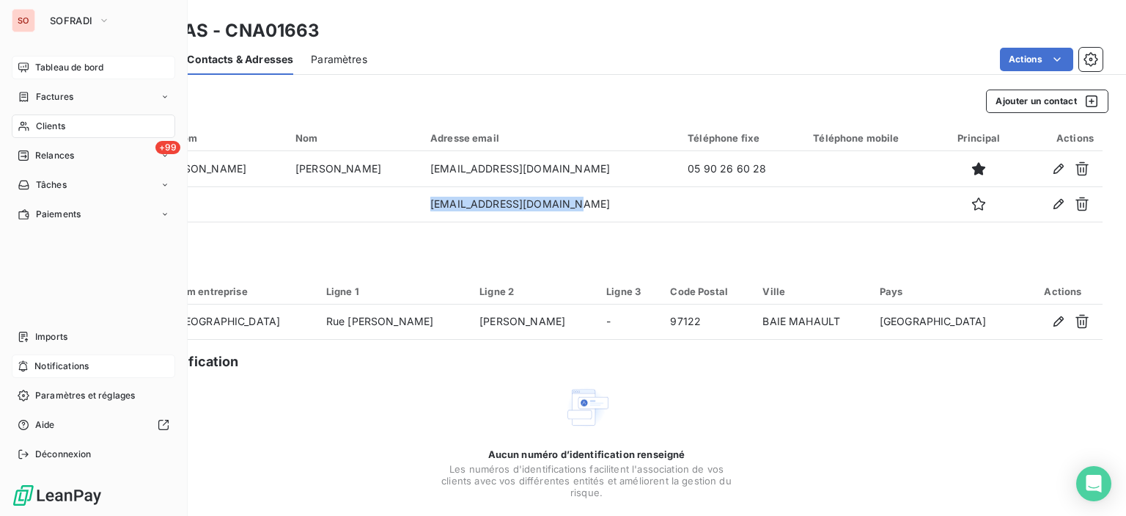
drag, startPoint x: 34, startPoint y: 128, endPoint x: 73, endPoint y: 128, distance: 38.1
click at [41, 128] on span "Clients" at bounding box center [50, 126] width 29 height 13
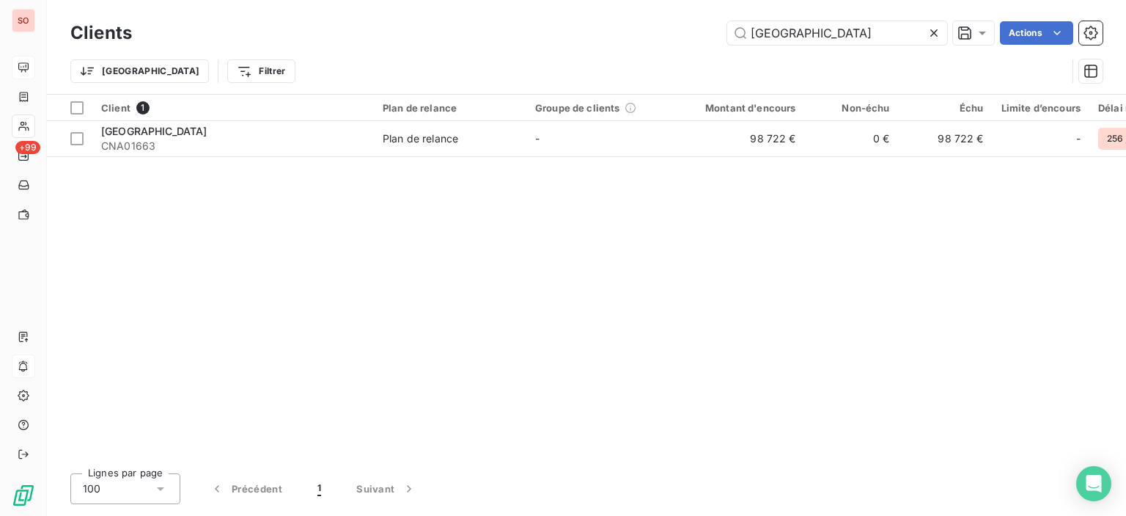
drag, startPoint x: 842, startPoint y: 30, endPoint x: 584, endPoint y: -29, distance: 264.2
click at [584, 0] on html "SO +99 Clients madras Actions Trier Filtrer Client 1 Plan de relance Groupe de …" at bounding box center [563, 258] width 1126 height 516
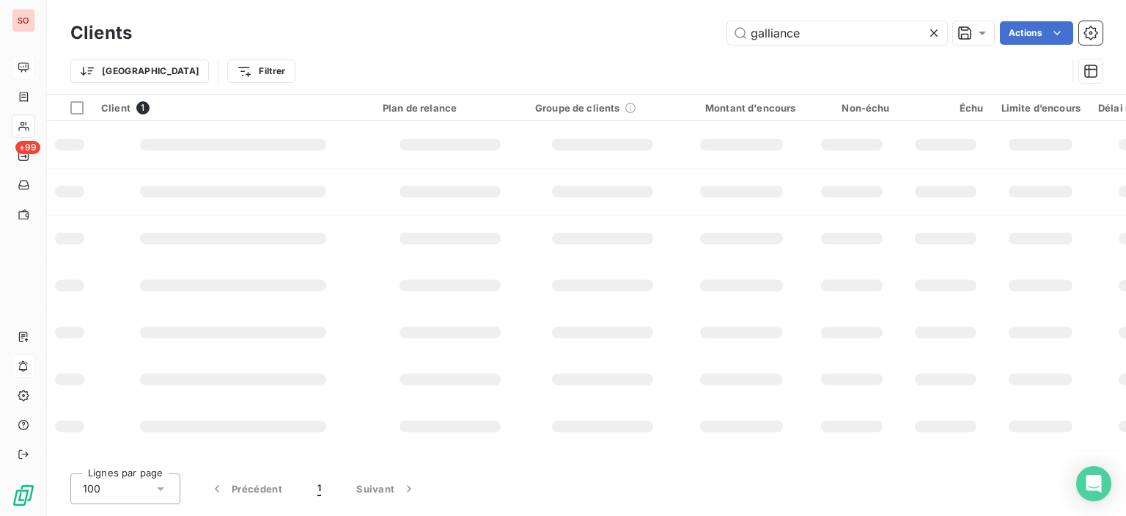
type input "galliance"
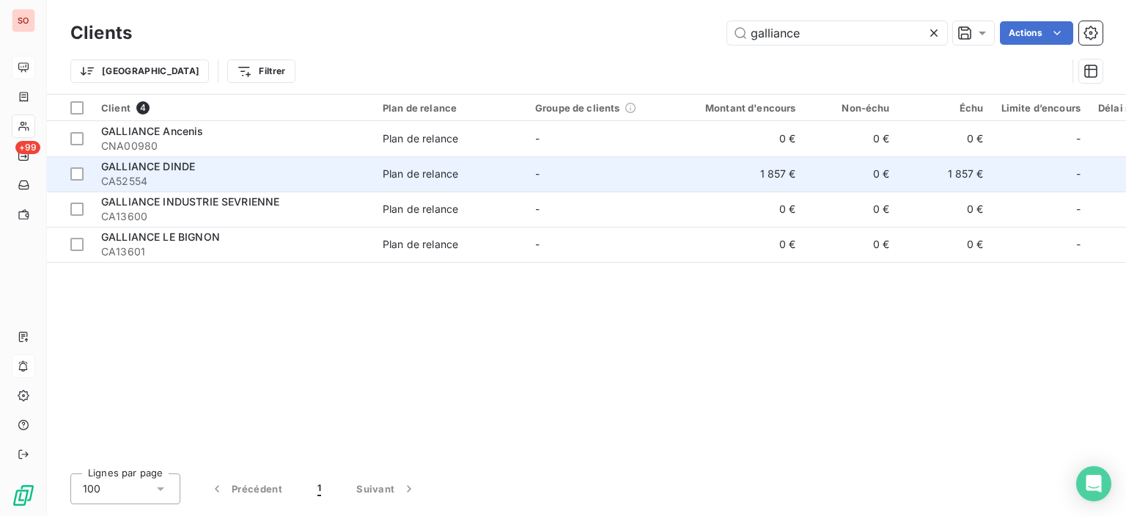
click at [387, 175] on div "Plan de relance" at bounding box center [421, 173] width 76 height 15
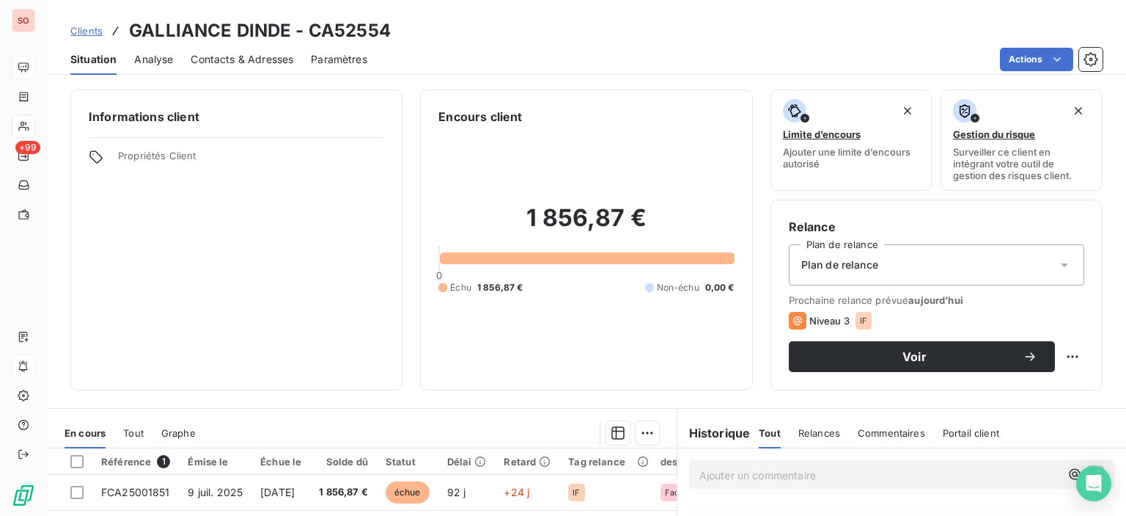
click at [230, 67] on div "Contacts & Adresses" at bounding box center [242, 59] width 103 height 31
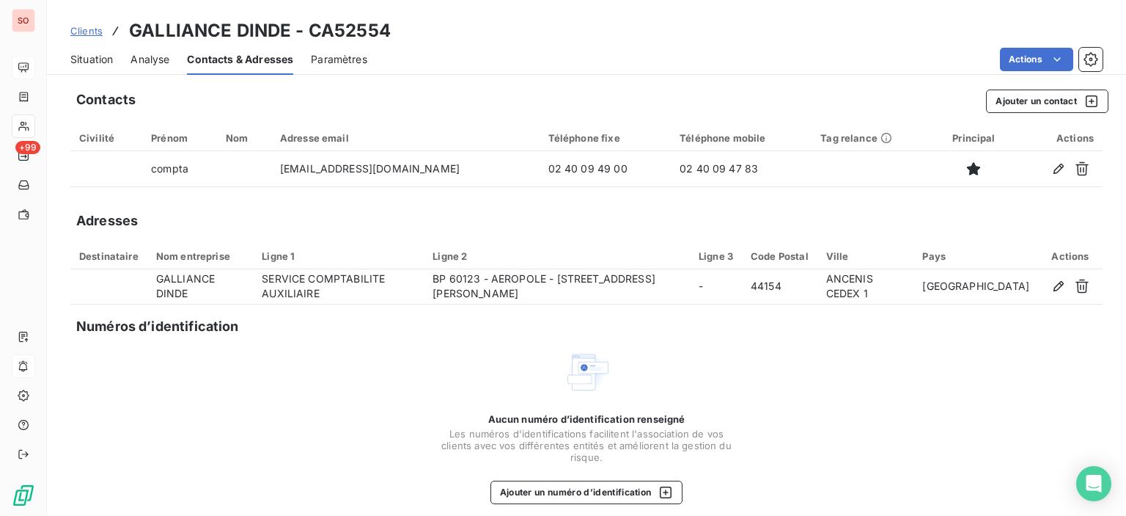
click at [101, 59] on span "Situation" at bounding box center [91, 59] width 43 height 15
